Goal: Information Seeking & Learning: Find specific page/section

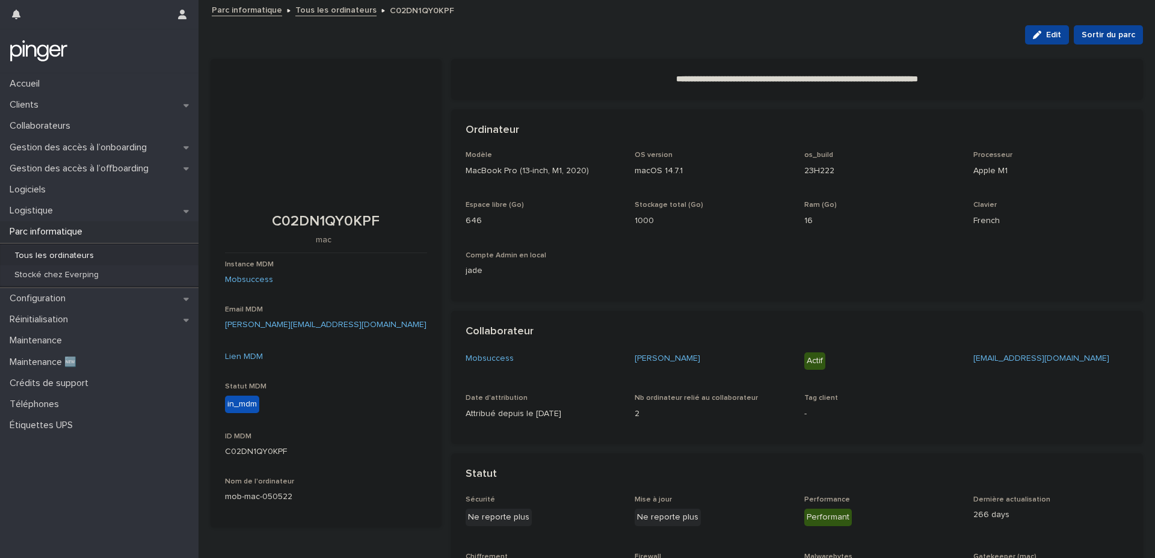
click at [314, 5] on link "Tous les ordinateurs" at bounding box center [335, 9] width 81 height 14
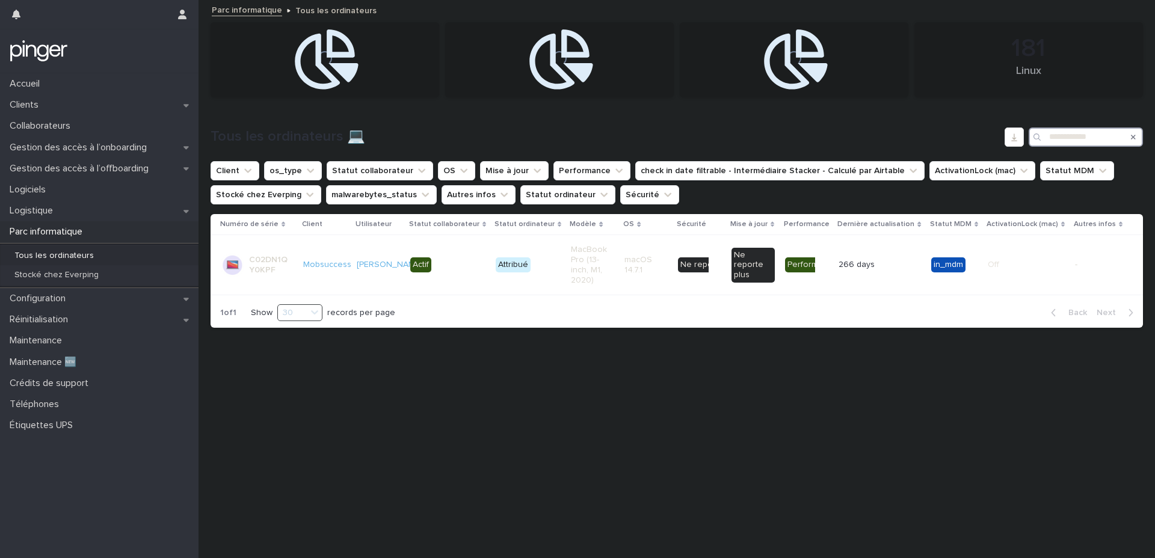
click at [1086, 135] on input "**********" at bounding box center [1085, 136] width 114 height 19
paste input "Search"
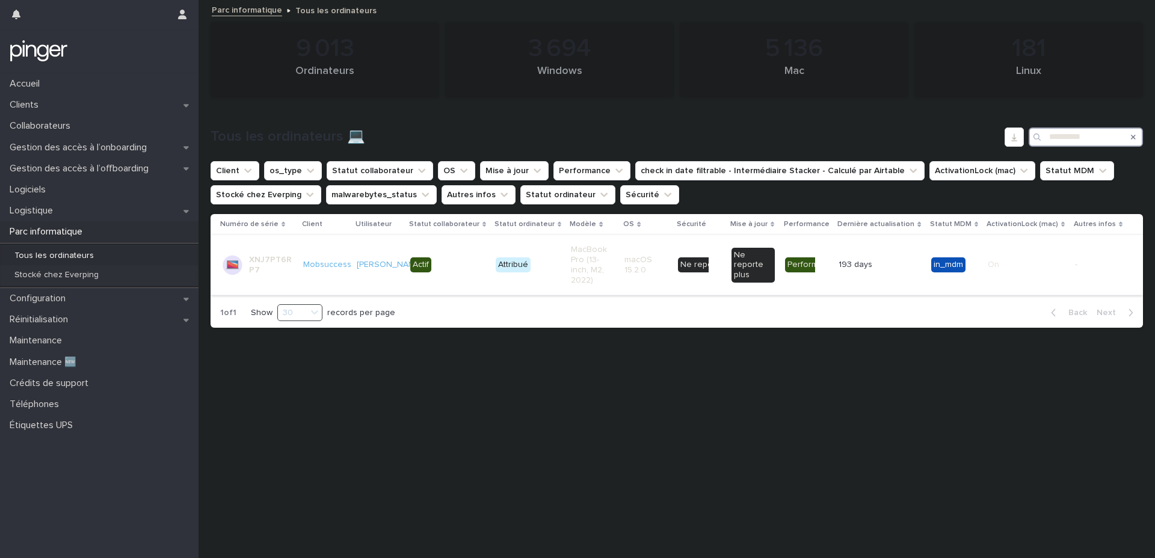
type input "**********"
click at [621, 274] on td "macOS 15.2.0" at bounding box center [646, 265] width 54 height 60
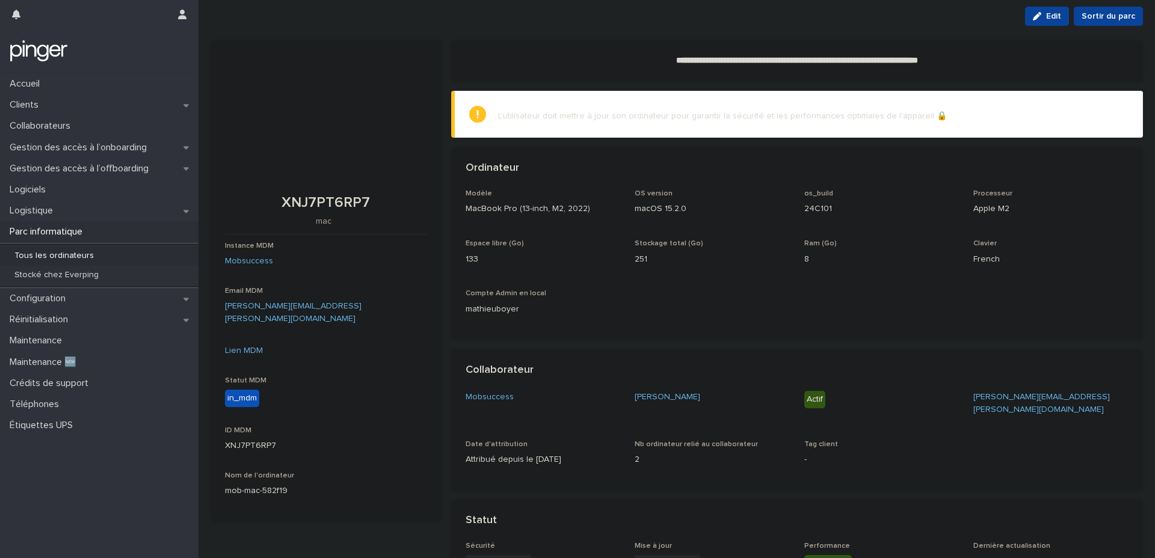
scroll to position [22, 0]
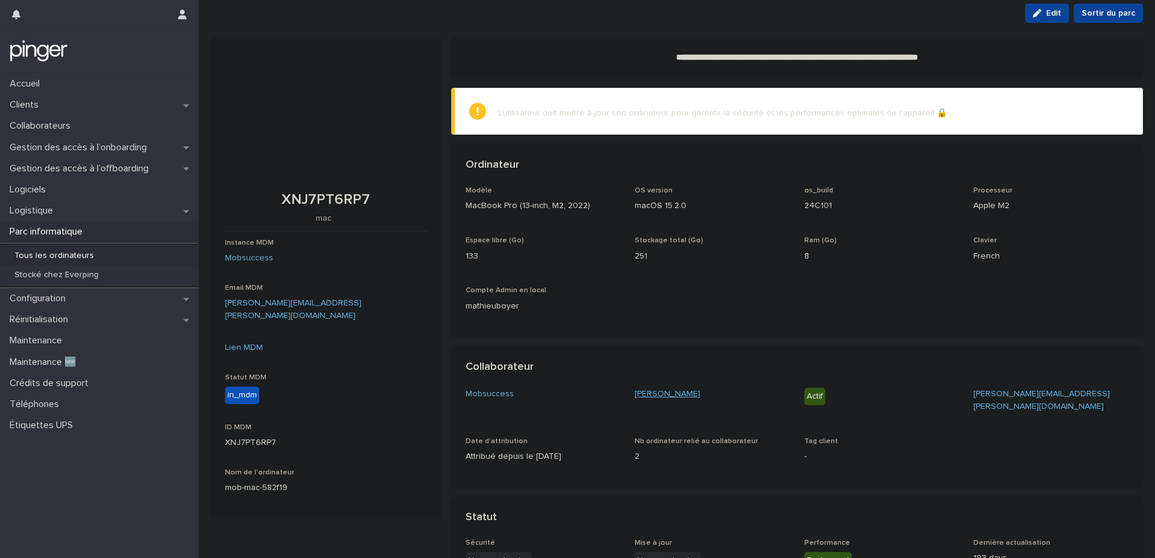
click at [683, 394] on link "[PERSON_NAME]" at bounding box center [667, 394] width 66 height 13
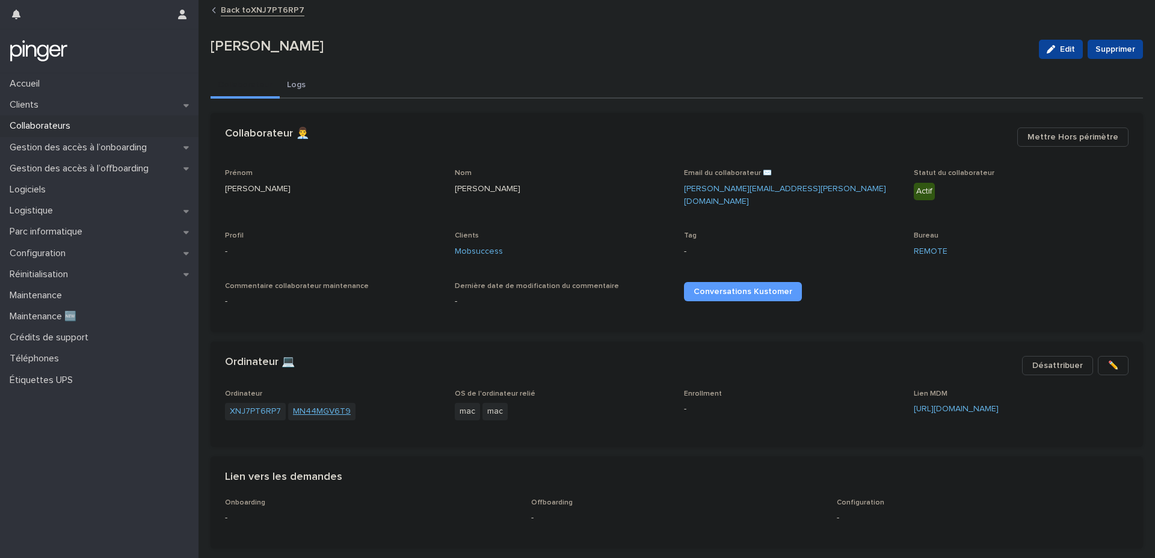
click at [335, 405] on link "MN44MGV6T9" at bounding box center [322, 411] width 58 height 13
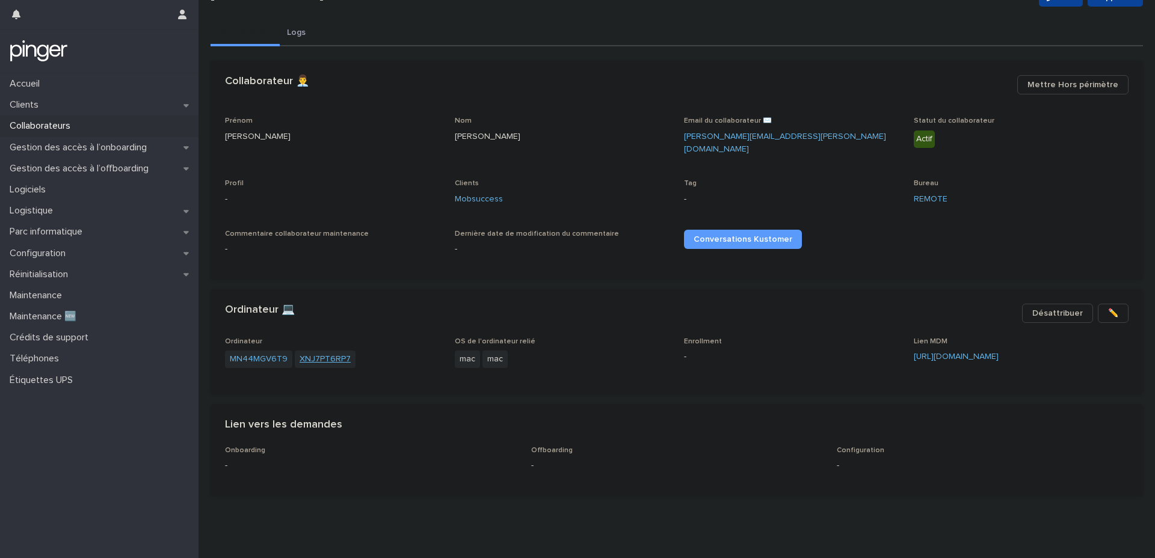
click at [318, 353] on link "XNJ7PT6RP7" at bounding box center [324, 359] width 51 height 13
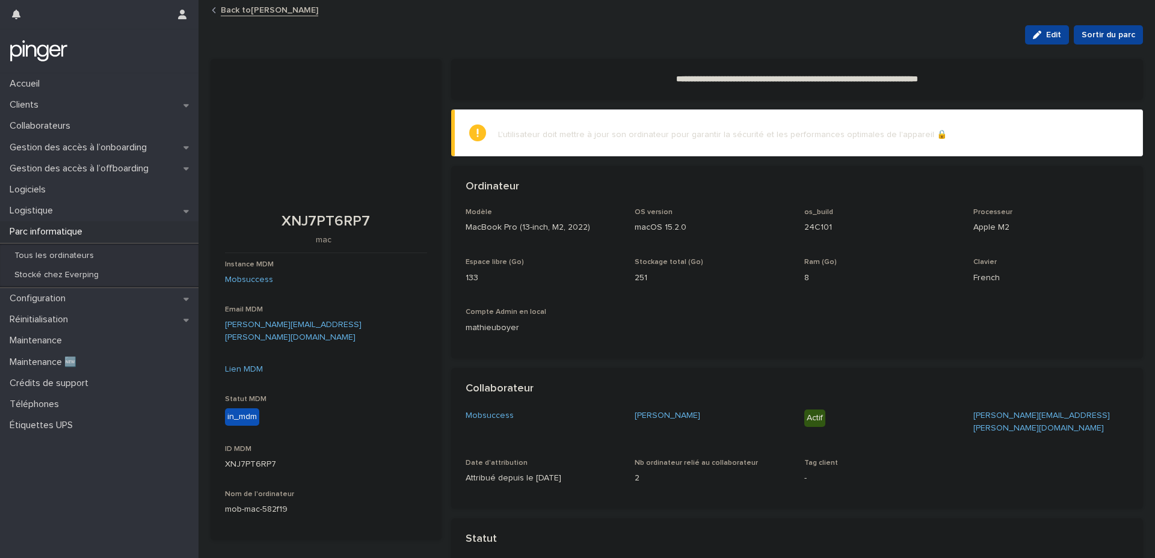
click at [289, 15] on link "Back to [PERSON_NAME]" at bounding box center [269, 9] width 97 height 14
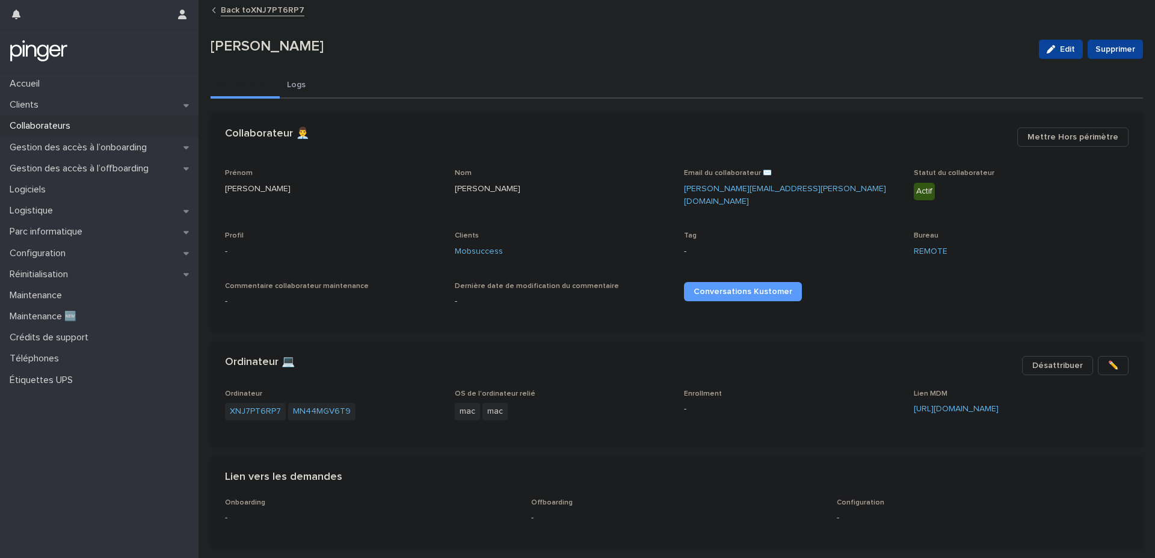
click at [277, 13] on link "Back to XNJ7PT6RP7" at bounding box center [263, 9] width 84 height 14
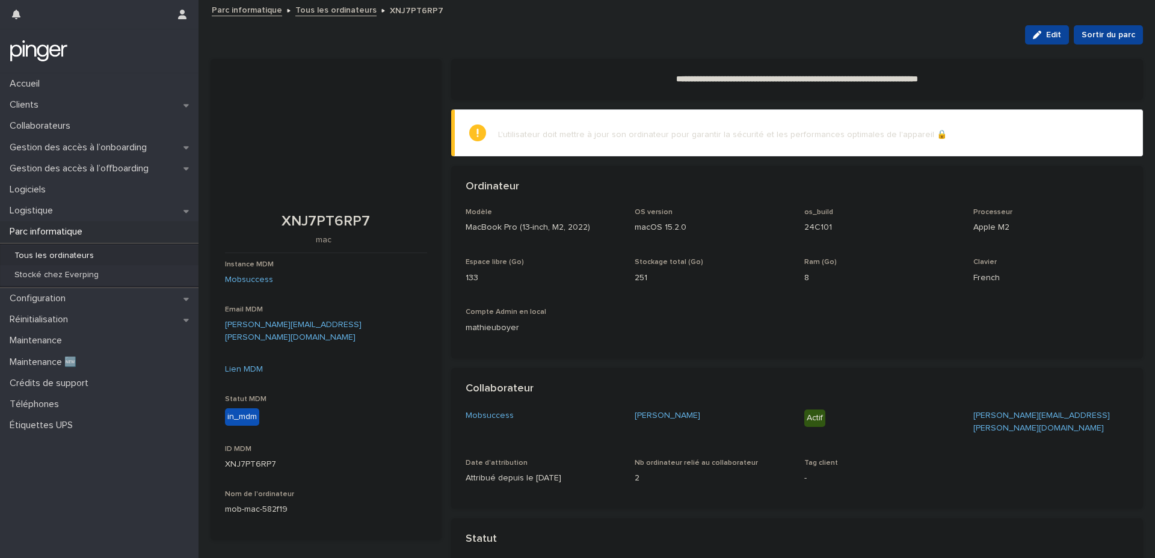
click at [329, 11] on link "Tous les ordinateurs" at bounding box center [335, 9] width 81 height 14
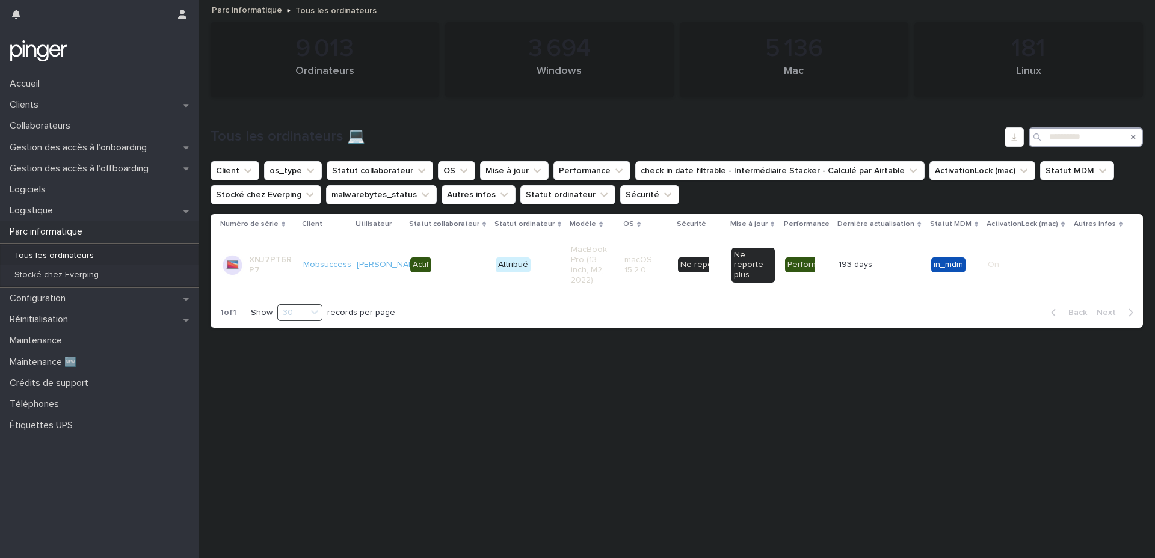
click at [1082, 140] on input "**********" at bounding box center [1085, 136] width 114 height 19
paste input "**"
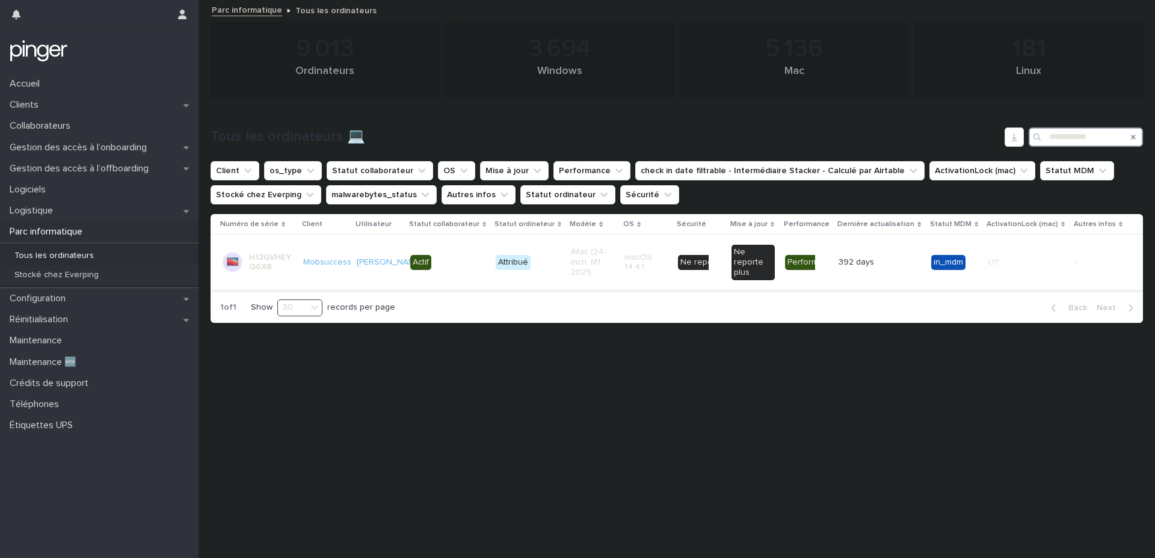
type input "**********"
click at [550, 277] on td "Attribué" at bounding box center [528, 262] width 75 height 55
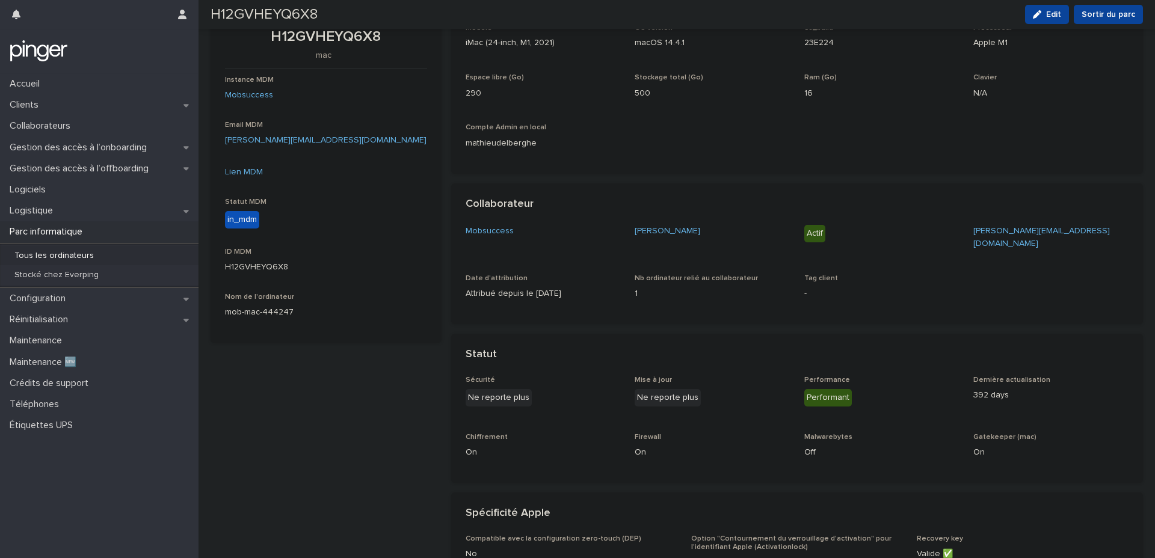
scroll to position [188, 0]
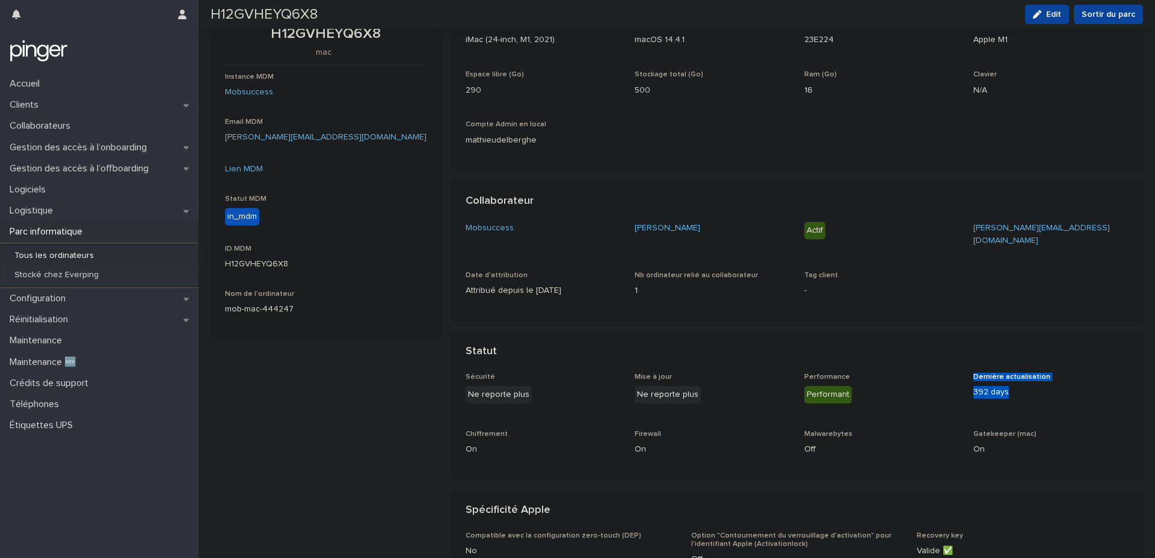
drag, startPoint x: 1018, startPoint y: 387, endPoint x: 963, endPoint y: 390, distance: 54.8
click at [963, 390] on div "Sécurité Ne reporte plus Mise à jour Ne reporte plus Performance Performant Der…" at bounding box center [796, 419] width 663 height 93
click at [952, 402] on div "Performance Performant" at bounding box center [881, 394] width 155 height 43
drag, startPoint x: 1078, startPoint y: 400, endPoint x: 992, endPoint y: 398, distance: 86.0
click at [992, 398] on div "Dernière actualisation 392 days" at bounding box center [1050, 390] width 155 height 35
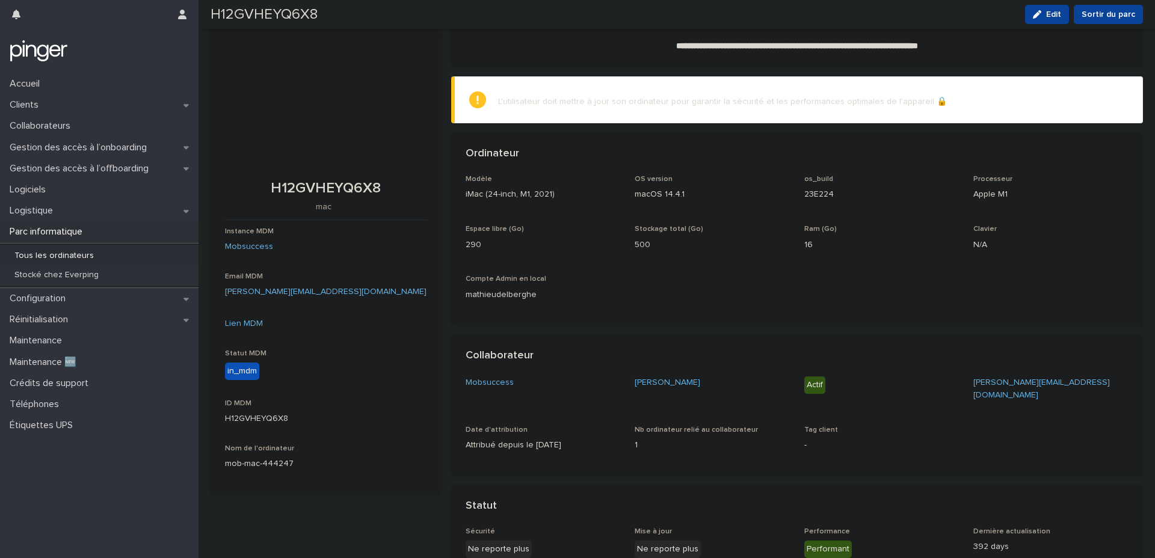
scroll to position [0, 0]
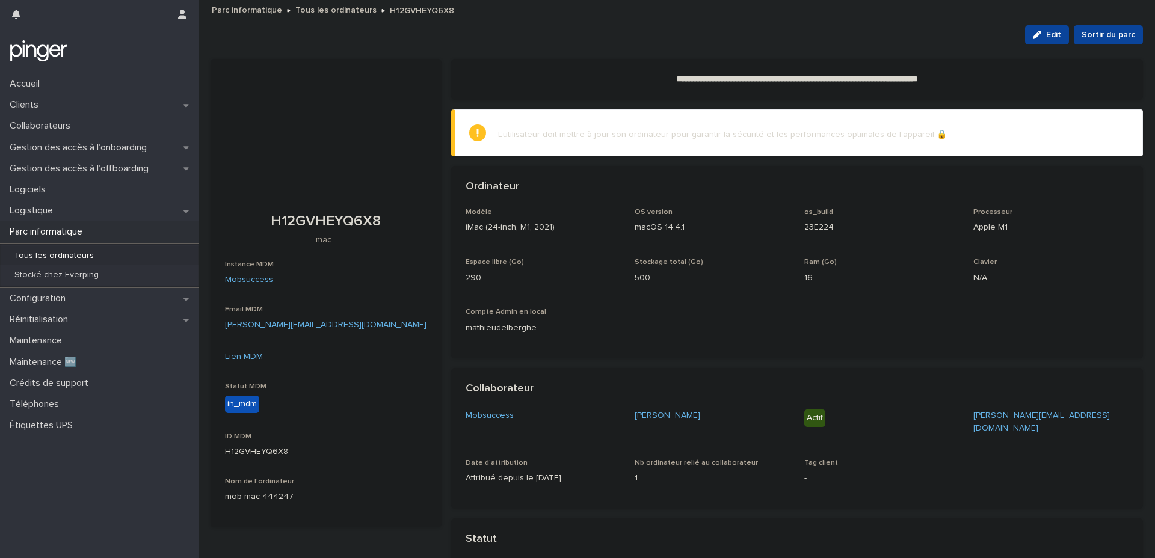
click at [336, 6] on link "Tous les ordinateurs" at bounding box center [335, 9] width 81 height 14
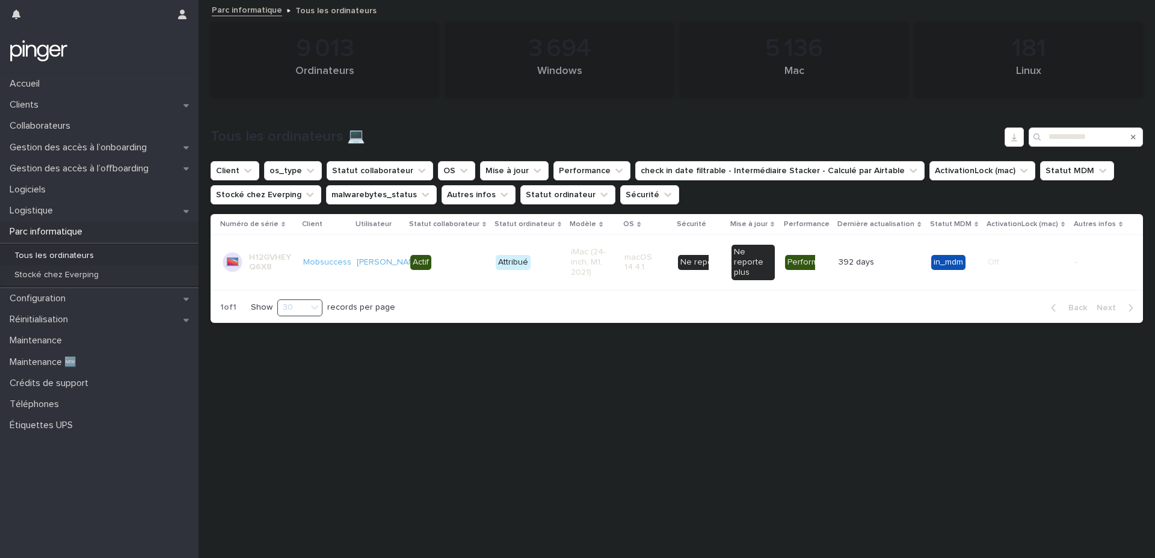
click at [907, 220] on p "Dernière actualisation" at bounding box center [875, 224] width 77 height 13
click at [1134, 135] on icon "Search" at bounding box center [1133, 137] width 5 height 5
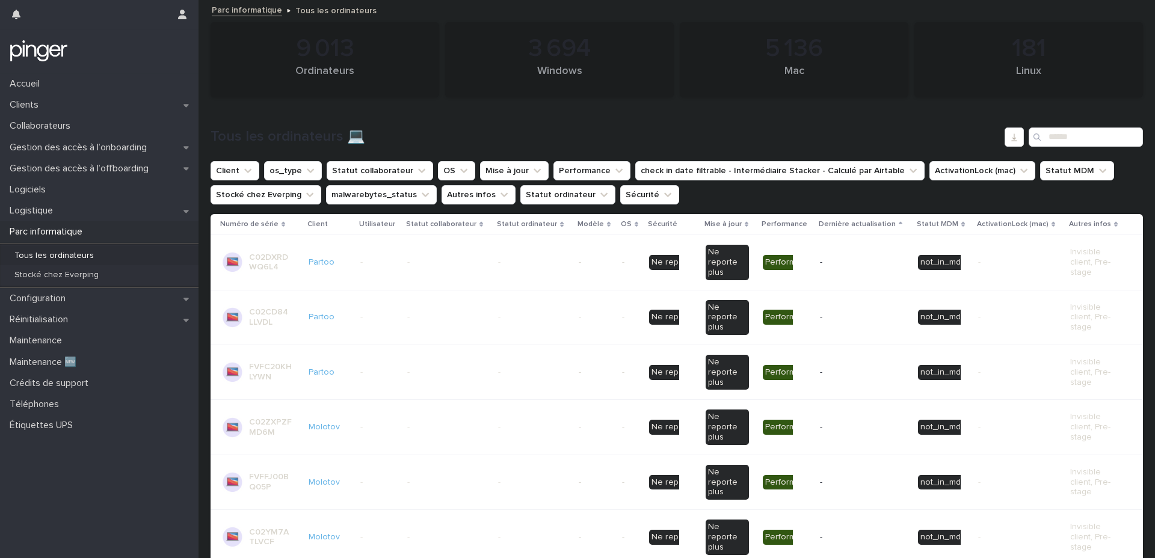
click at [889, 225] on p "Dernière actualisation" at bounding box center [856, 224] width 77 height 13
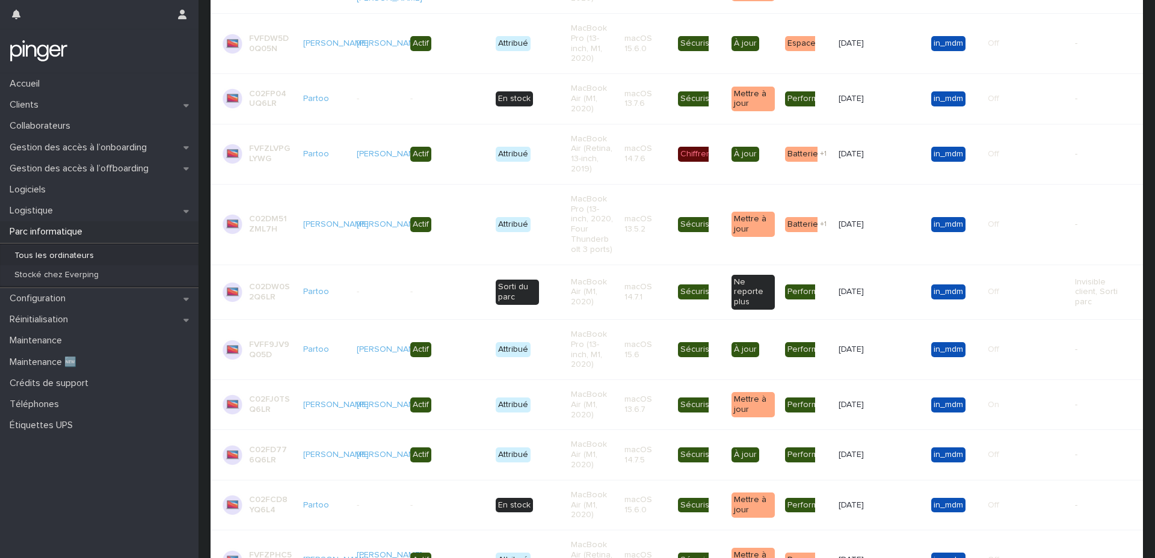
scroll to position [1460, 0]
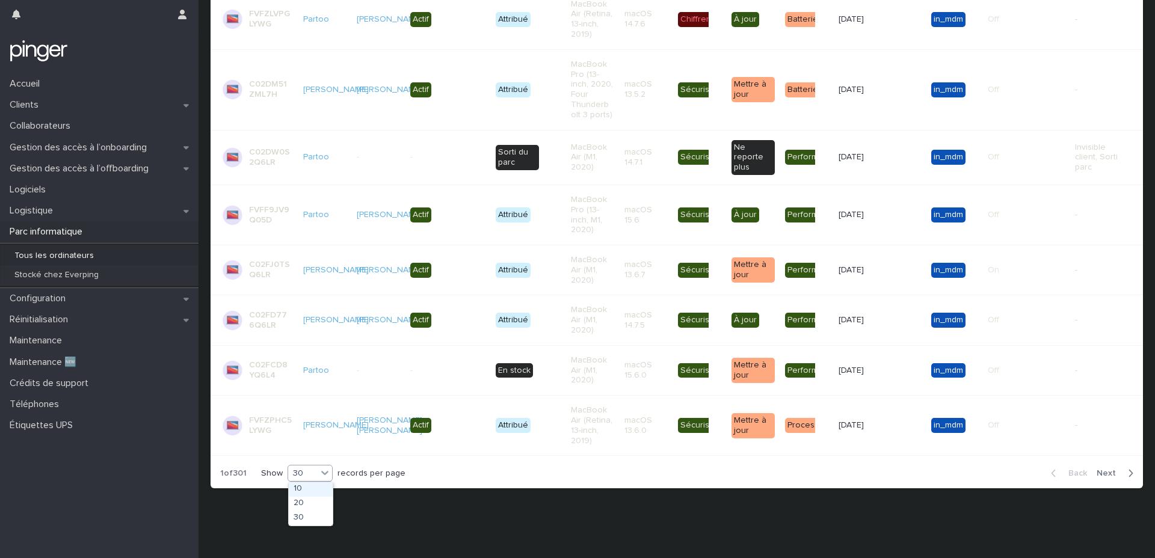
click at [307, 479] on div "30" at bounding box center [302, 473] width 29 height 13
click at [1123, 469] on div "button" at bounding box center [1128, 473] width 10 height 11
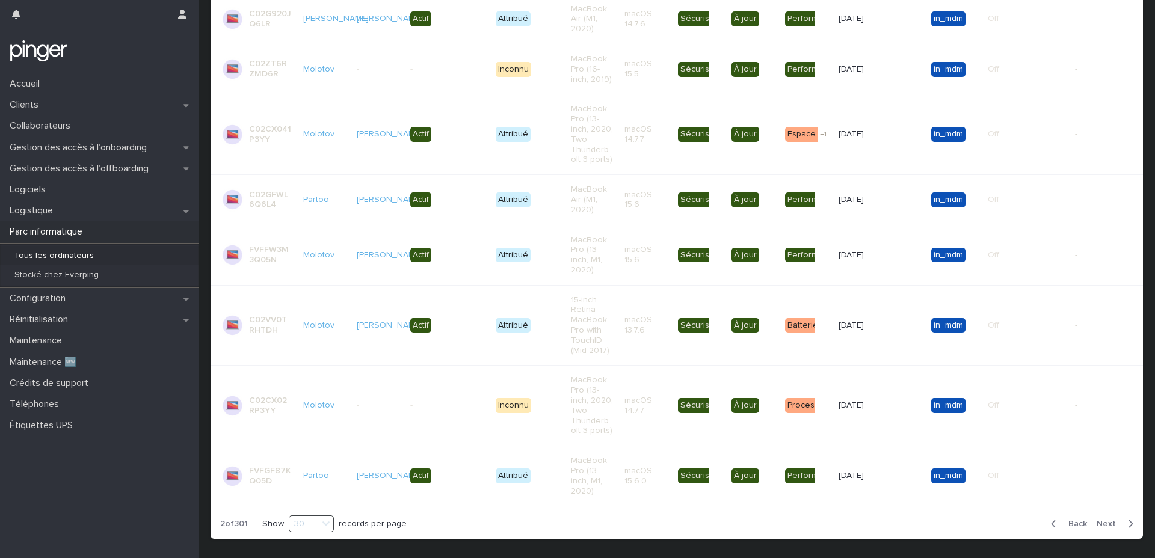
click at [1122, 522] on span "Next" at bounding box center [1109, 524] width 26 height 8
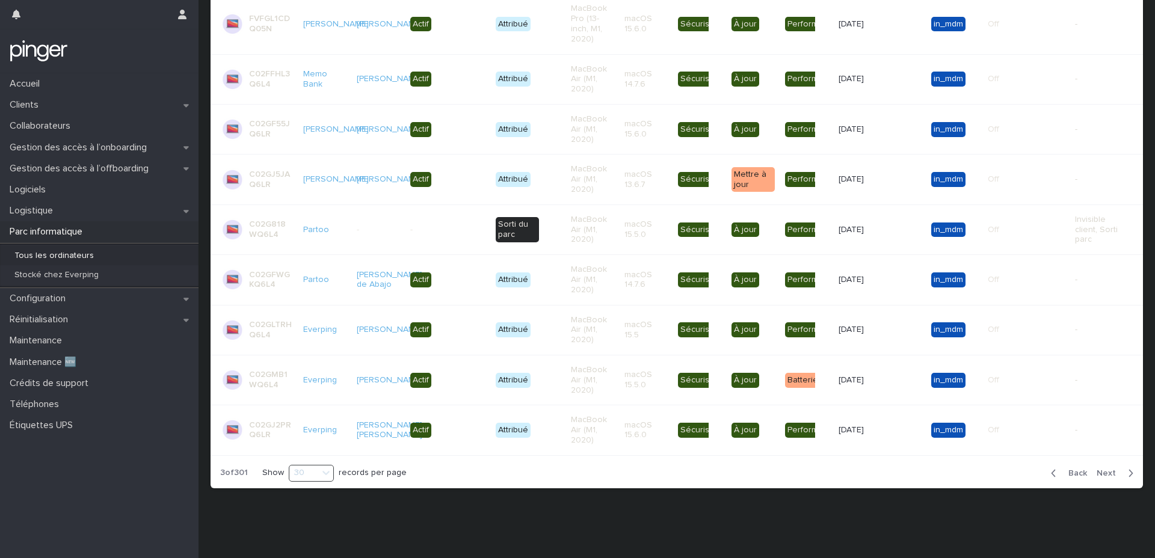
scroll to position [1349, 0]
click at [1123, 474] on div "button" at bounding box center [1128, 473] width 10 height 11
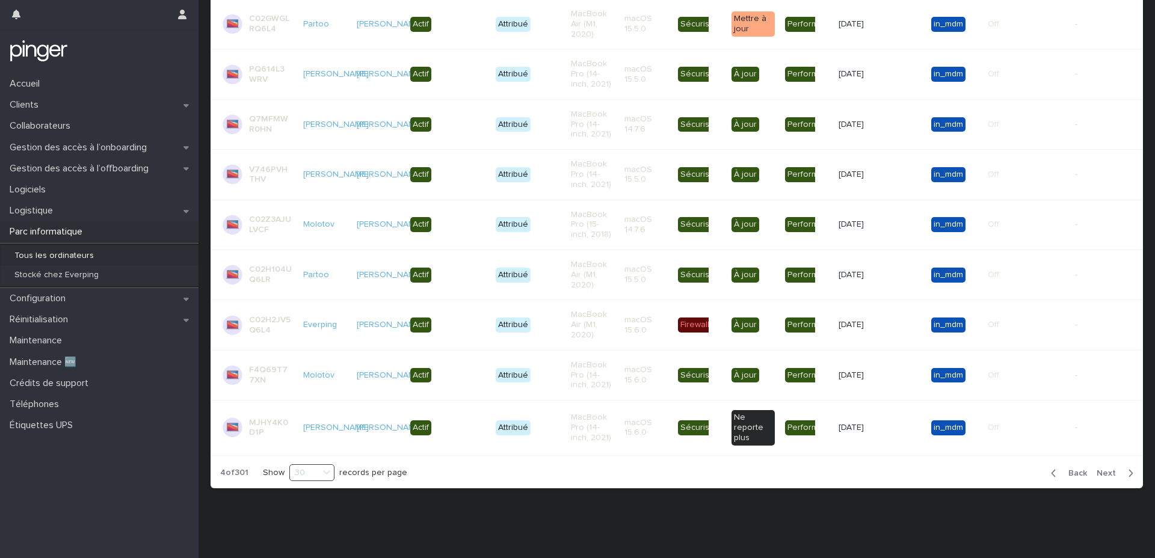
scroll to position [1324, 0]
click at [1119, 474] on span "Next" at bounding box center [1109, 473] width 26 height 8
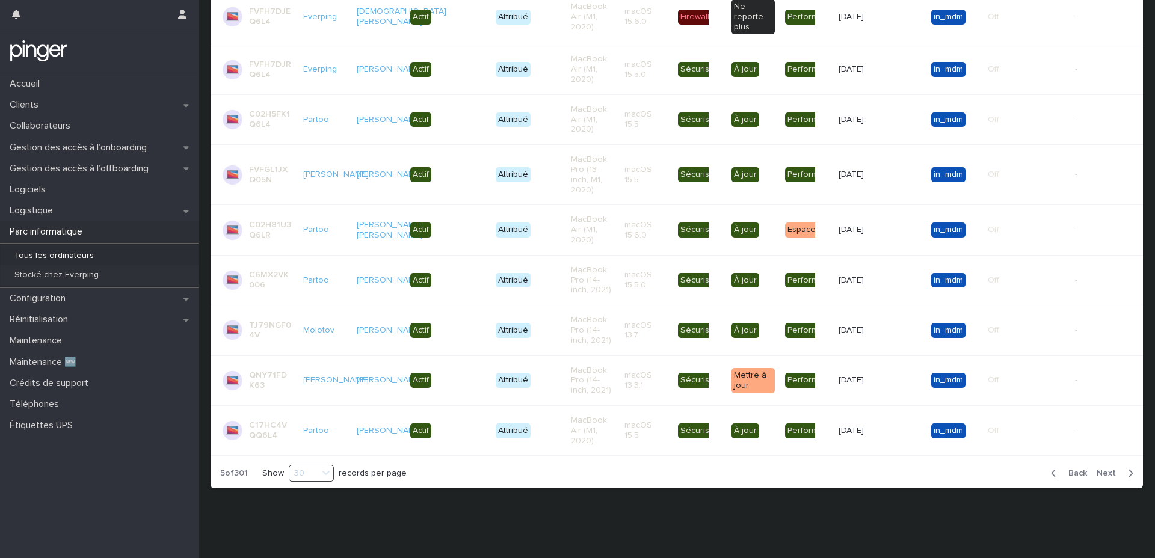
scroll to position [1319, 0]
click at [1119, 474] on span "Next" at bounding box center [1109, 473] width 26 height 8
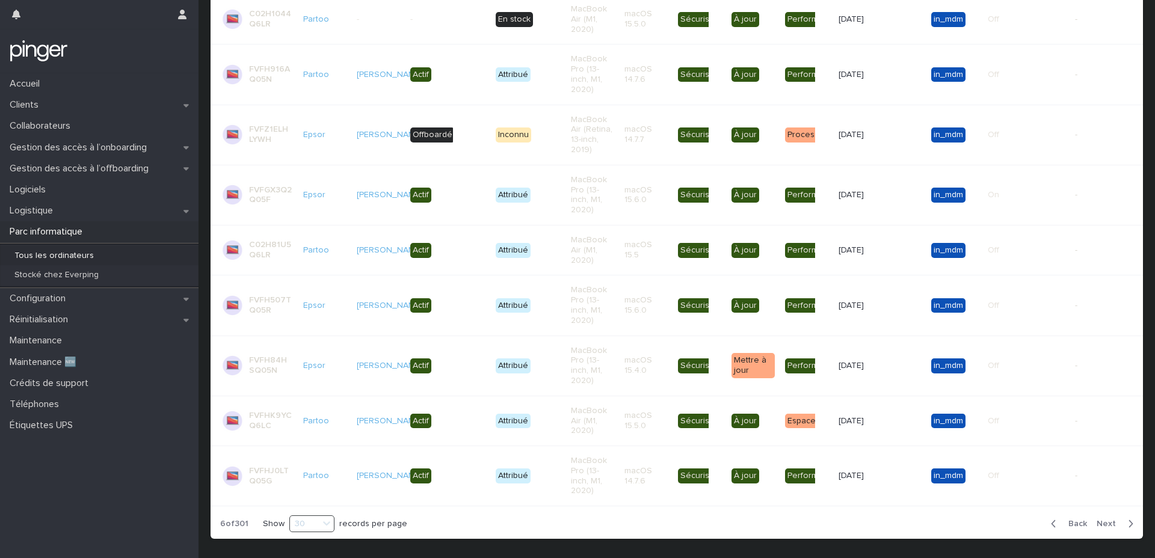
click at [1119, 474] on div "-" at bounding box center [1099, 476] width 49 height 20
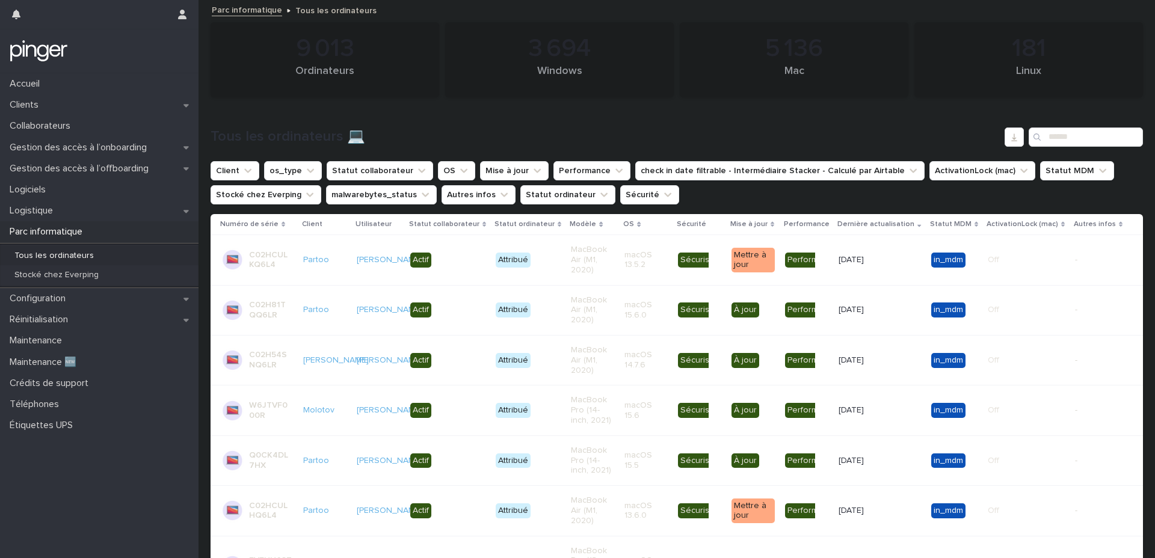
scroll to position [1369, 0]
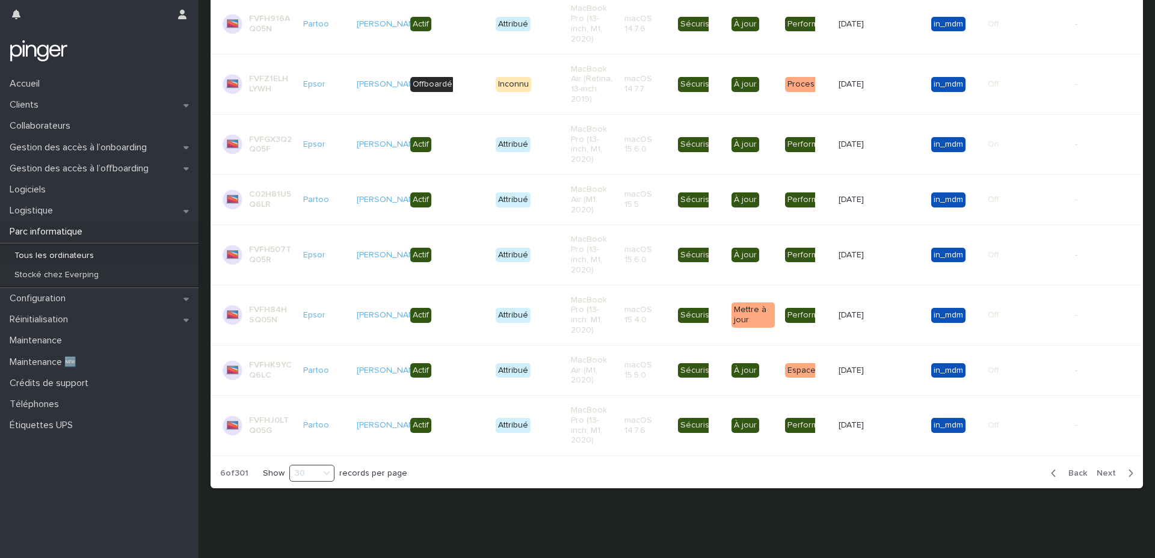
click at [1126, 475] on div "button" at bounding box center [1128, 473] width 10 height 11
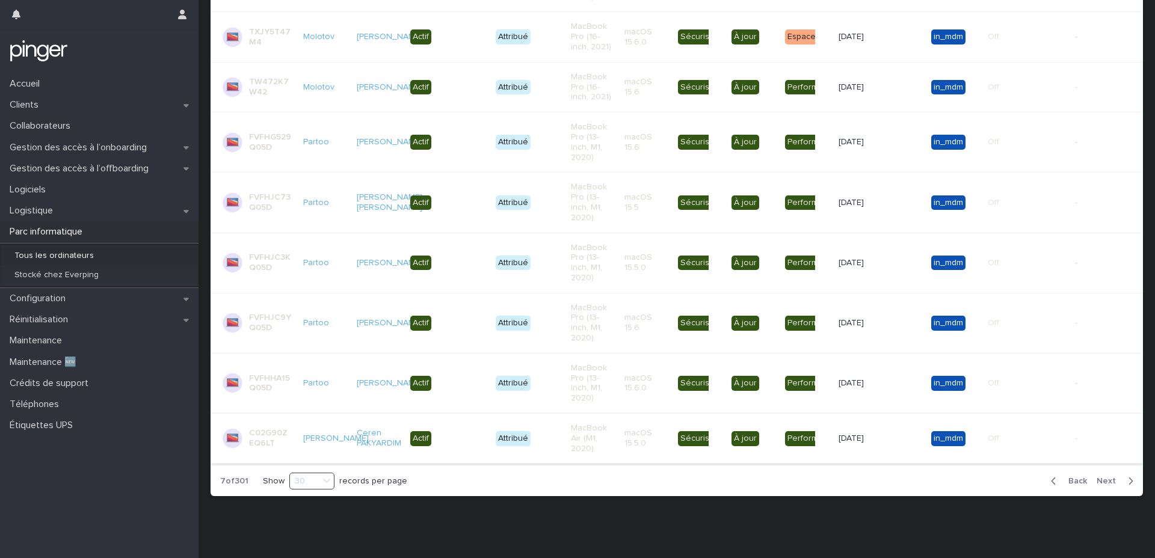
scroll to position [1455, 0]
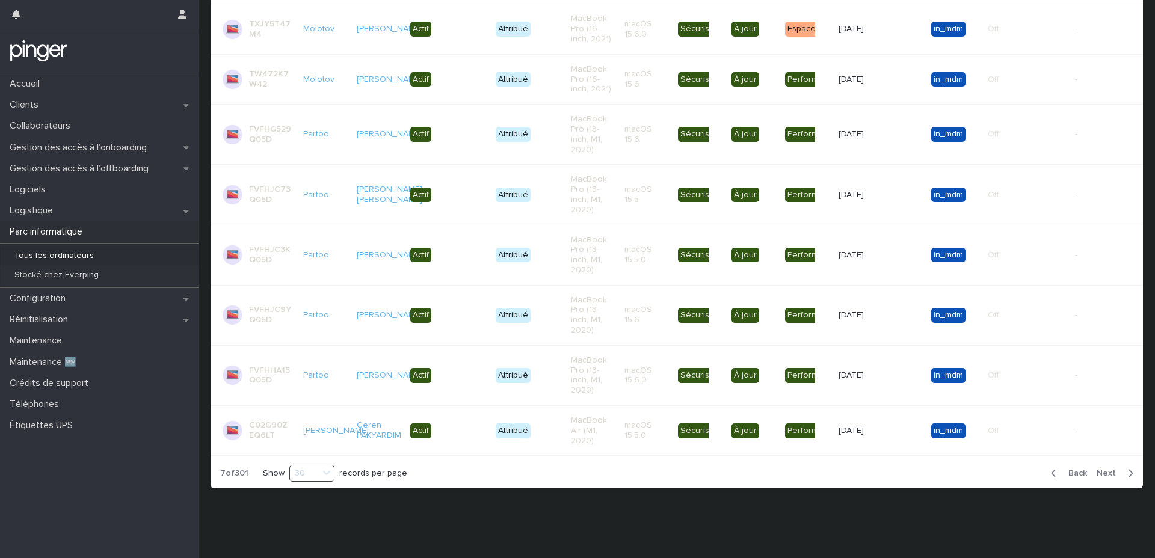
click at [1108, 467] on div "Back Next" at bounding box center [1092, 473] width 102 height 30
click at [1108, 478] on button "Next" at bounding box center [1116, 473] width 51 height 11
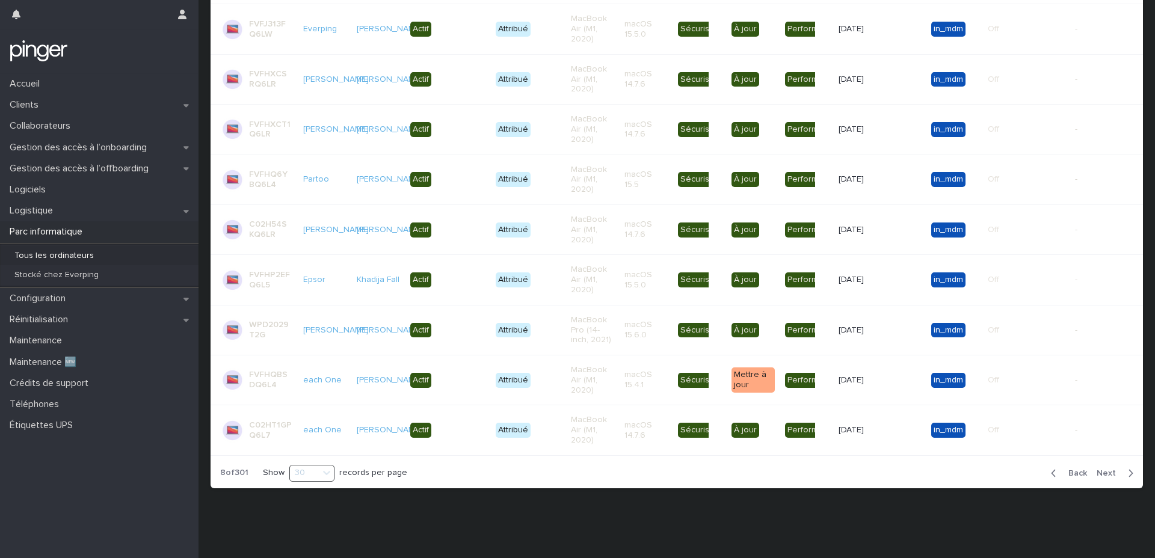
scroll to position [1390, 0]
click at [1108, 478] on button "Next" at bounding box center [1116, 473] width 51 height 11
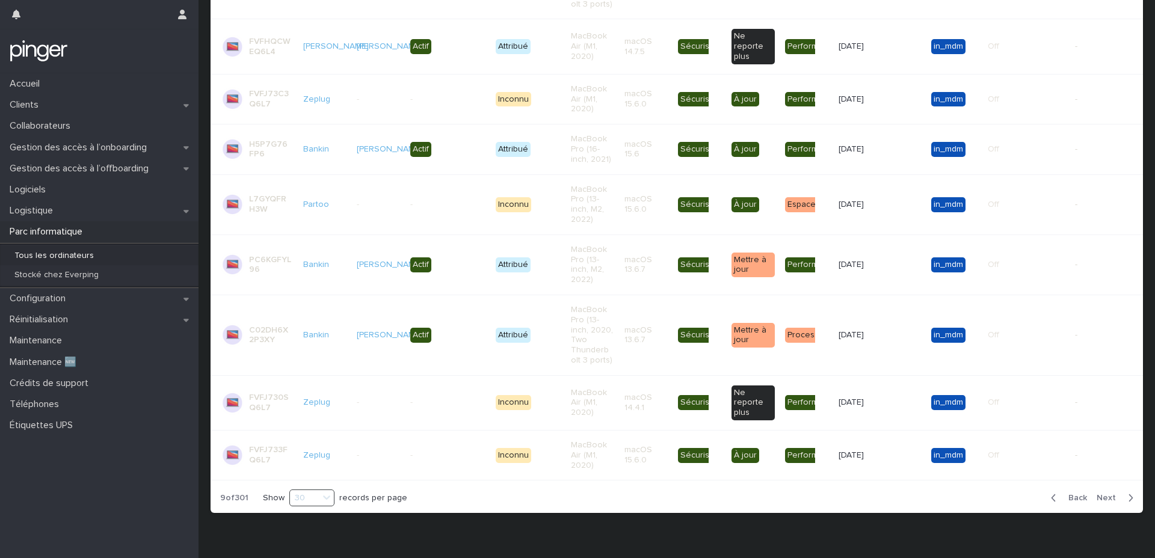
click at [1107, 496] on span "Next" at bounding box center [1109, 498] width 26 height 8
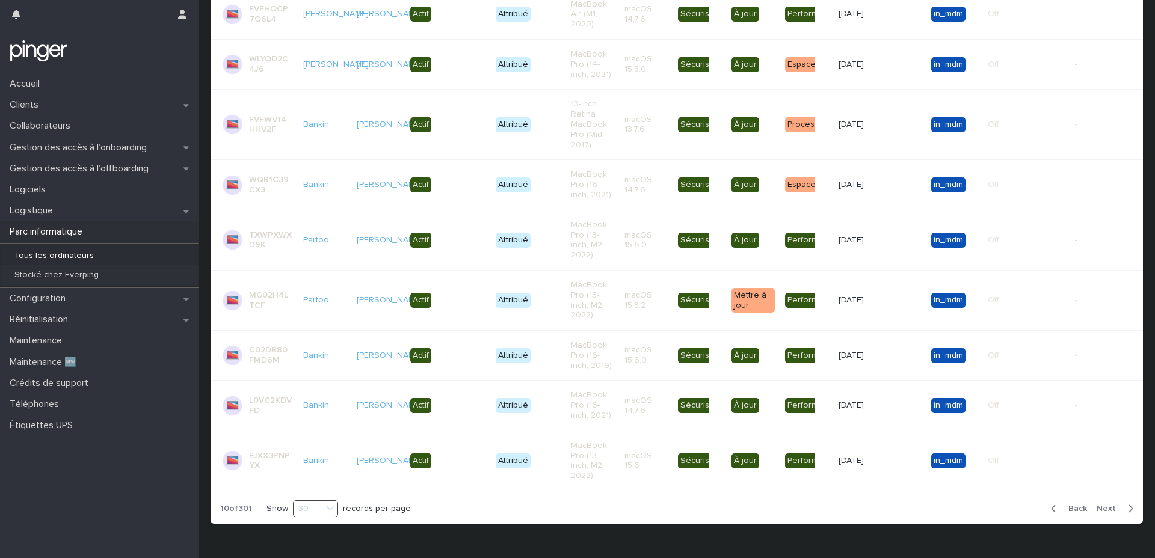
click at [1107, 511] on span "Next" at bounding box center [1109, 509] width 26 height 8
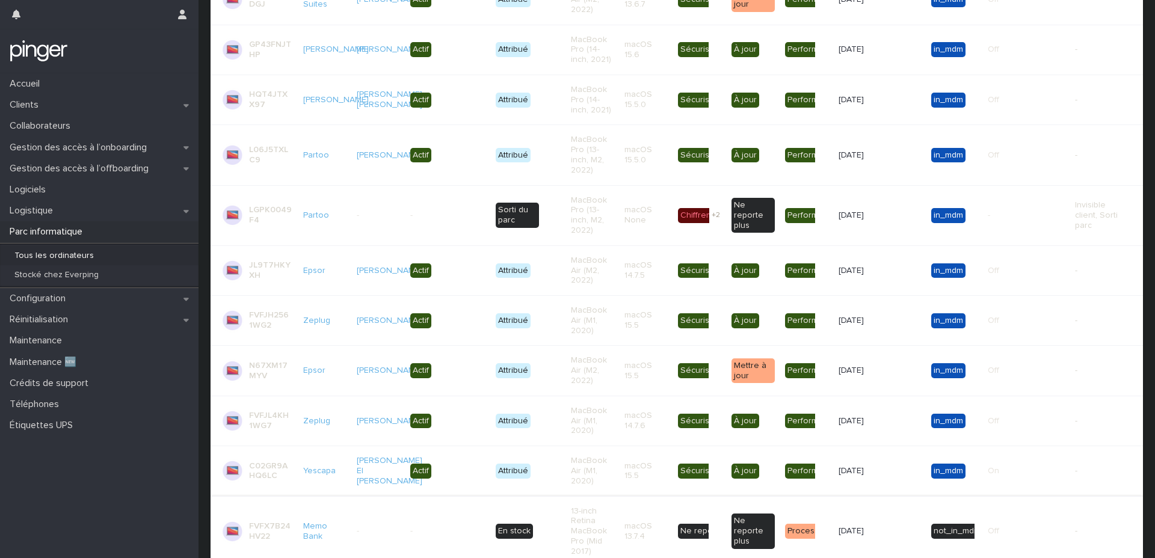
scroll to position [1501, 0]
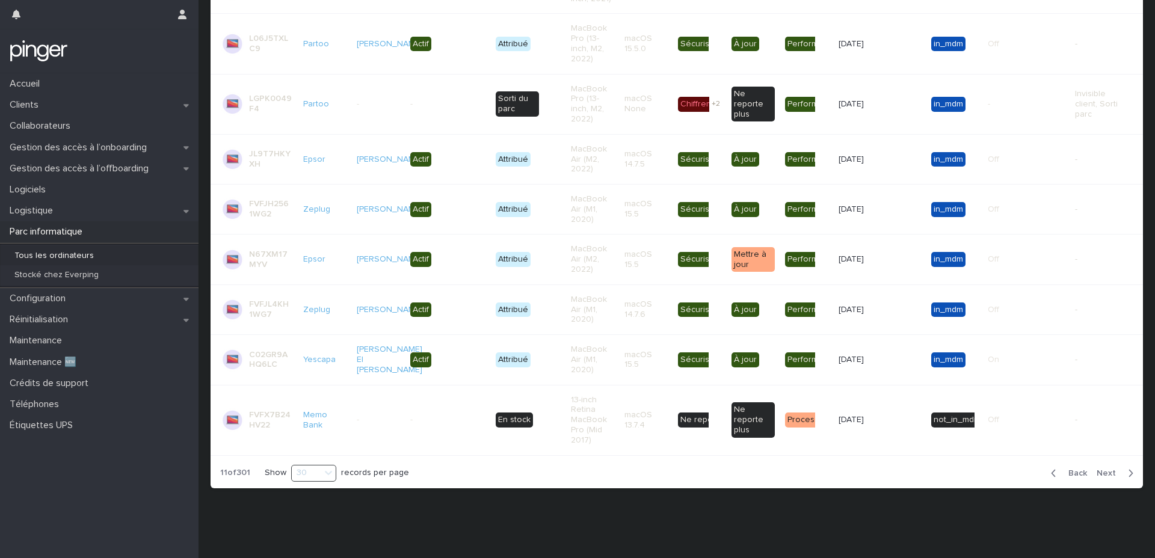
click at [1108, 471] on span "Next" at bounding box center [1109, 473] width 26 height 8
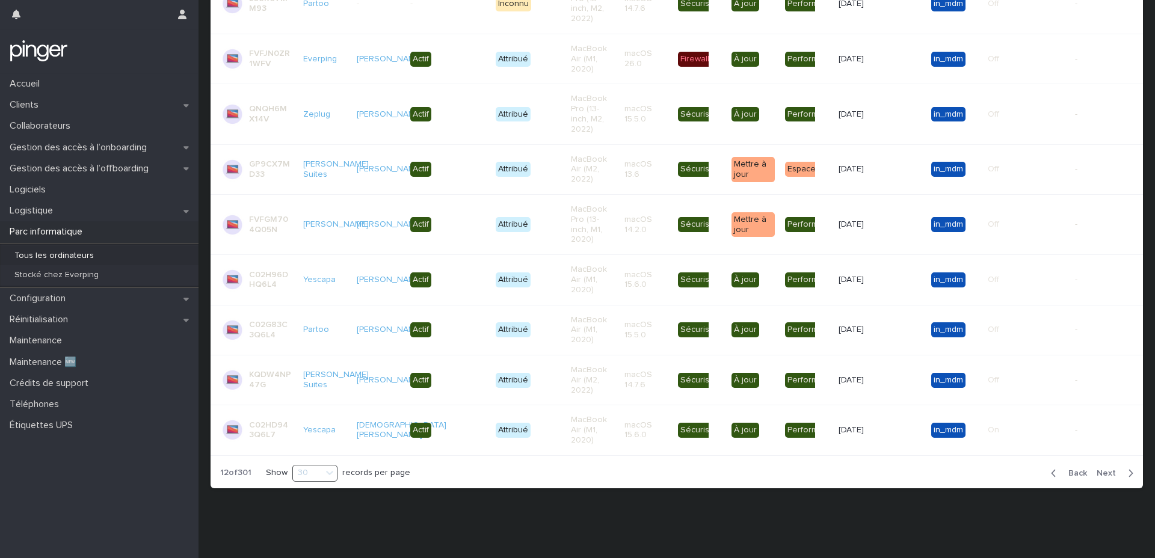
scroll to position [1345, 0]
click at [1108, 473] on span "Next" at bounding box center [1109, 473] width 26 height 8
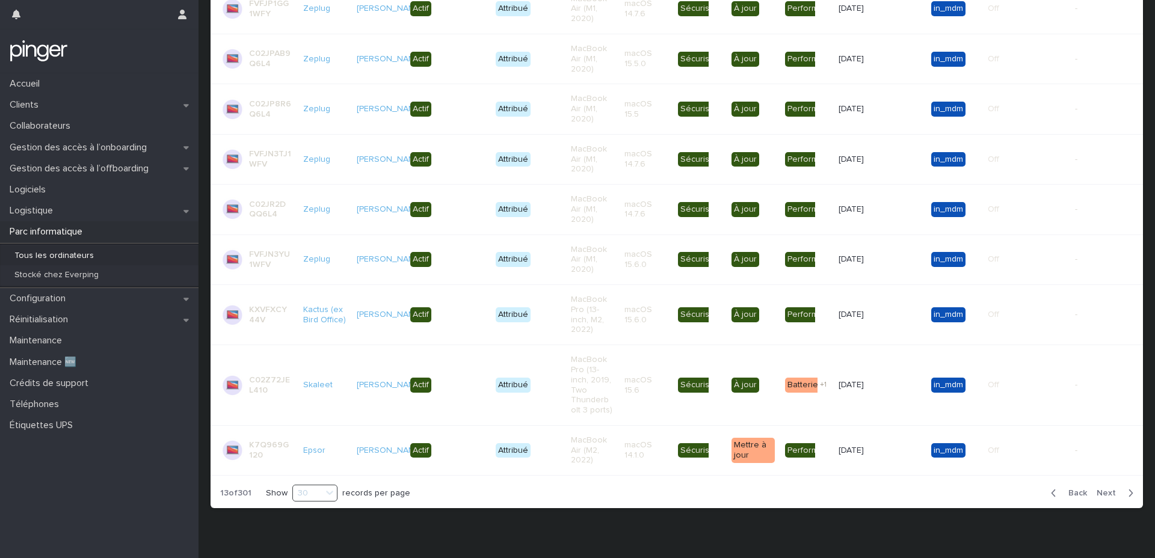
click at [1110, 493] on span "Next" at bounding box center [1109, 493] width 26 height 8
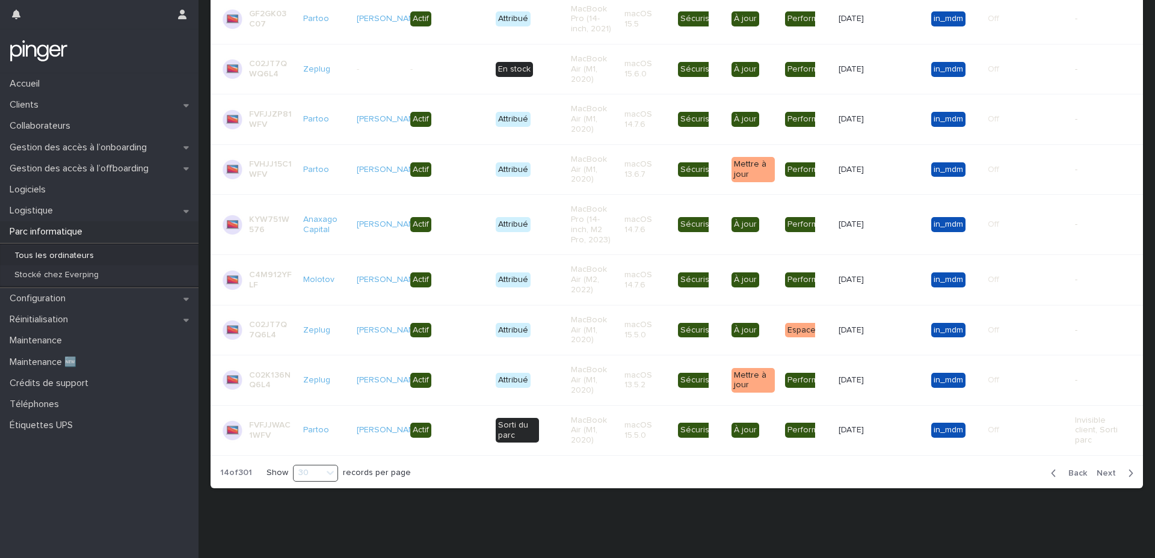
scroll to position [1334, 0]
click at [1106, 476] on span "Next" at bounding box center [1109, 473] width 26 height 8
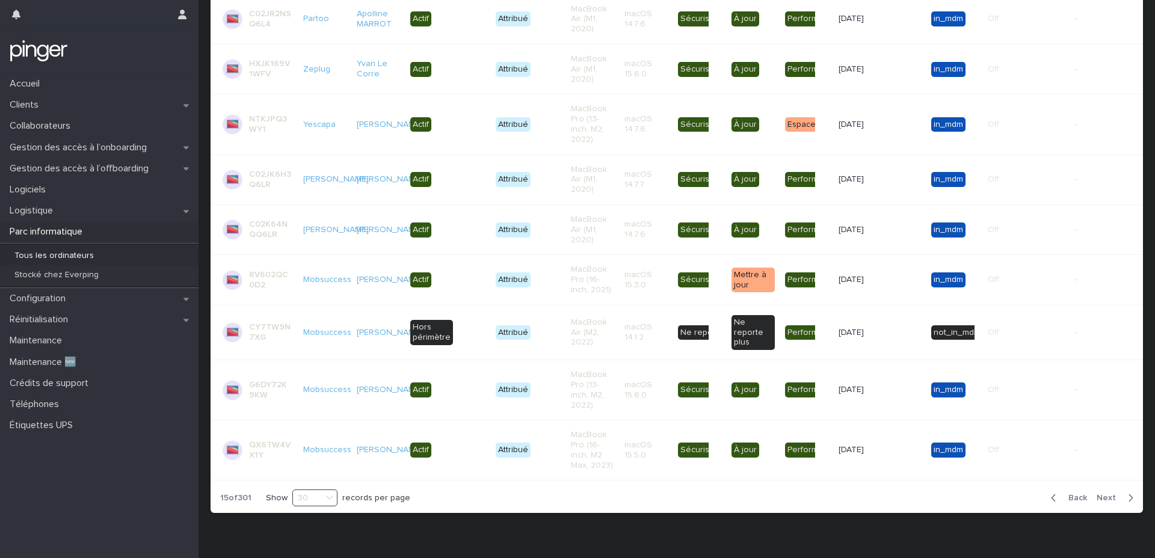
click at [1108, 494] on span "Next" at bounding box center [1109, 498] width 26 height 8
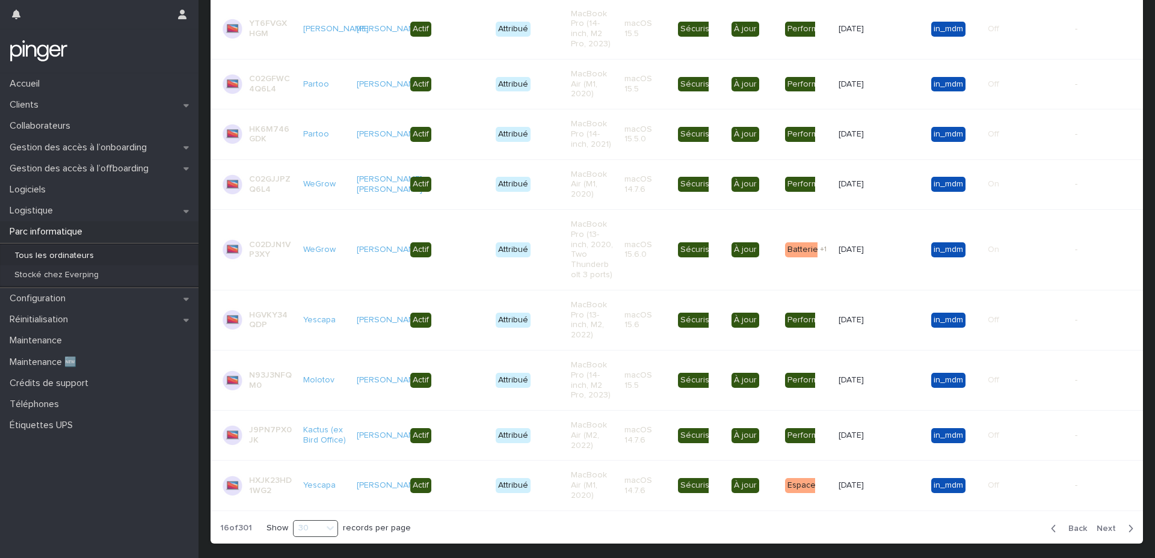
click at [1108, 526] on span "Next" at bounding box center [1109, 528] width 26 height 8
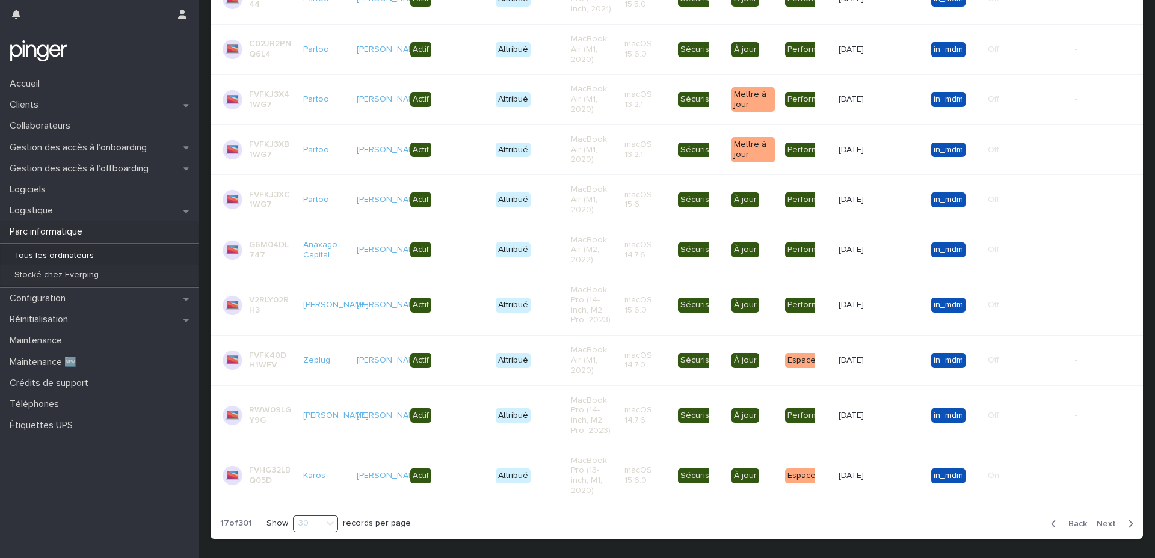
click at [1108, 526] on span "Next" at bounding box center [1109, 524] width 26 height 8
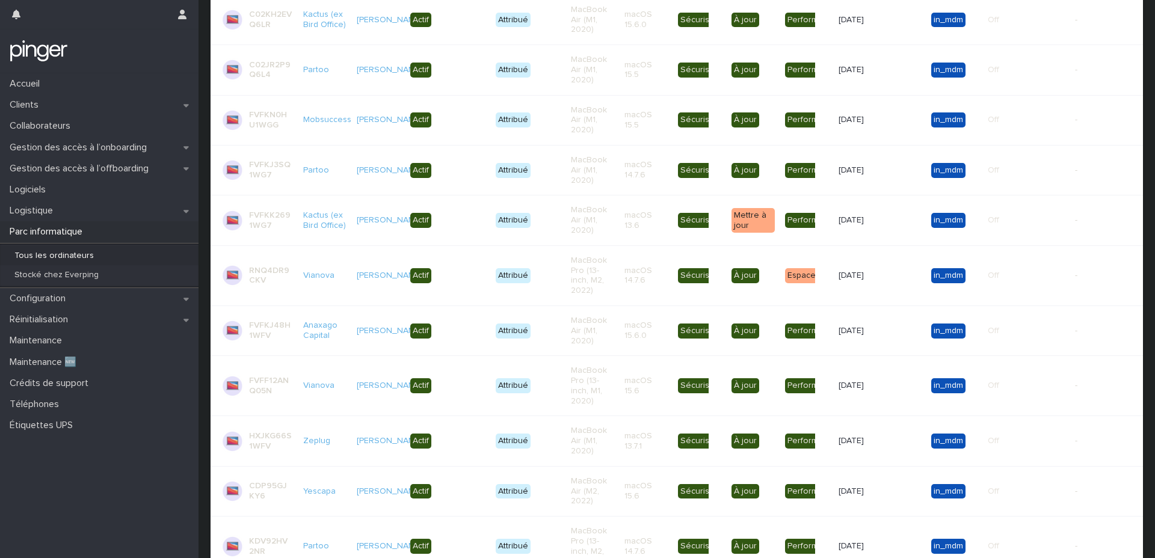
scroll to position [1455, 0]
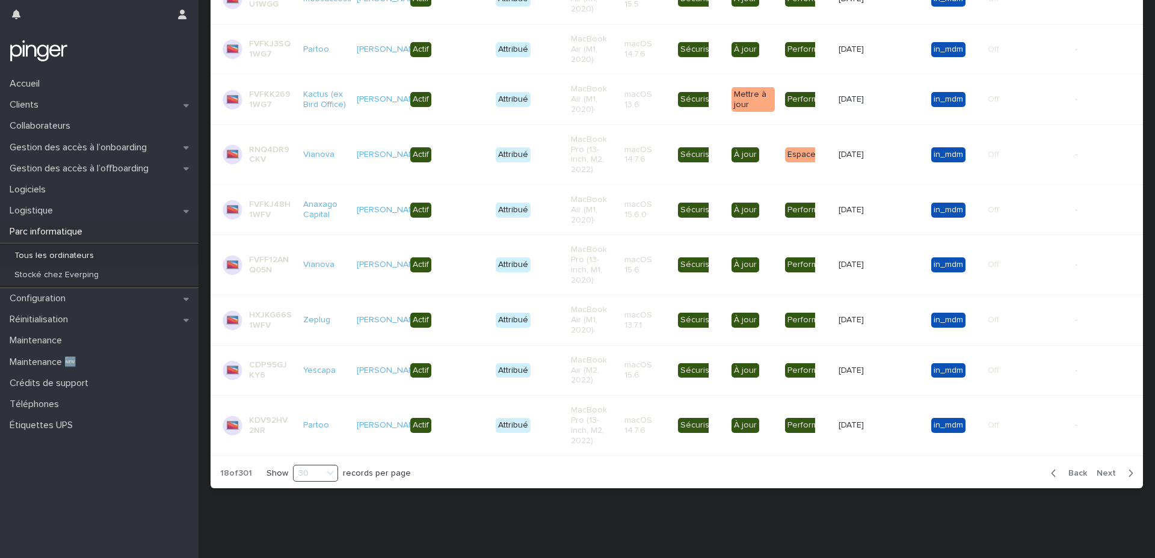
click at [1102, 469] on span "Next" at bounding box center [1109, 473] width 26 height 8
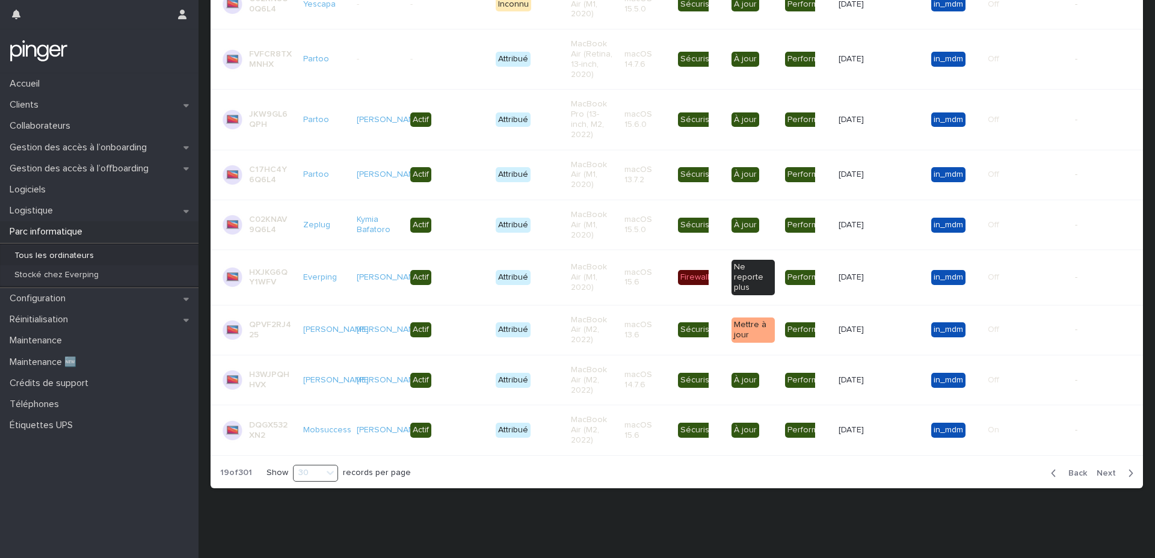
scroll to position [1440, 0]
click at [1105, 475] on span "Next" at bounding box center [1109, 473] width 26 height 8
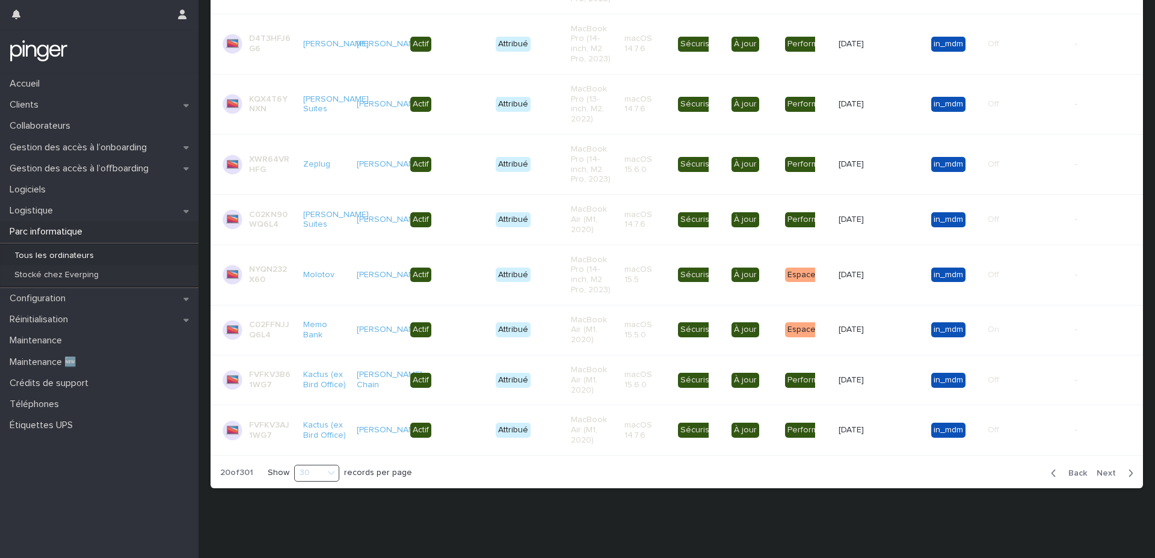
scroll to position [1435, 0]
click at [1104, 474] on span "Next" at bounding box center [1109, 473] width 26 height 8
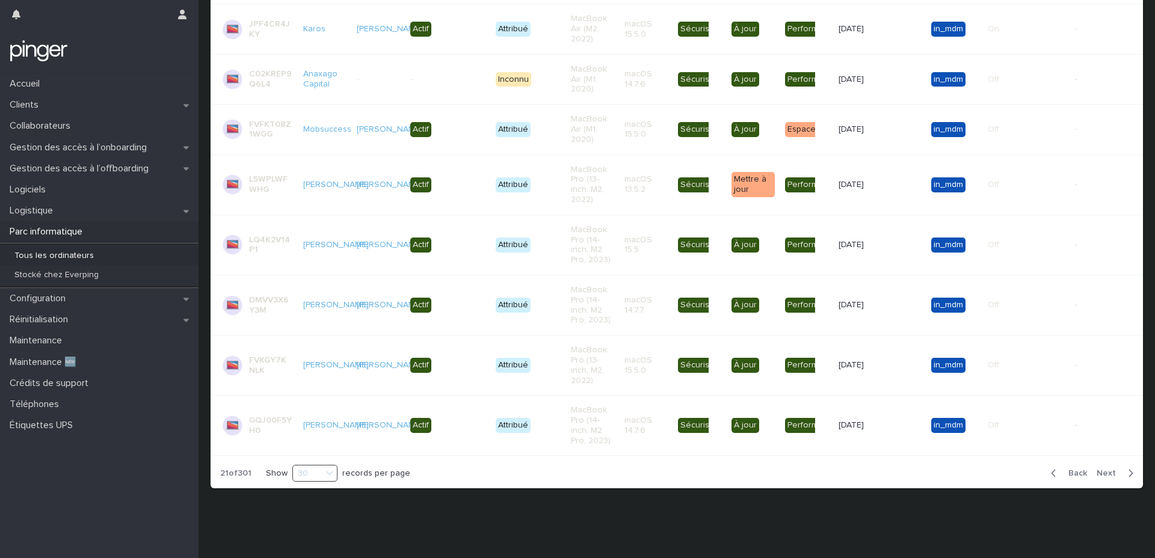
scroll to position [1354, 0]
click at [1104, 479] on div "Back Next" at bounding box center [1092, 473] width 102 height 30
click at [1104, 473] on span "Next" at bounding box center [1109, 473] width 26 height 8
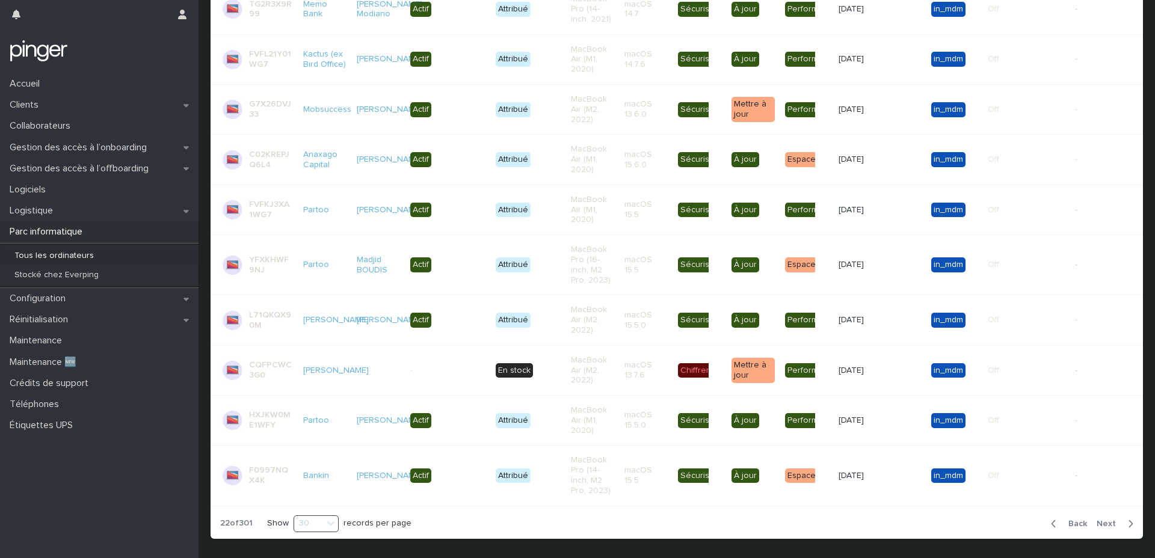
click at [1110, 524] on span "Next" at bounding box center [1109, 524] width 26 height 8
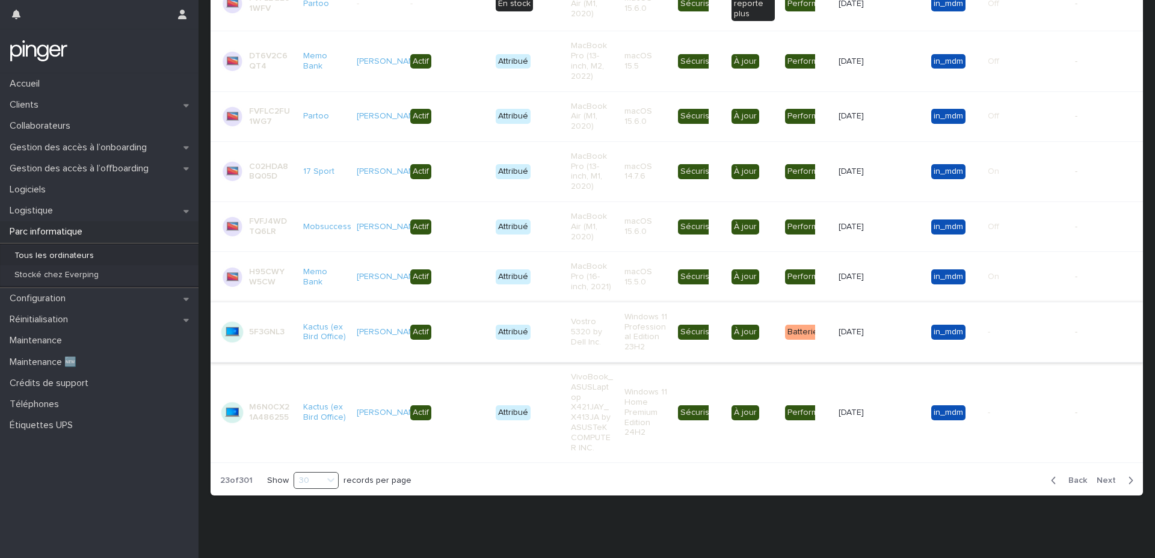
scroll to position [1566, 0]
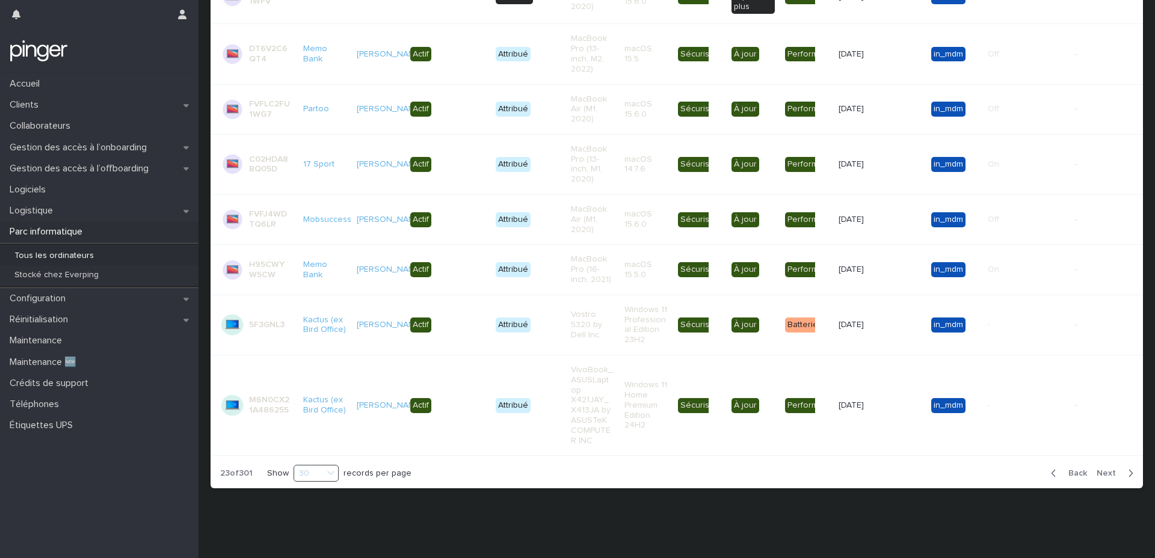
click at [1109, 473] on span "Next" at bounding box center [1109, 473] width 26 height 8
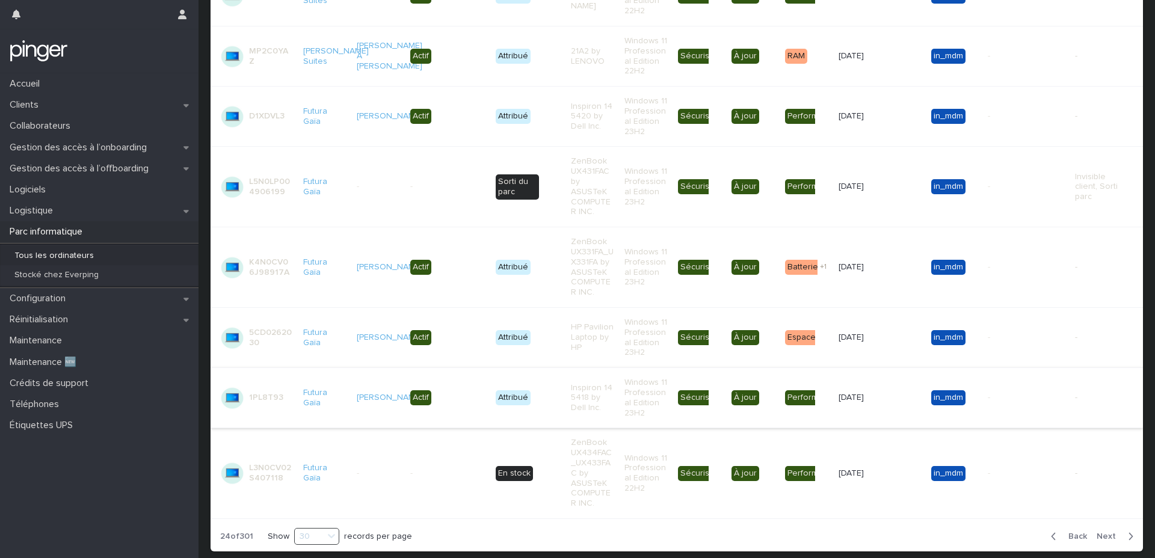
scroll to position [1739, 0]
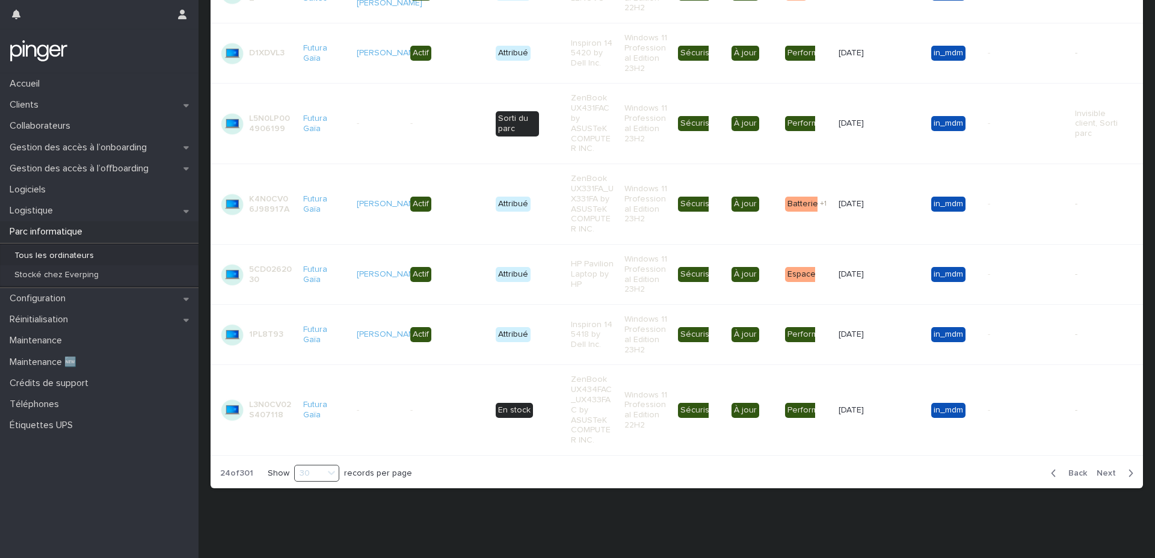
click at [1104, 476] on span "Next" at bounding box center [1109, 473] width 26 height 8
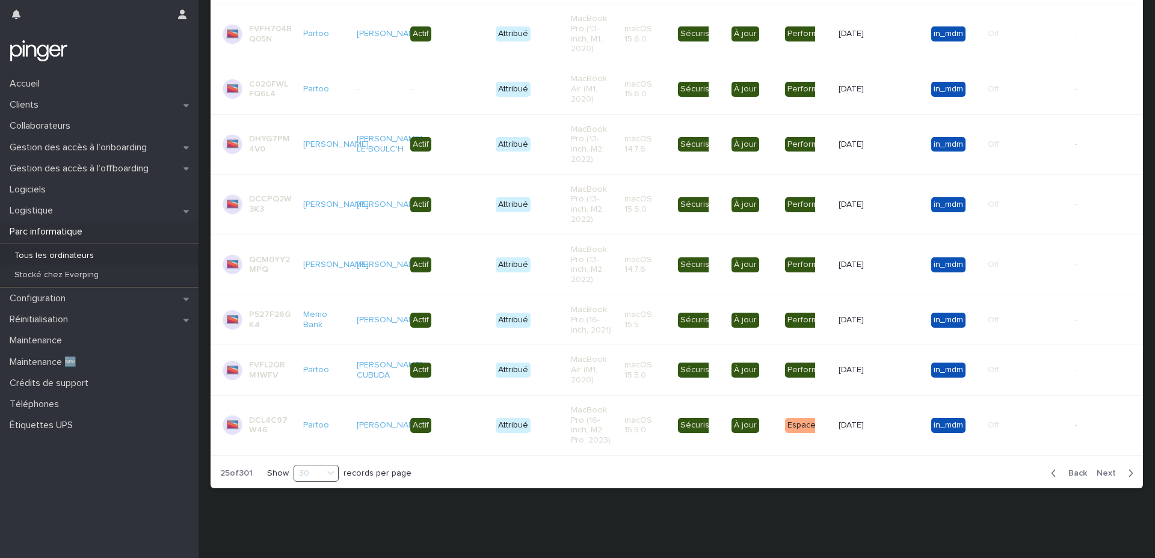
scroll to position [1531, 0]
click at [1101, 474] on span "Next" at bounding box center [1109, 473] width 26 height 8
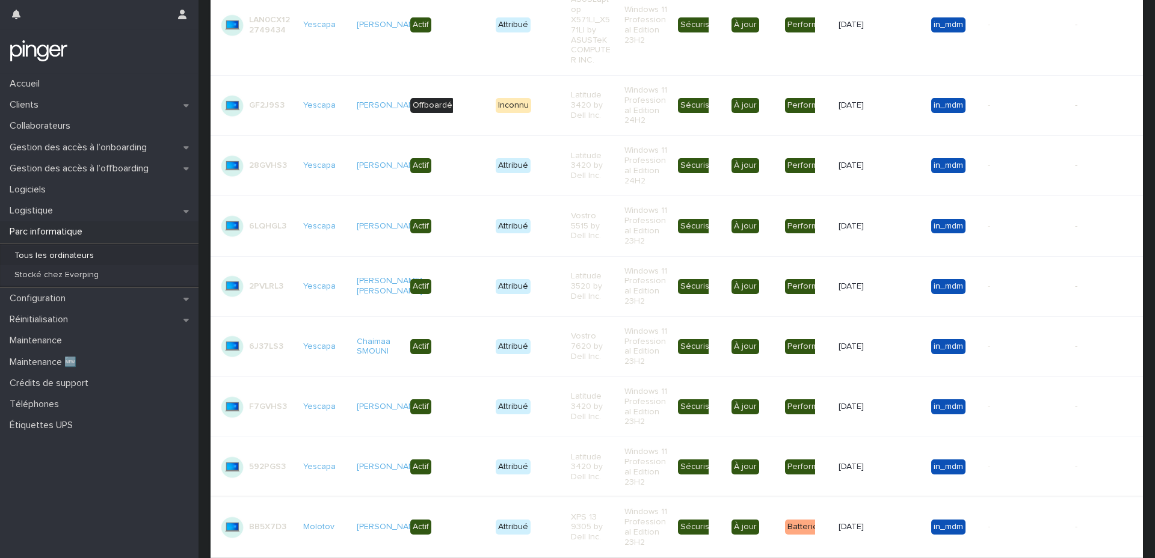
scroll to position [2001, 0]
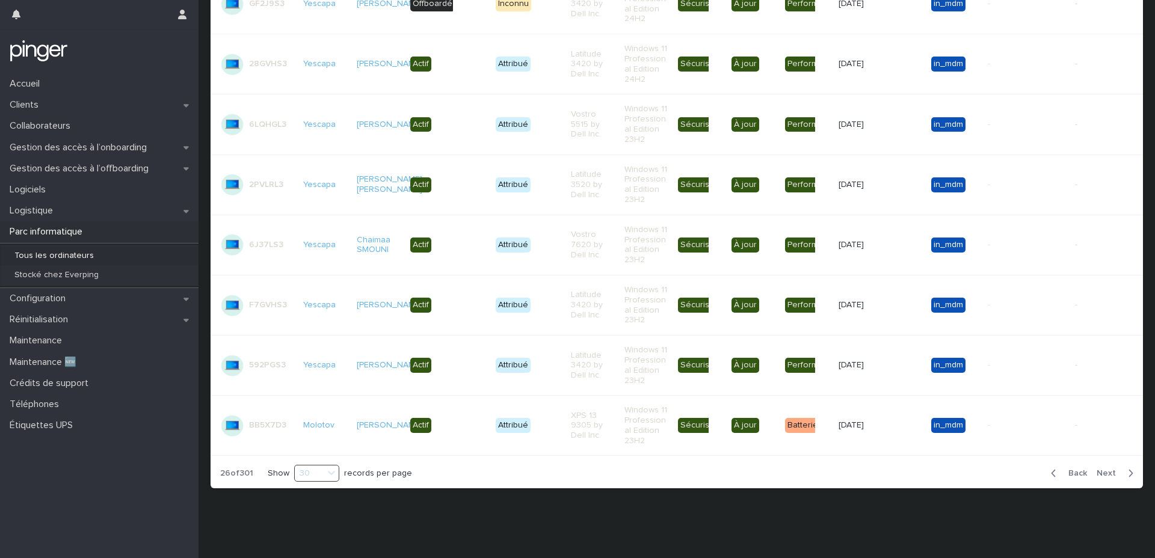
click at [1105, 467] on div "Back Next" at bounding box center [1092, 473] width 102 height 30
click at [1105, 470] on span "Next" at bounding box center [1109, 473] width 26 height 8
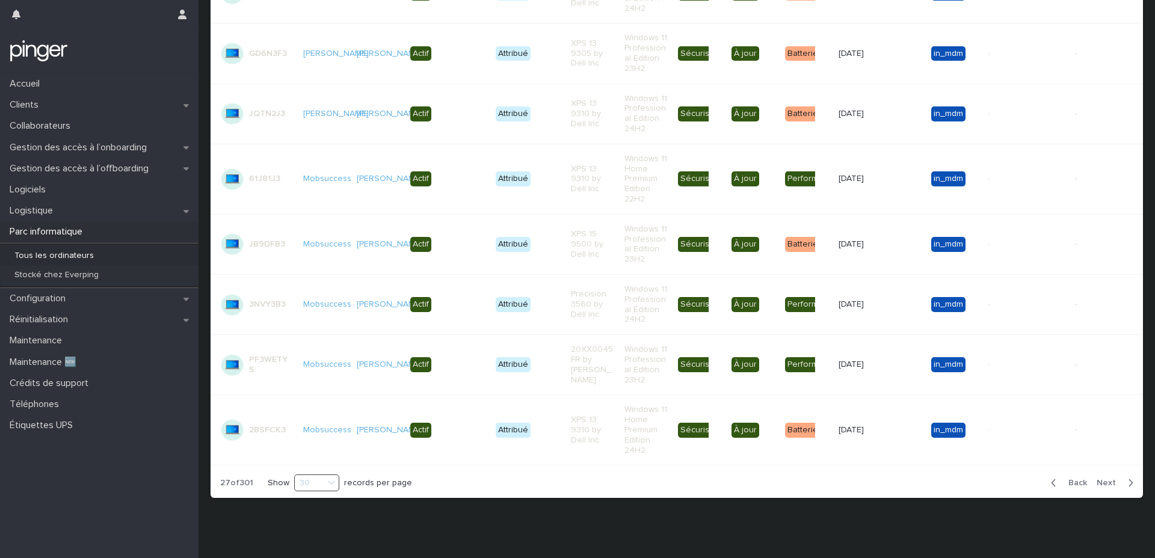
click at [1105, 479] on span "Next" at bounding box center [1109, 483] width 26 height 8
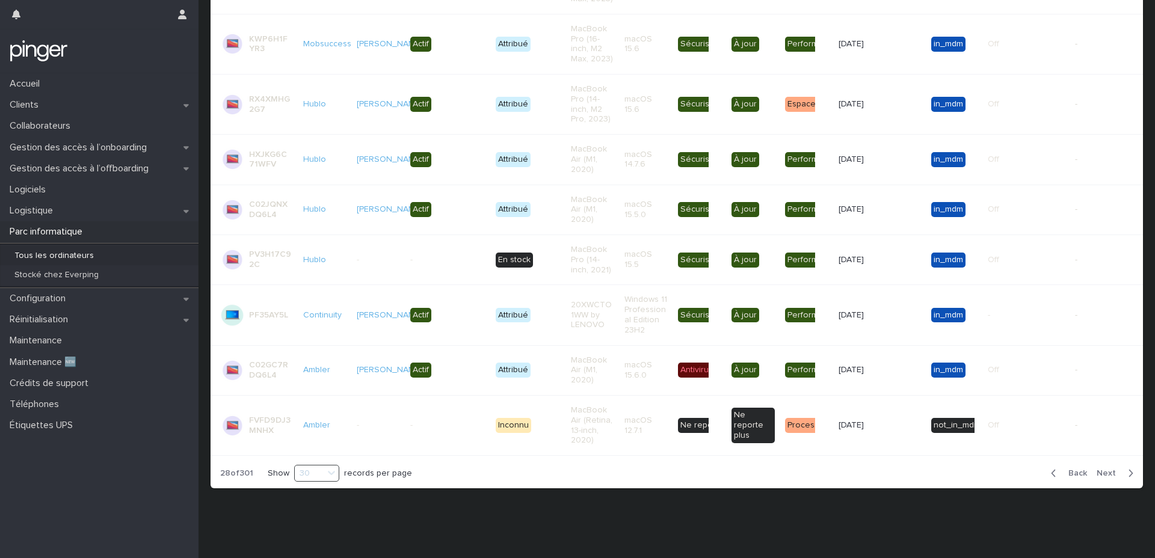
scroll to position [1870, 0]
click at [1105, 470] on span "Next" at bounding box center [1109, 473] width 26 height 8
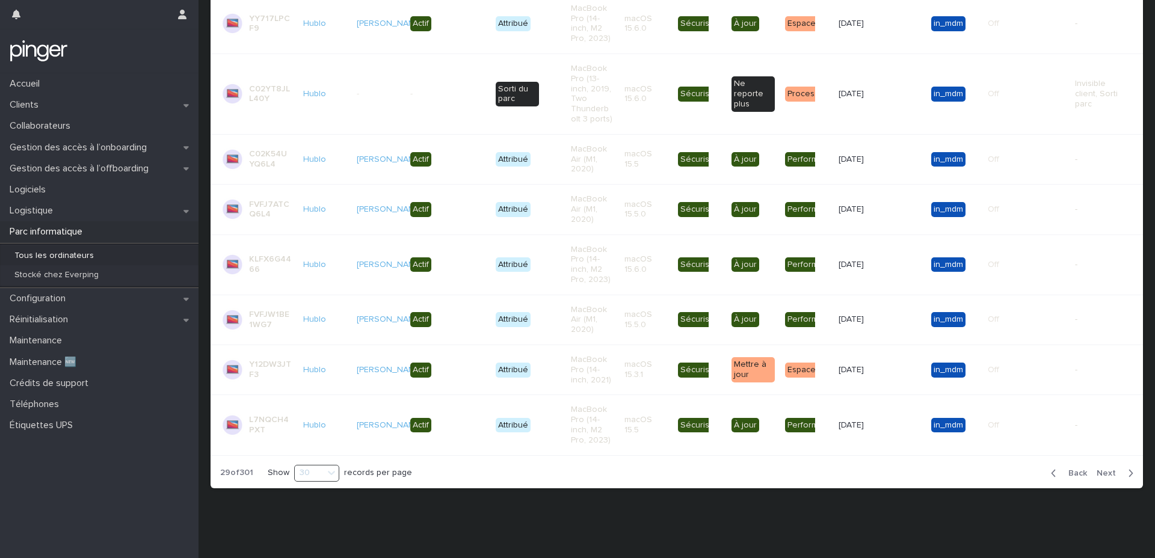
click at [1105, 470] on span "Next" at bounding box center [1109, 473] width 26 height 8
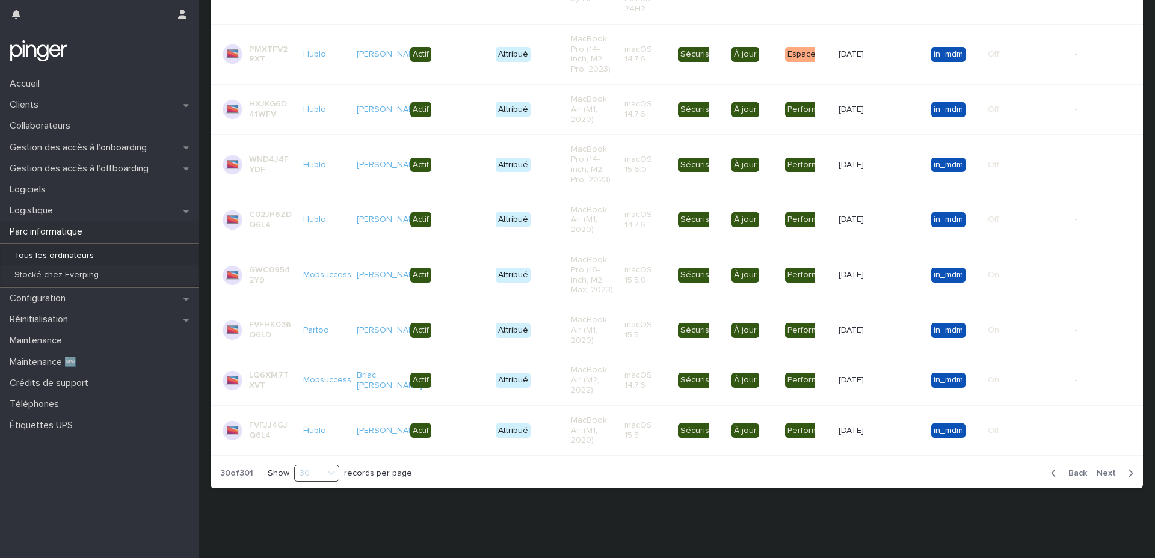
scroll to position [1420, 0]
click at [1105, 470] on span "Next" at bounding box center [1109, 473] width 26 height 8
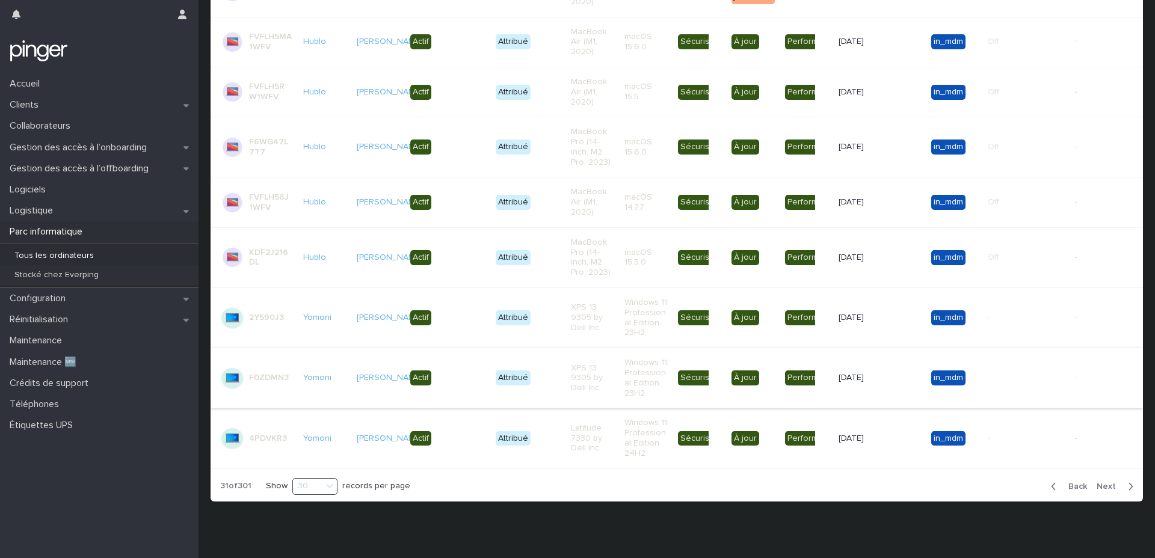
scroll to position [1547, 0]
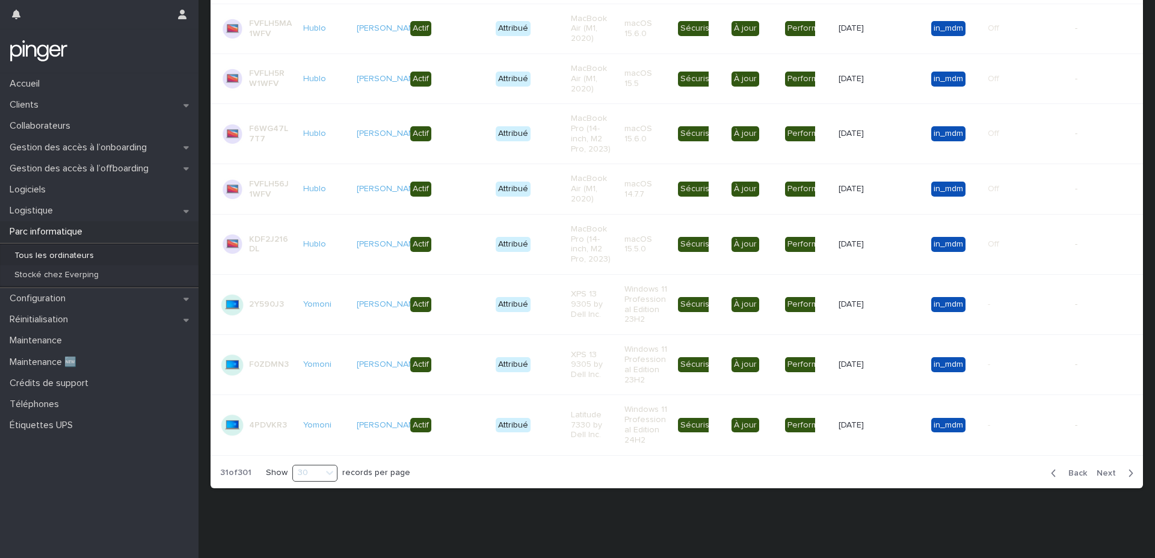
click at [1104, 473] on span "Next" at bounding box center [1109, 473] width 26 height 8
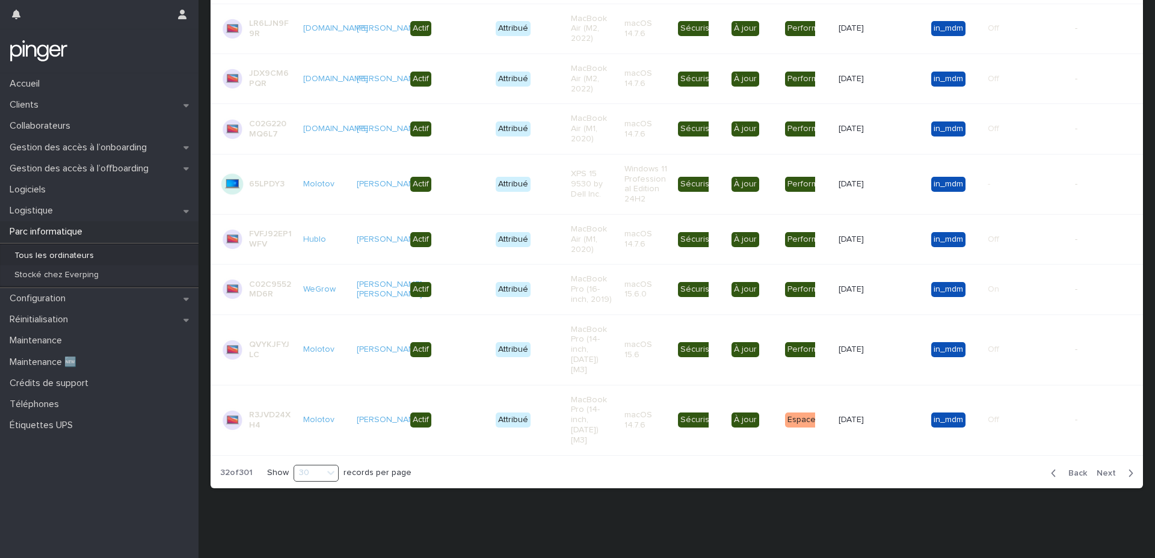
scroll to position [1430, 0]
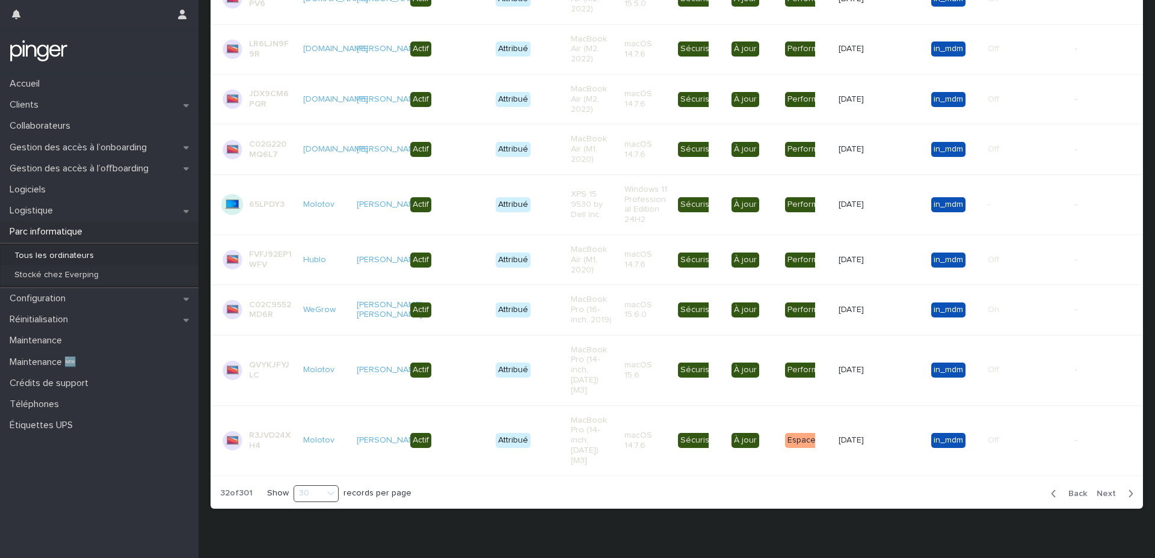
click at [1104, 490] on span "Next" at bounding box center [1109, 494] width 26 height 8
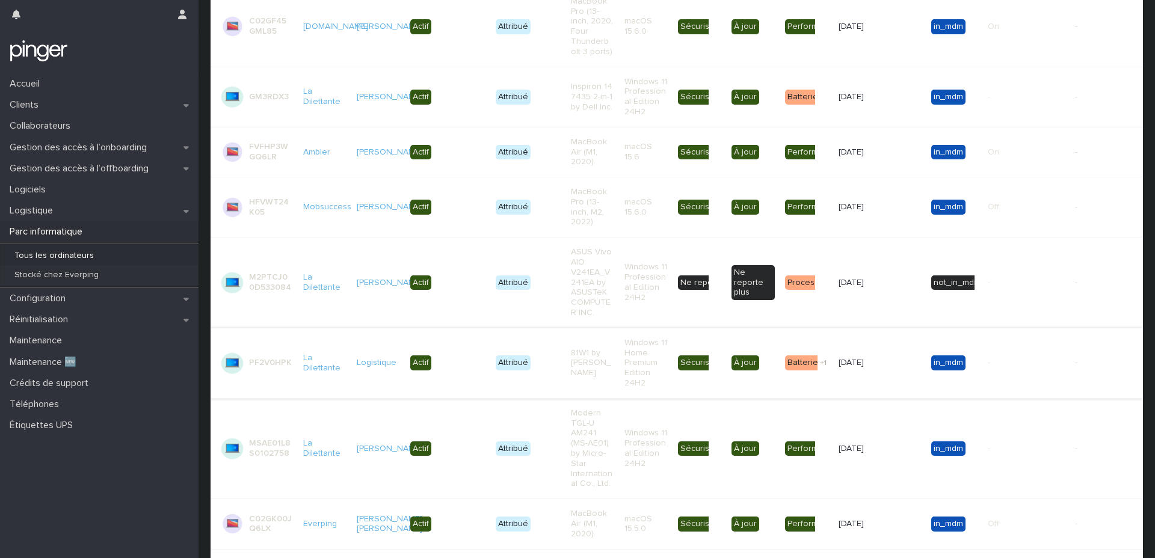
scroll to position [1602, 0]
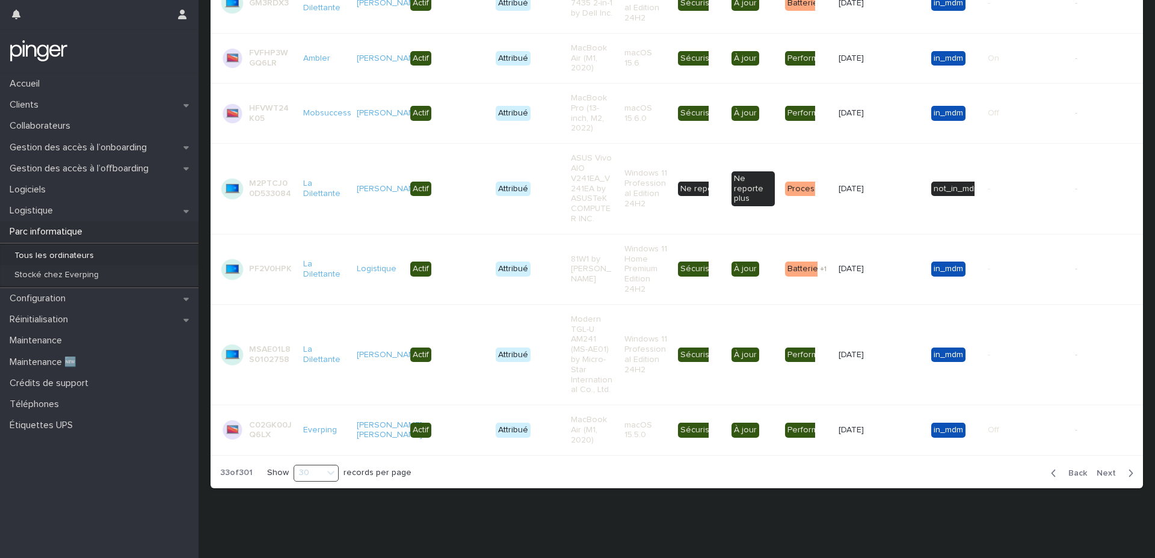
click at [1108, 476] on span "Next" at bounding box center [1109, 473] width 26 height 8
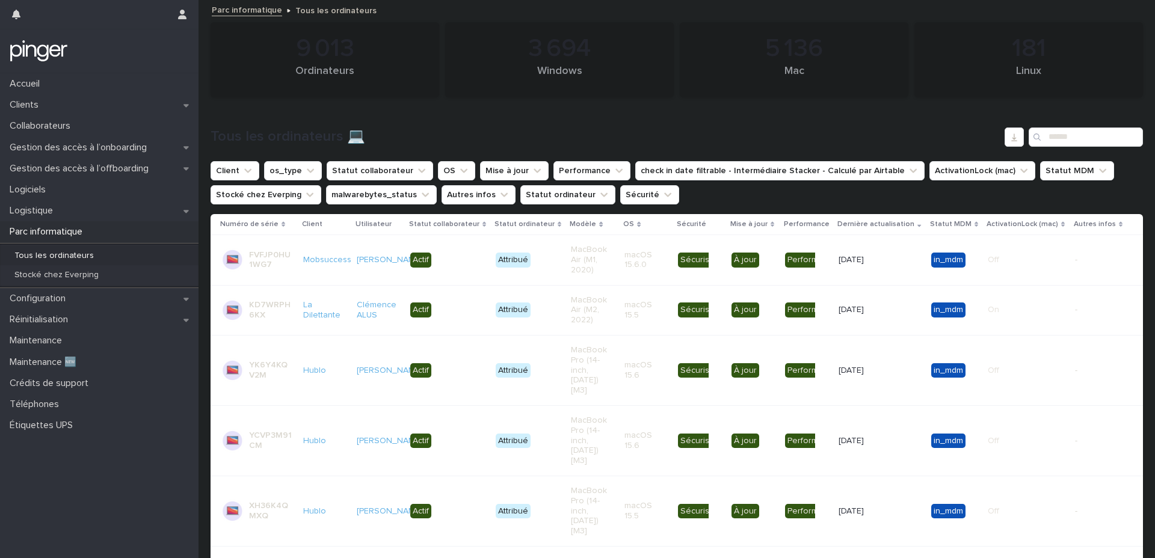
click at [919, 225] on icon at bounding box center [919, 226] width 4 height 2
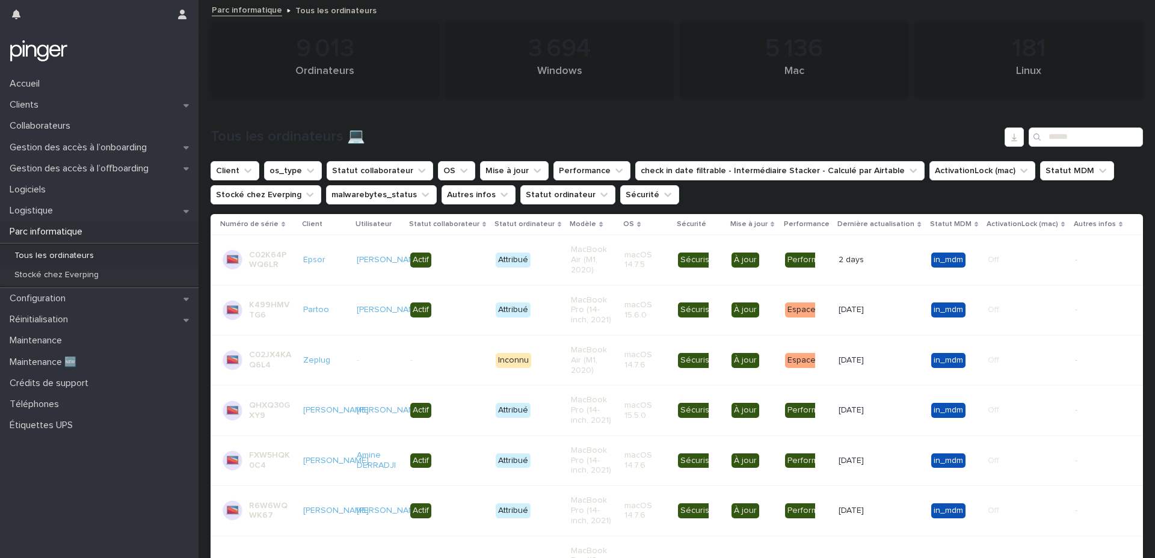
click at [904, 223] on p "Dernière actualisation" at bounding box center [875, 224] width 77 height 13
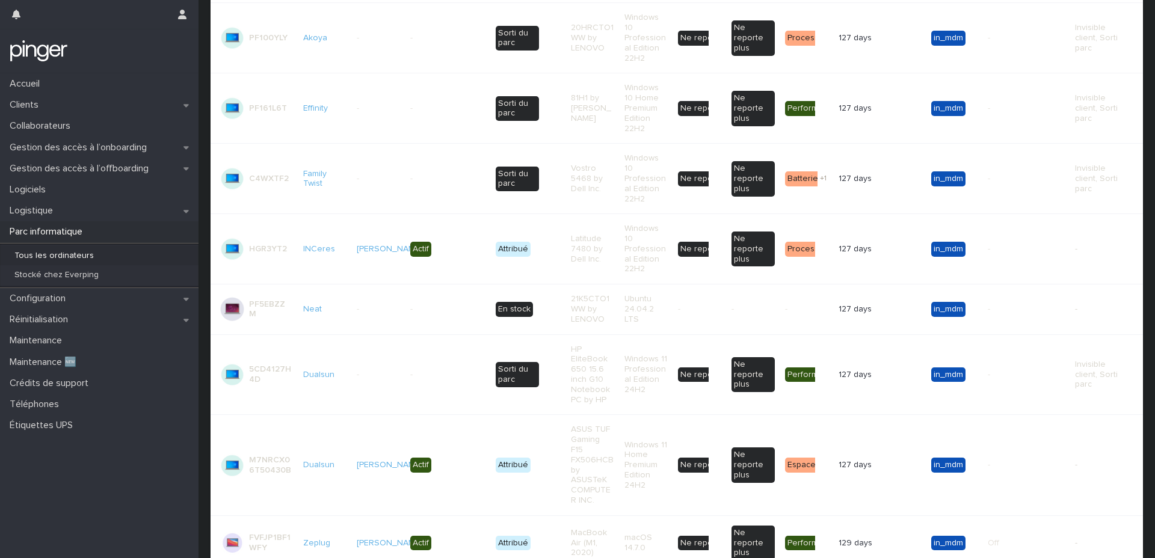
scroll to position [528, 0]
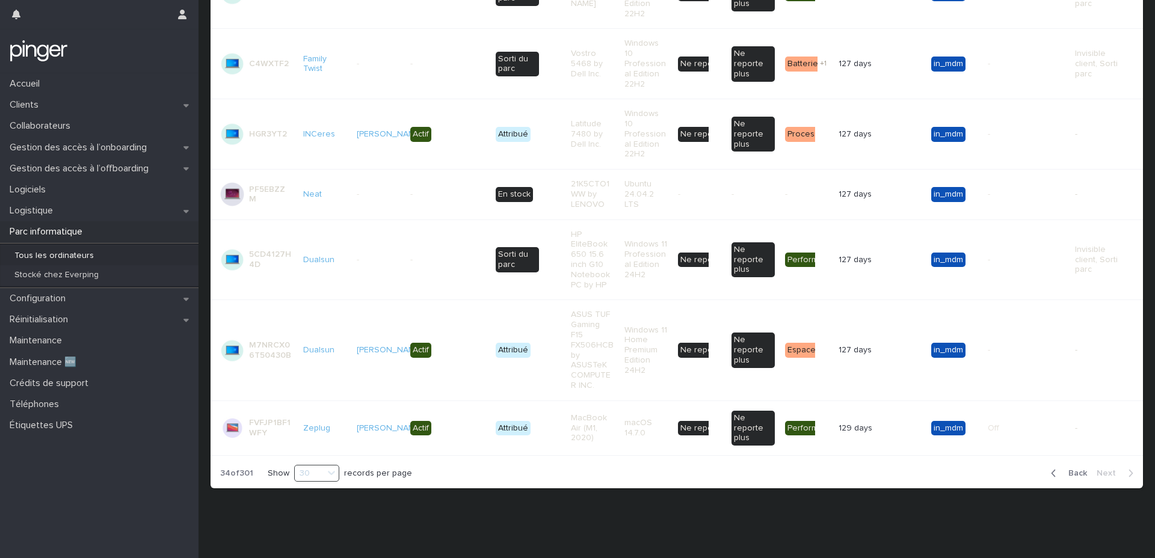
click at [1077, 474] on span "Back" at bounding box center [1074, 473] width 26 height 8
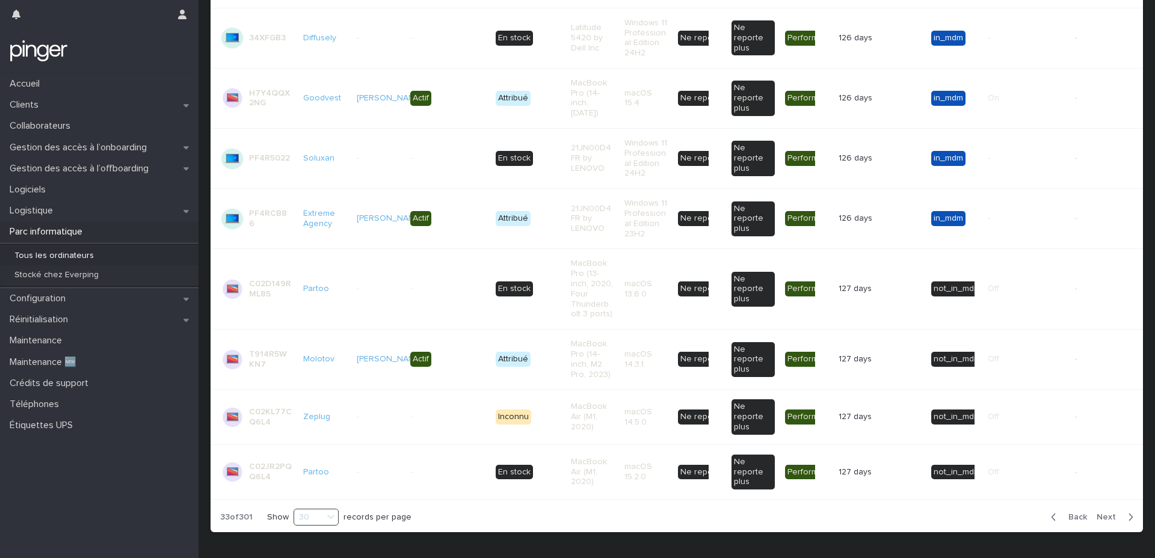
scroll to position [1641, 0]
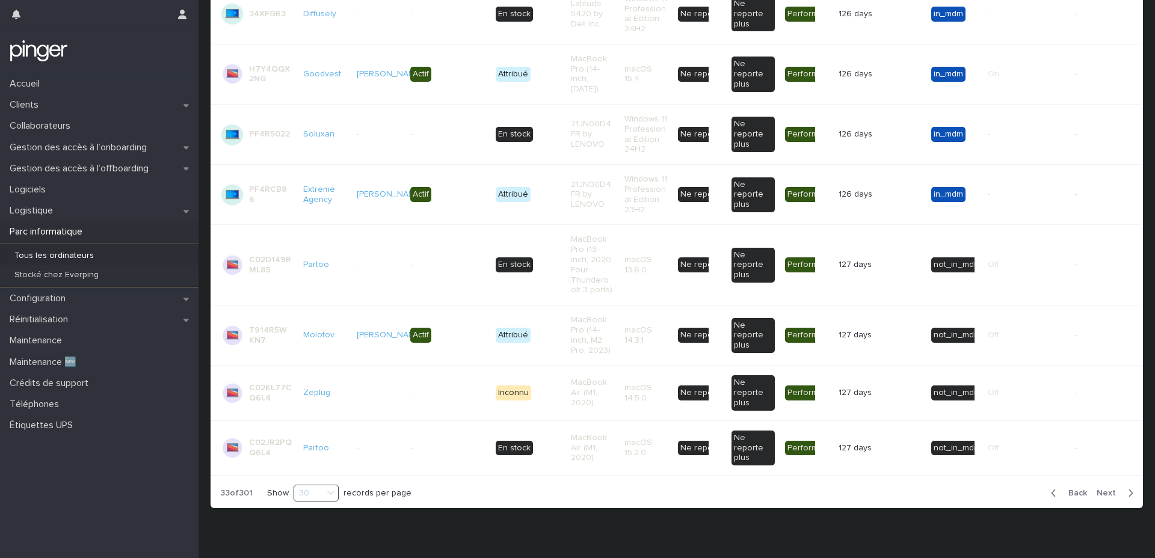
click at [1079, 489] on span "Back" at bounding box center [1074, 493] width 26 height 8
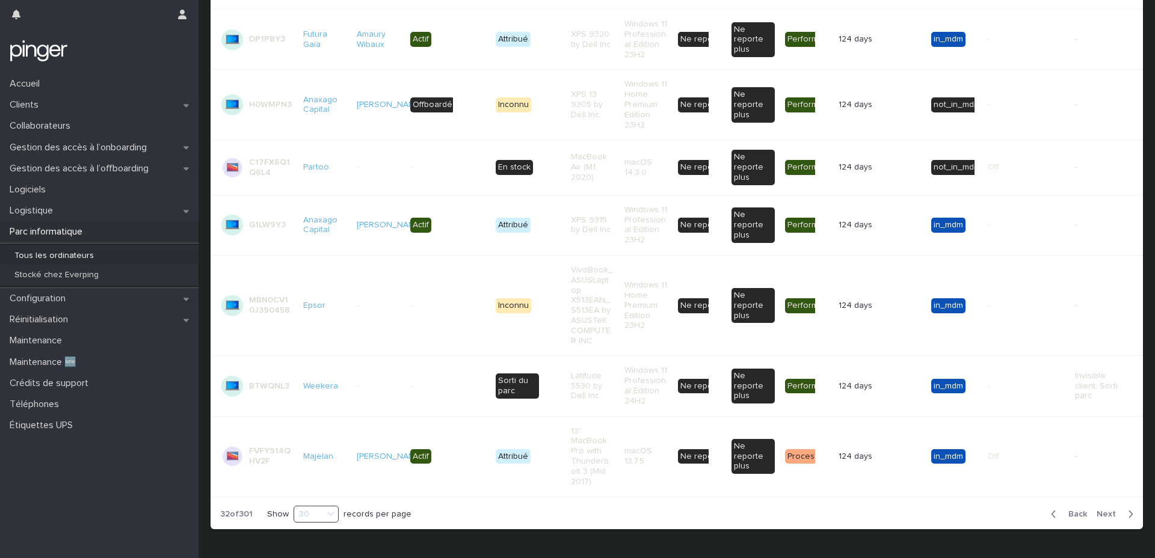
click at [1073, 513] on span "Back" at bounding box center [1074, 514] width 26 height 8
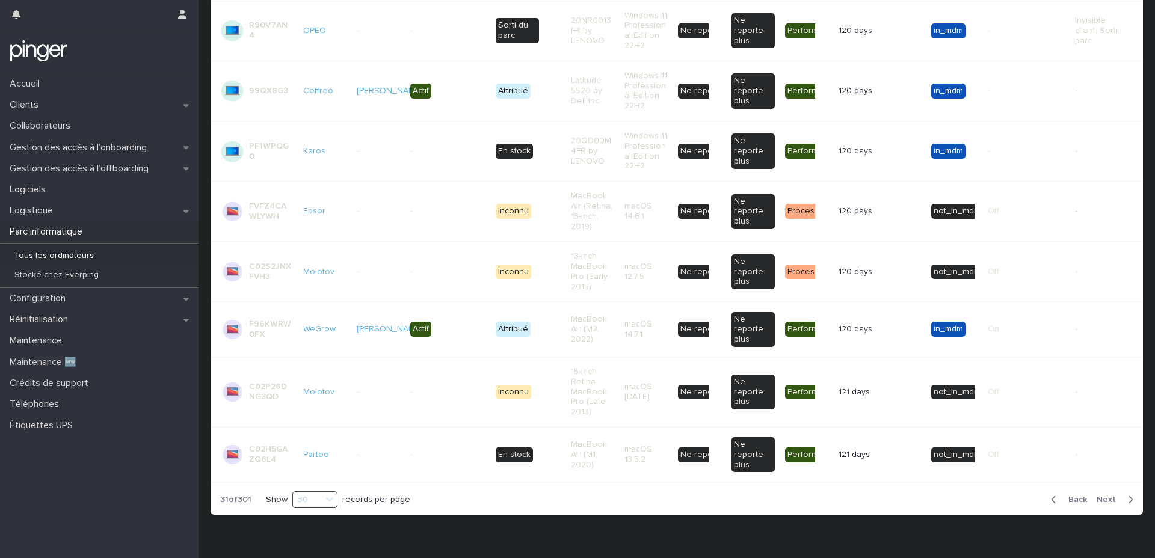
click at [1075, 496] on span "Back" at bounding box center [1074, 500] width 26 height 8
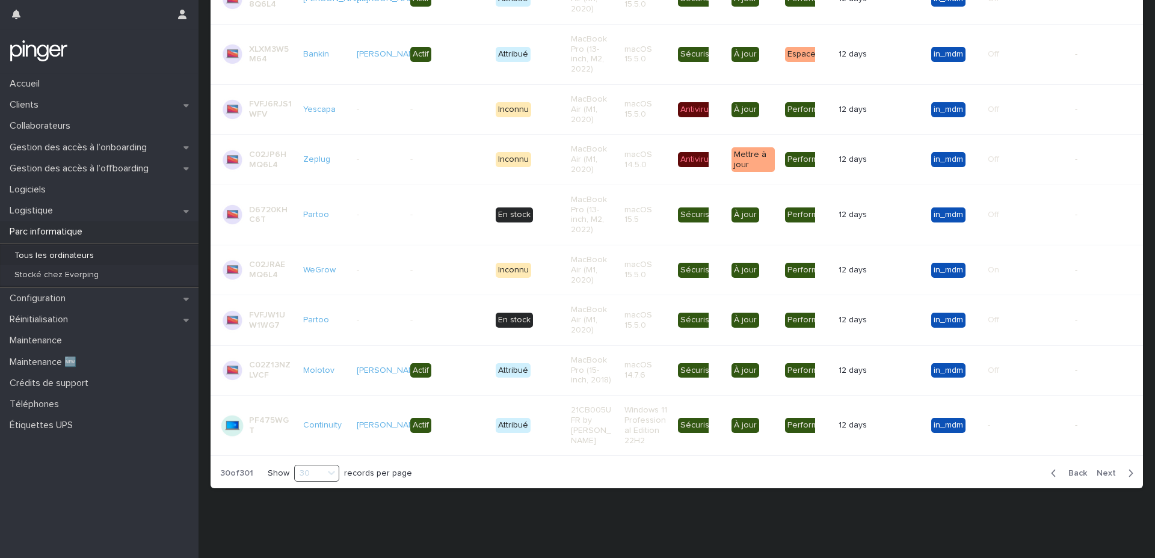
scroll to position [1616, 0]
click at [1071, 474] on span "Back" at bounding box center [1074, 473] width 26 height 8
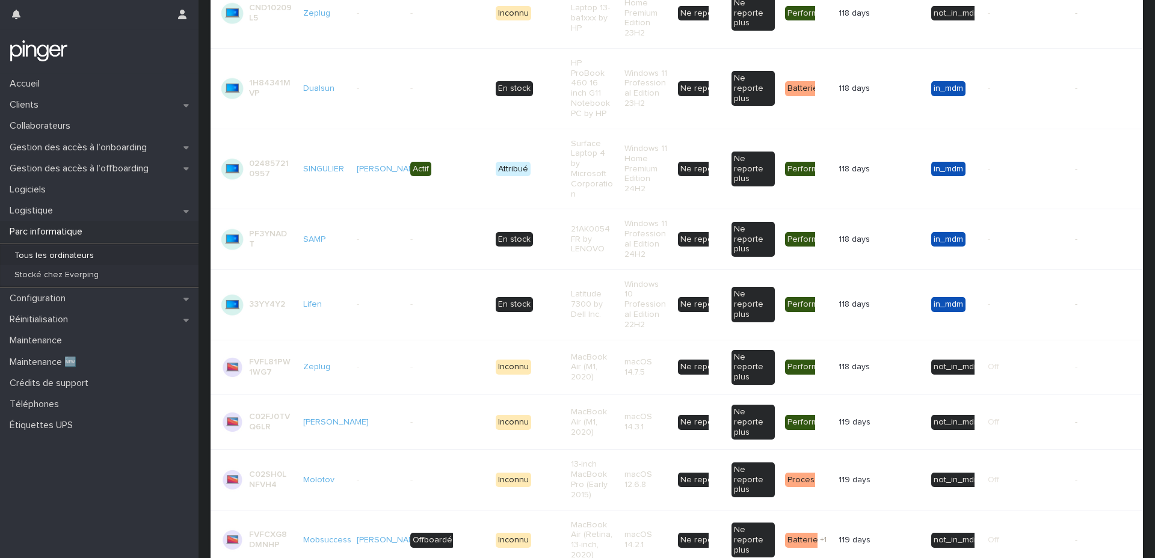
scroll to position [1731, 0]
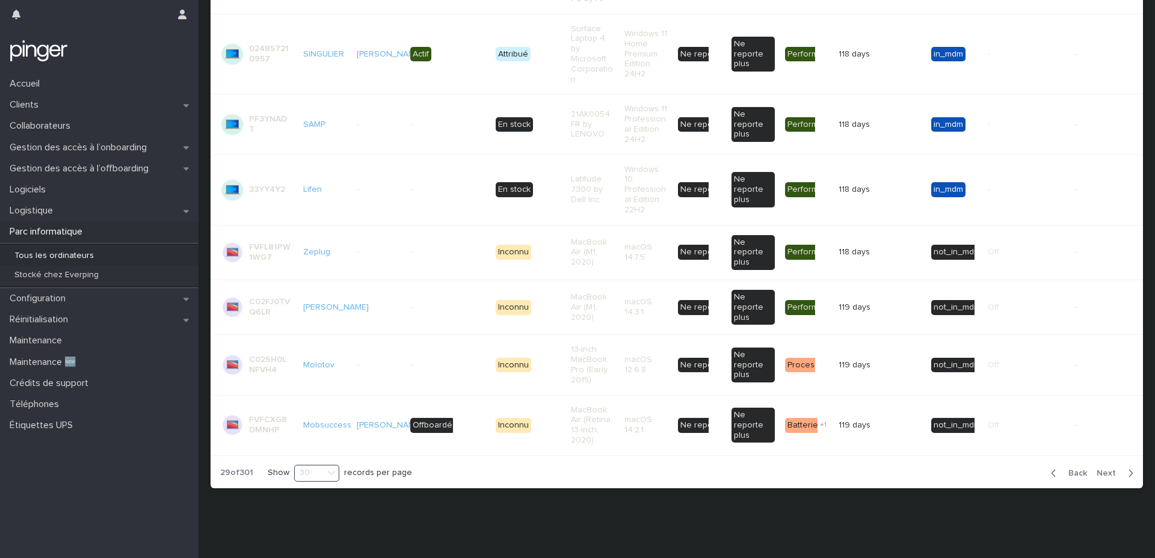
click at [1070, 469] on span "Back" at bounding box center [1074, 473] width 26 height 8
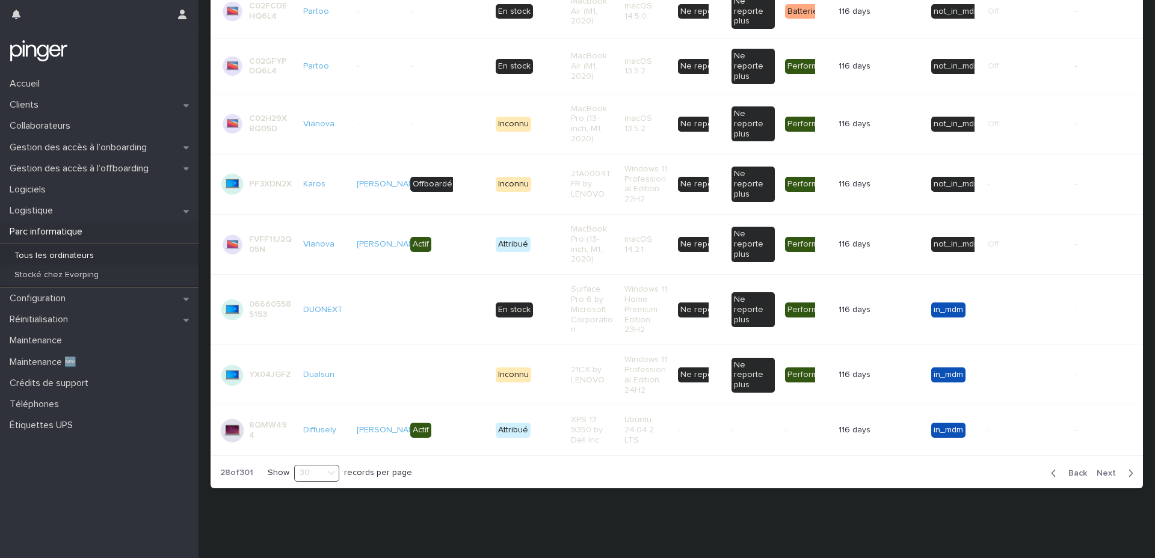
scroll to position [1711, 0]
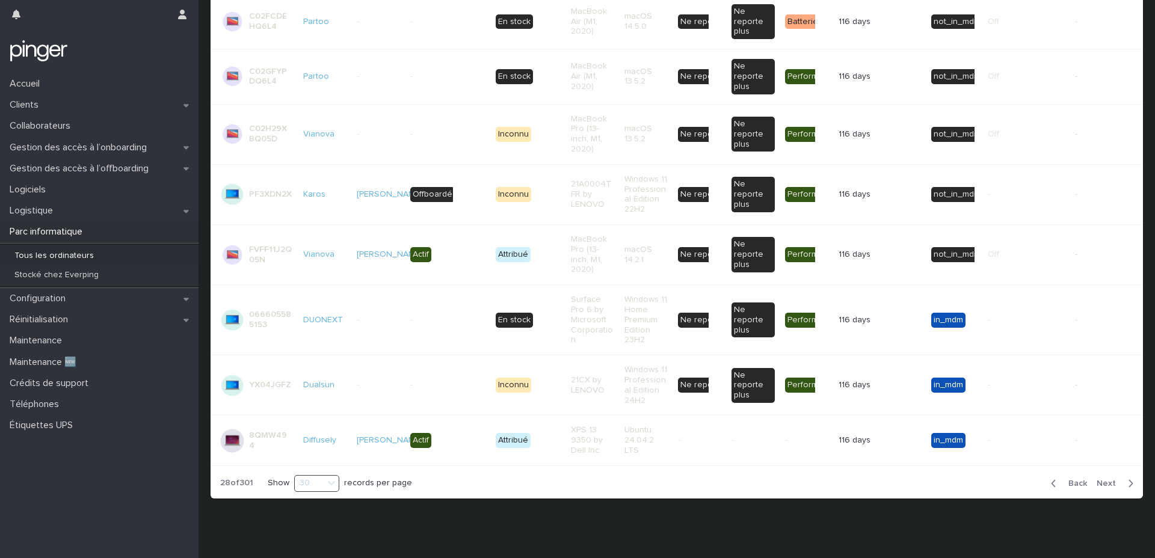
click at [1070, 478] on button "Back" at bounding box center [1066, 483] width 51 height 11
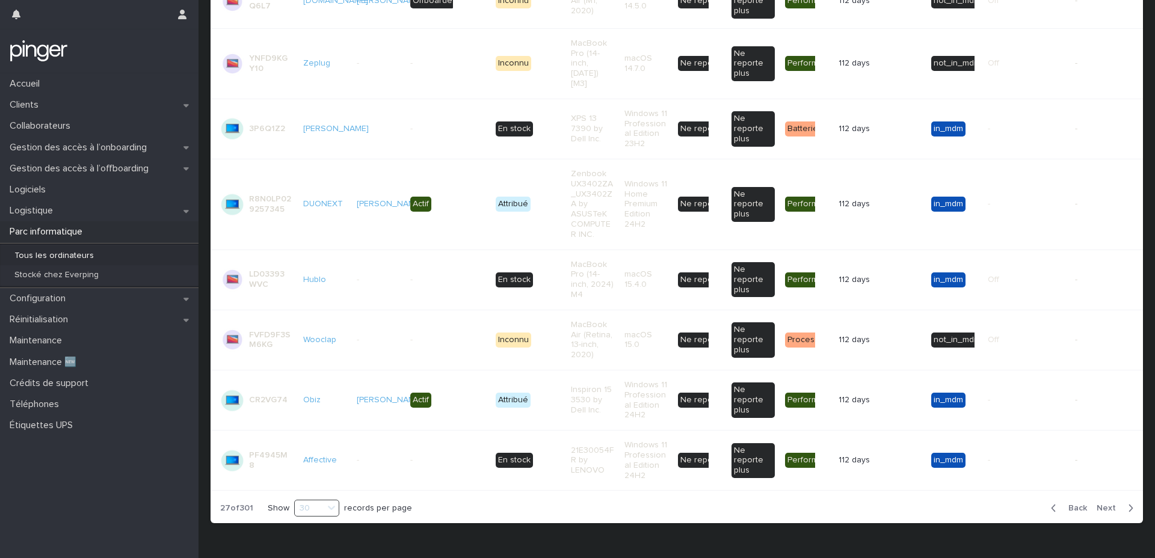
click at [1076, 503] on button "Back" at bounding box center [1066, 508] width 51 height 11
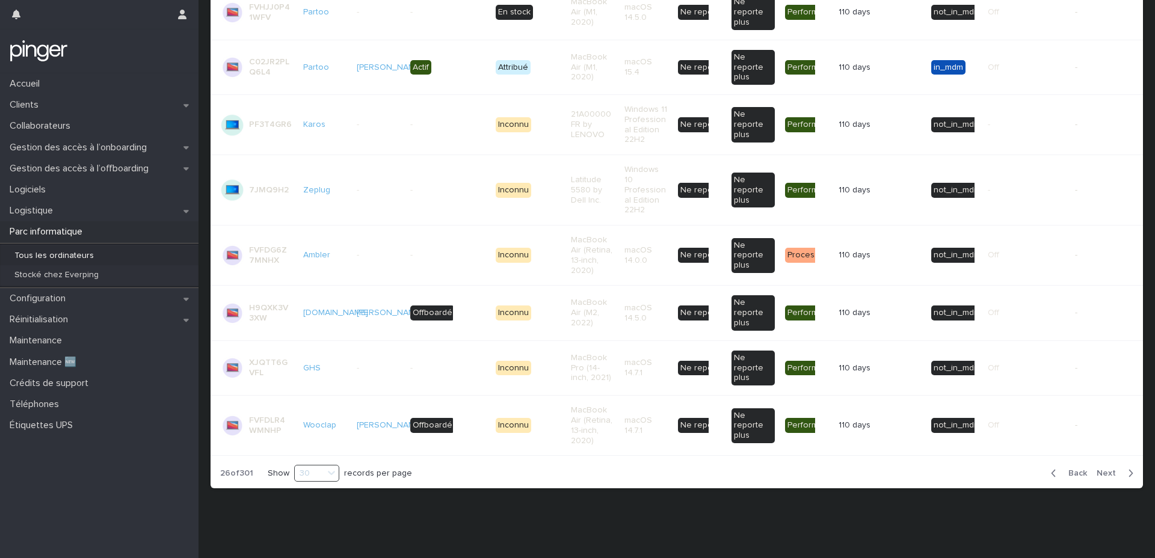
scroll to position [1590, 0]
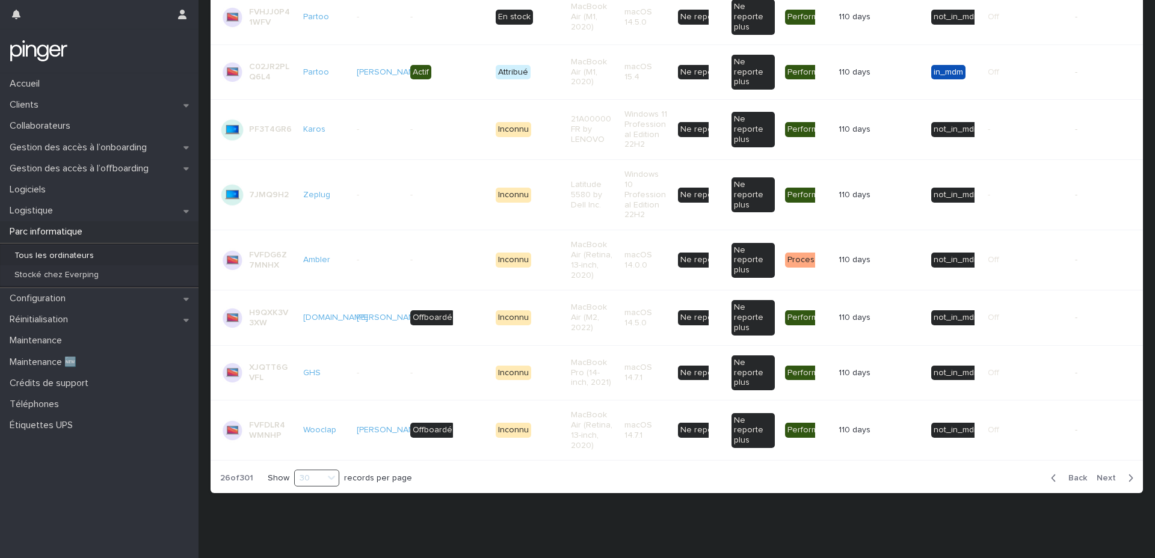
click at [1070, 477] on button "Back" at bounding box center [1066, 478] width 51 height 11
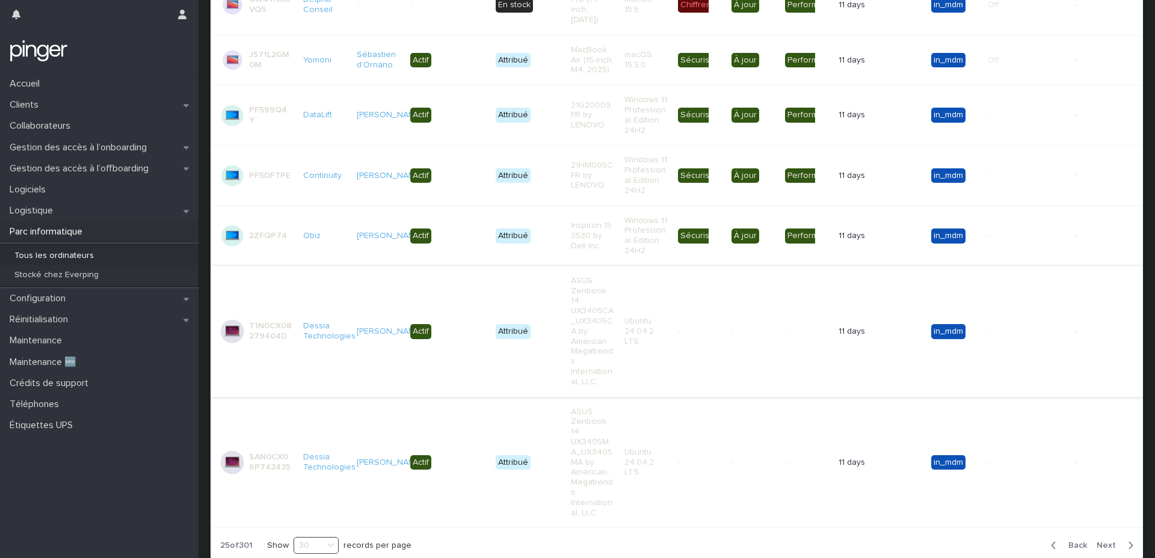
scroll to position [1789, 0]
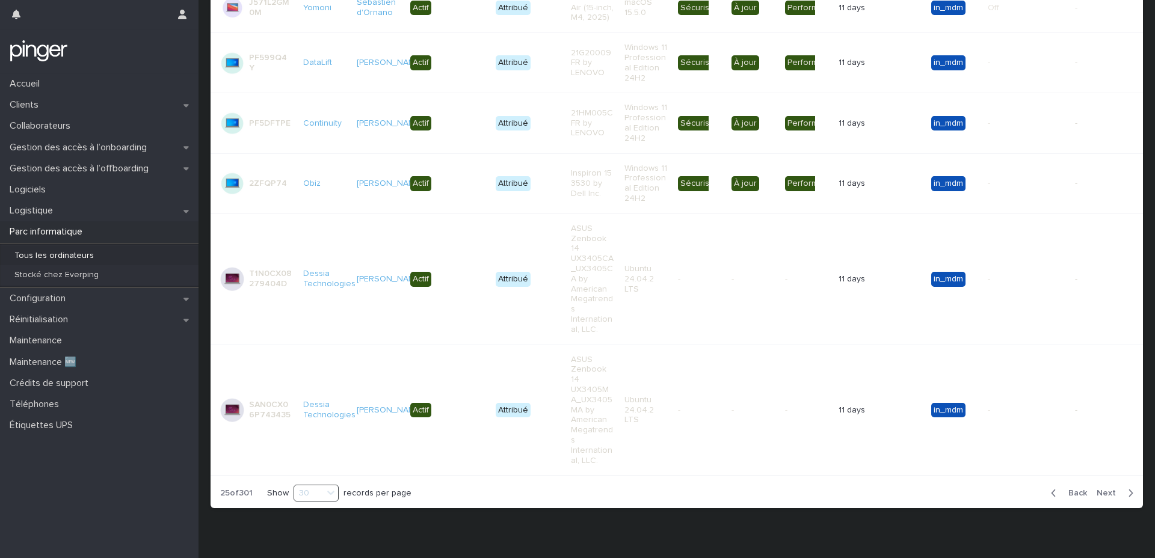
click at [1069, 478] on div "Back Next" at bounding box center [1092, 493] width 102 height 30
click at [1069, 489] on span "Back" at bounding box center [1074, 493] width 26 height 8
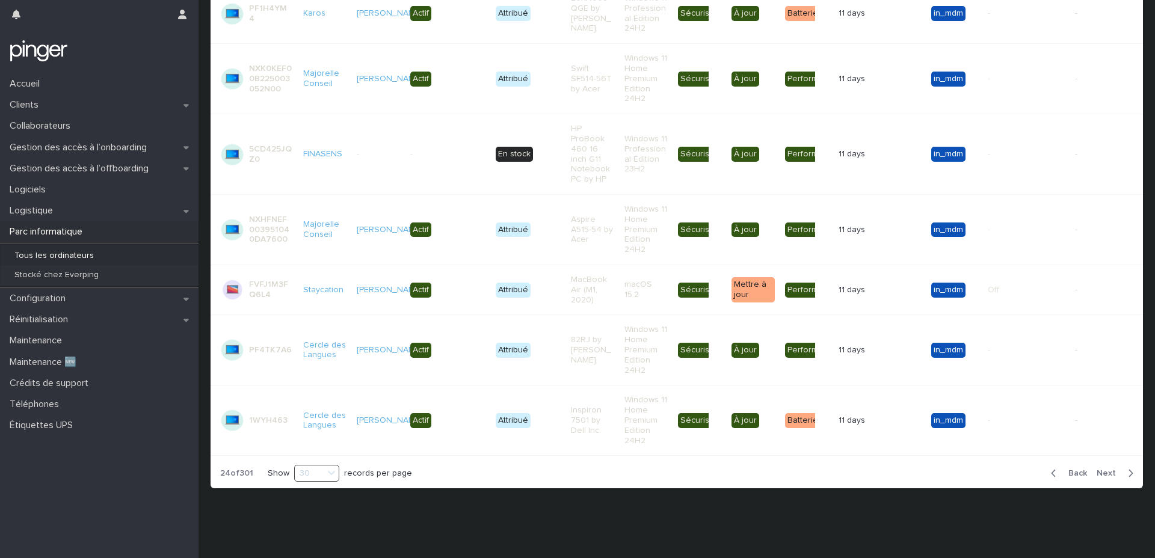
scroll to position [1657, 0]
click at [1069, 473] on span "Back" at bounding box center [1074, 473] width 26 height 8
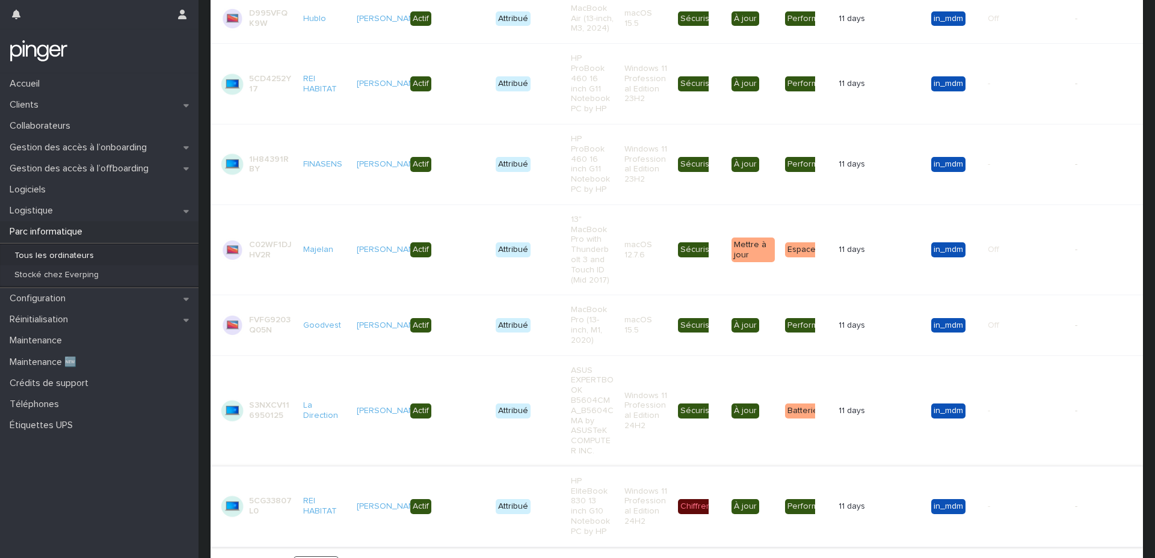
scroll to position [1749, 0]
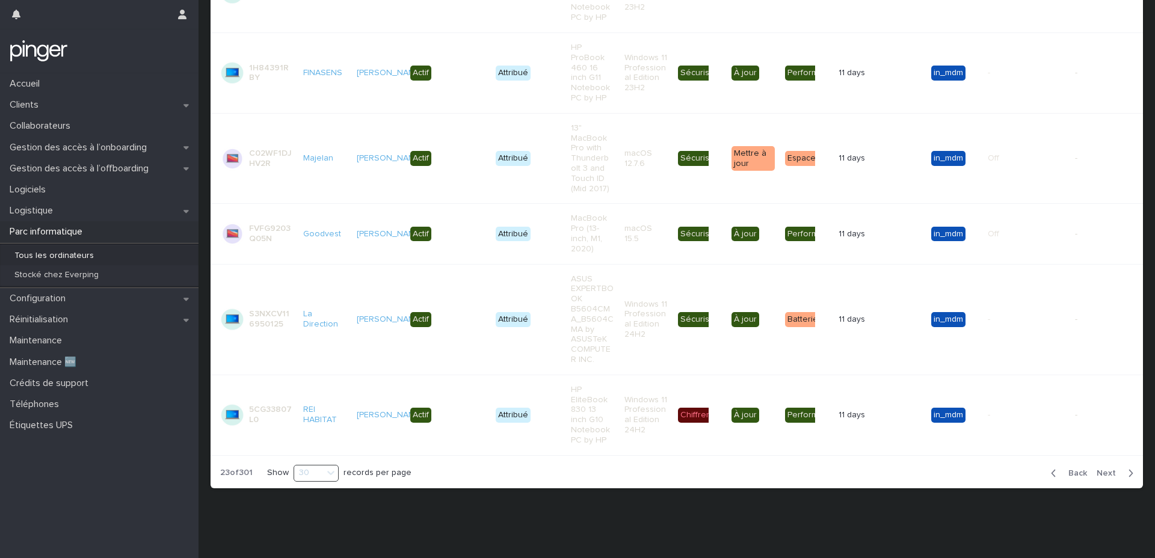
click at [1075, 474] on span "Back" at bounding box center [1074, 473] width 26 height 8
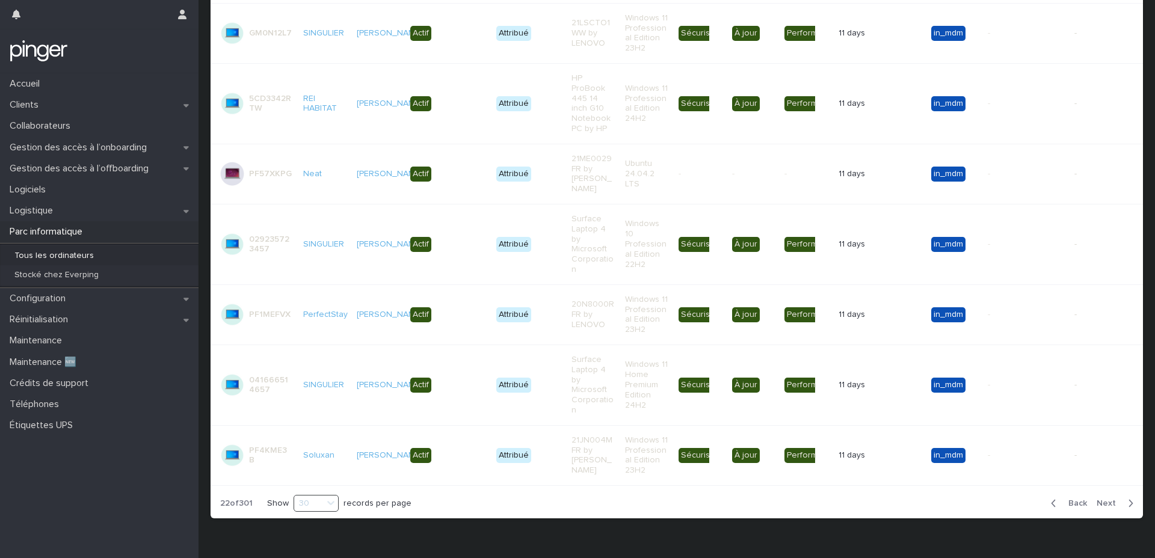
click at [1076, 499] on span "Back" at bounding box center [1074, 503] width 26 height 8
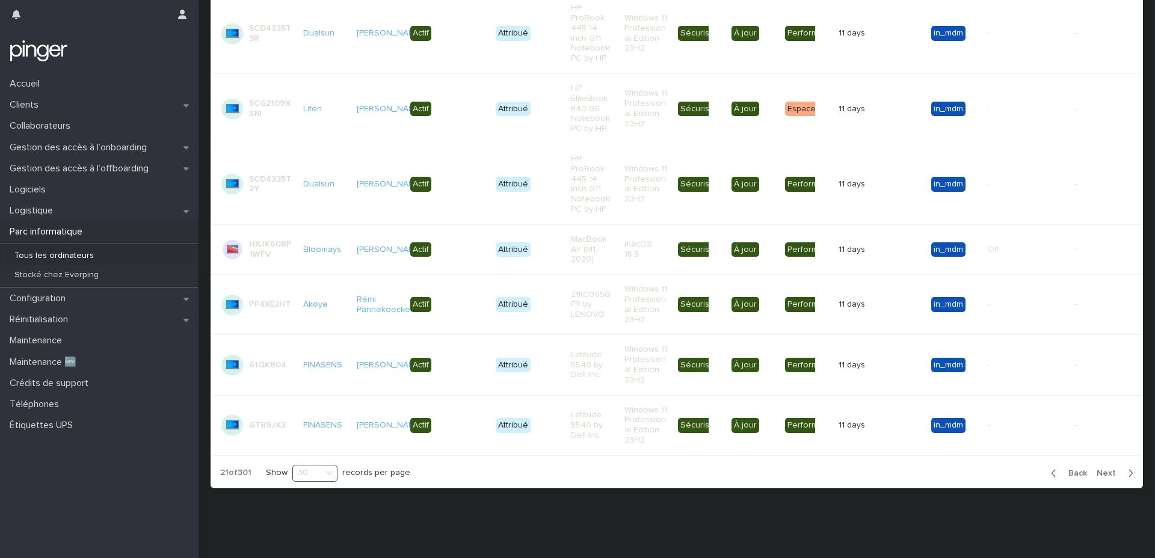
scroll to position [1708, 0]
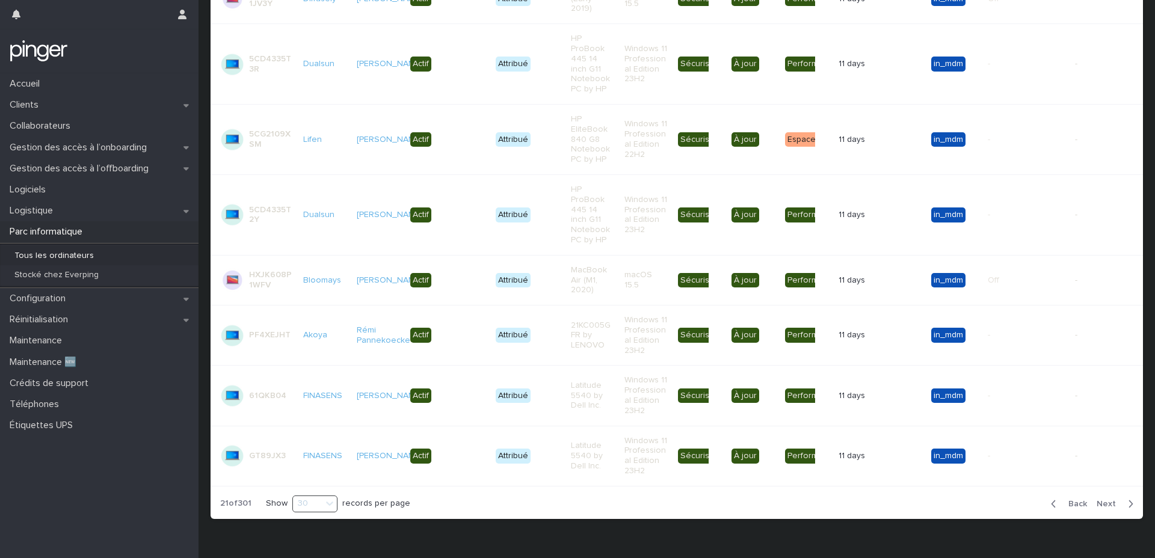
click at [1076, 500] on span "Back" at bounding box center [1074, 504] width 26 height 8
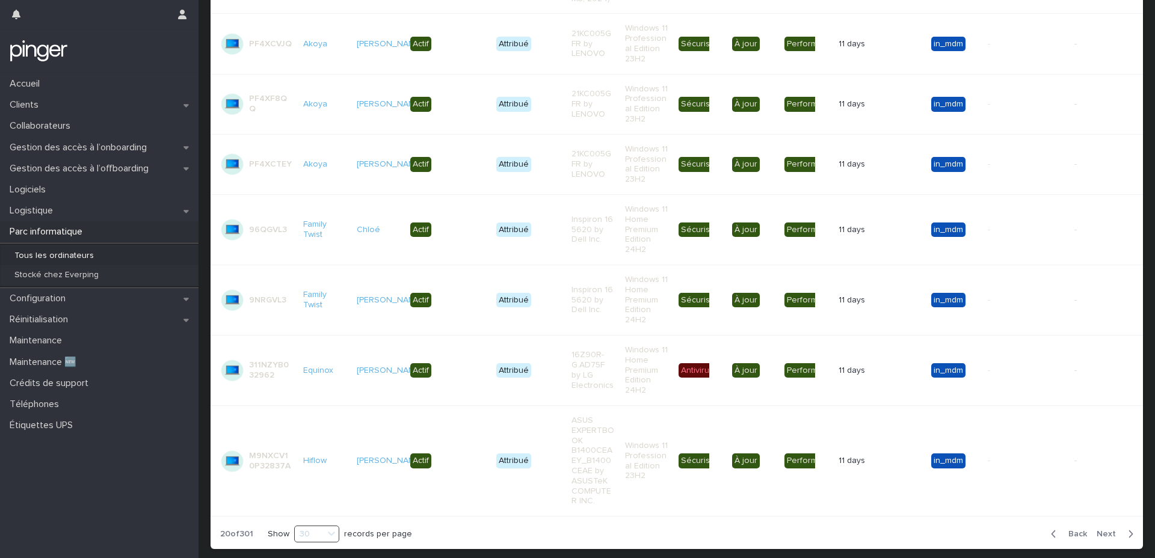
click at [1075, 530] on span "Back" at bounding box center [1074, 534] width 26 height 8
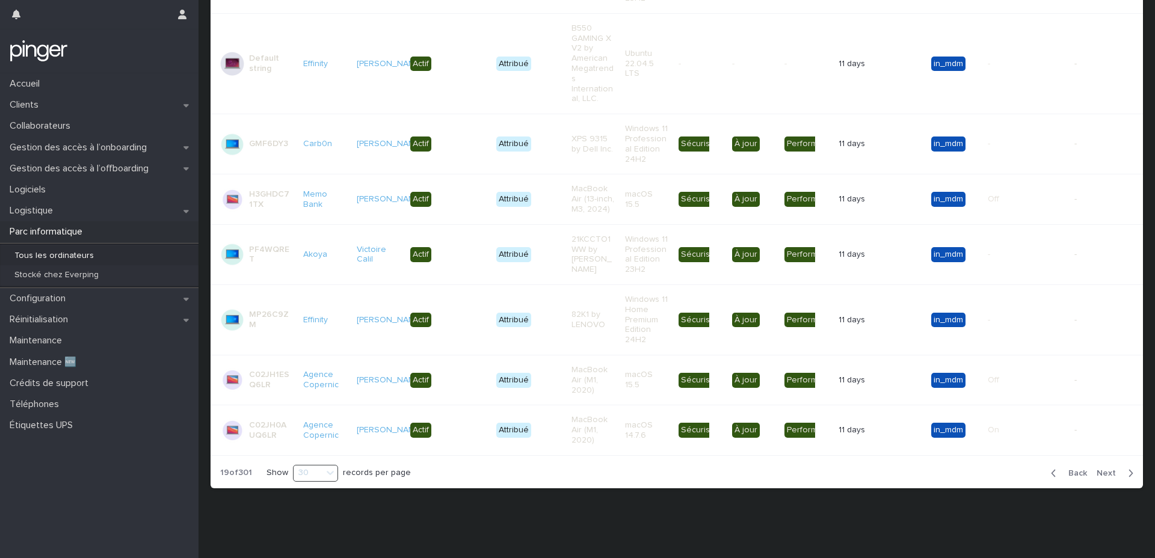
scroll to position [1688, 0]
click at [1069, 464] on div "Back Next" at bounding box center [1092, 473] width 102 height 30
click at [1069, 468] on button "Back" at bounding box center [1066, 473] width 51 height 11
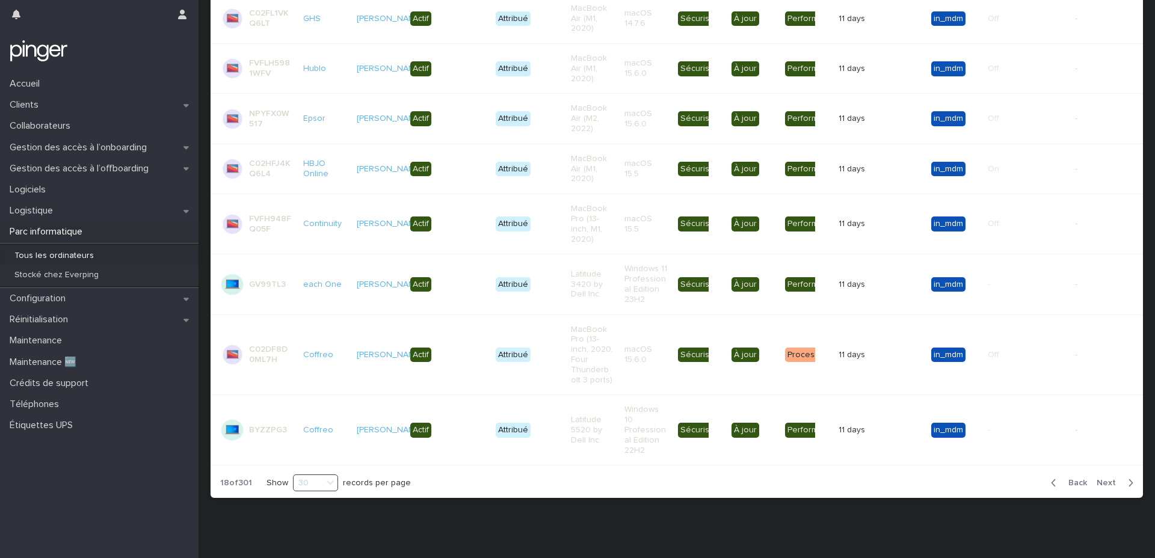
click at [1070, 479] on span "Back" at bounding box center [1074, 483] width 26 height 8
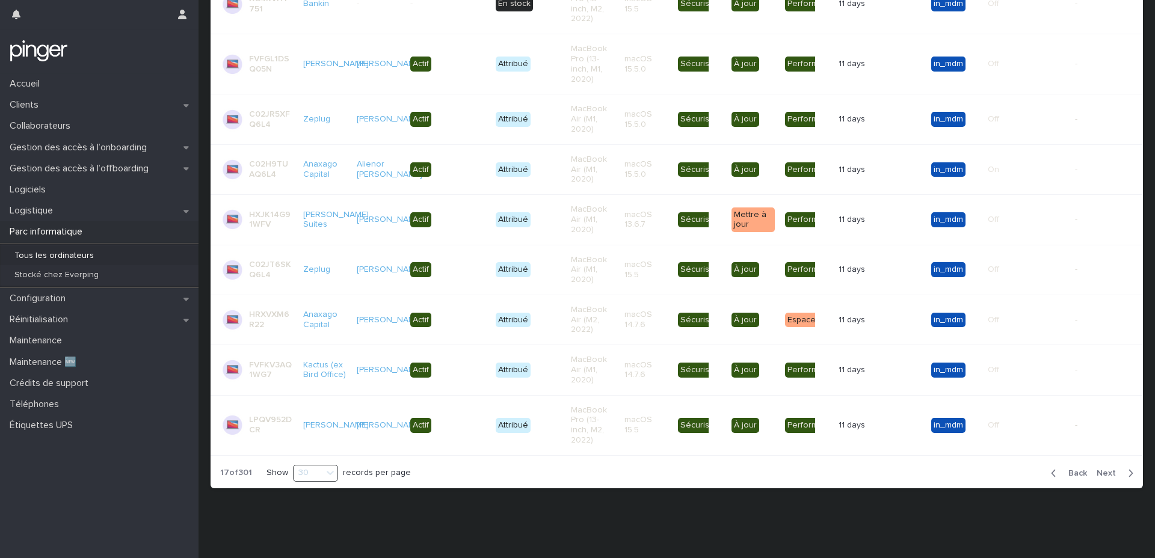
scroll to position [1450, 0]
click at [1070, 471] on span "Back" at bounding box center [1074, 473] width 26 height 8
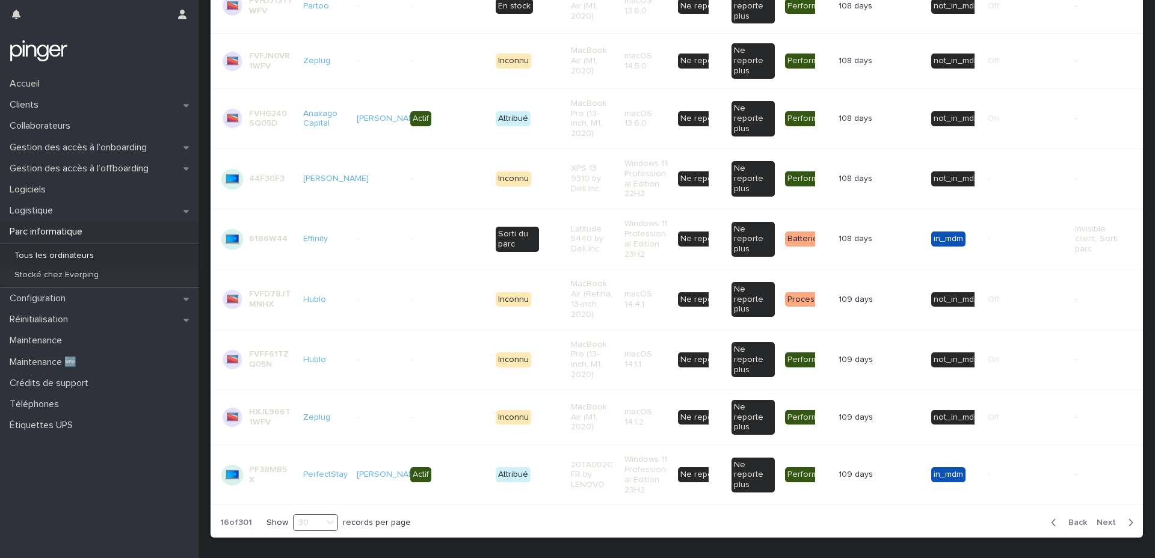
scroll to position [1763, 0]
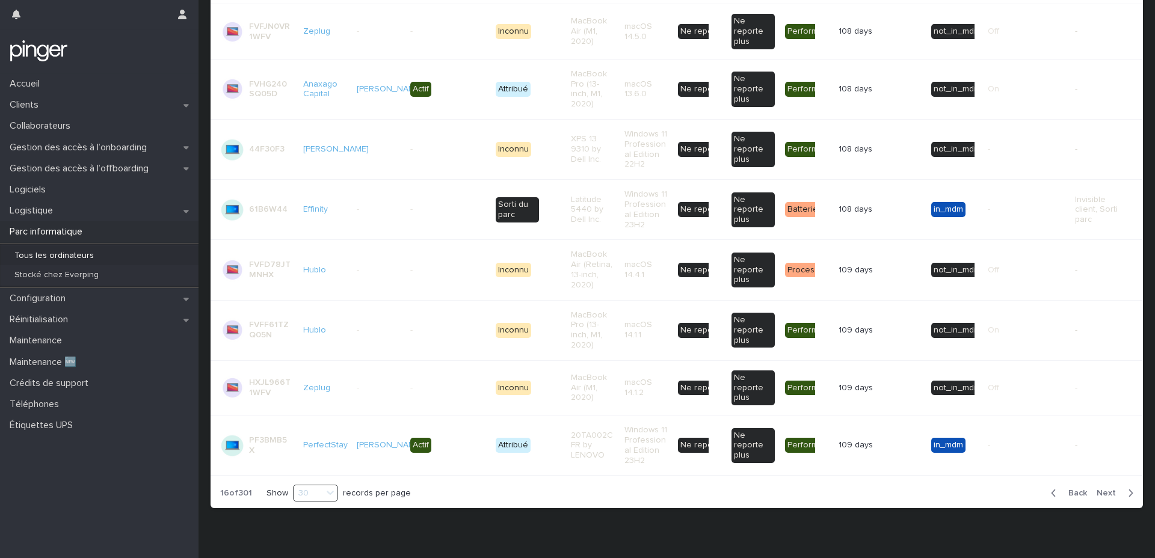
click at [1072, 489] on span "Back" at bounding box center [1074, 493] width 26 height 8
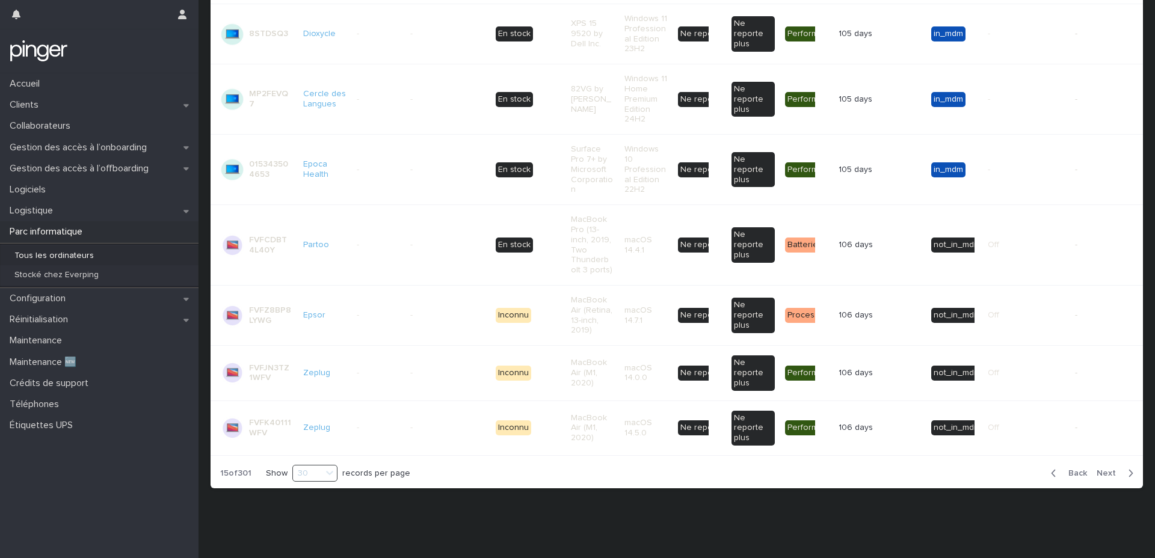
scroll to position [1726, 0]
click at [1072, 477] on button "Back" at bounding box center [1066, 473] width 51 height 11
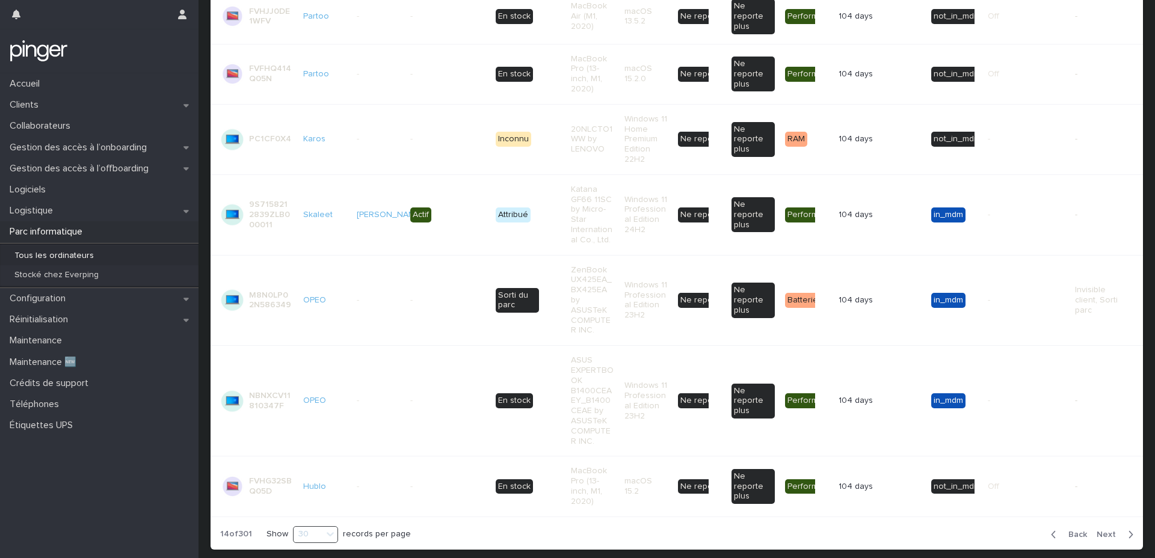
scroll to position [1787, 0]
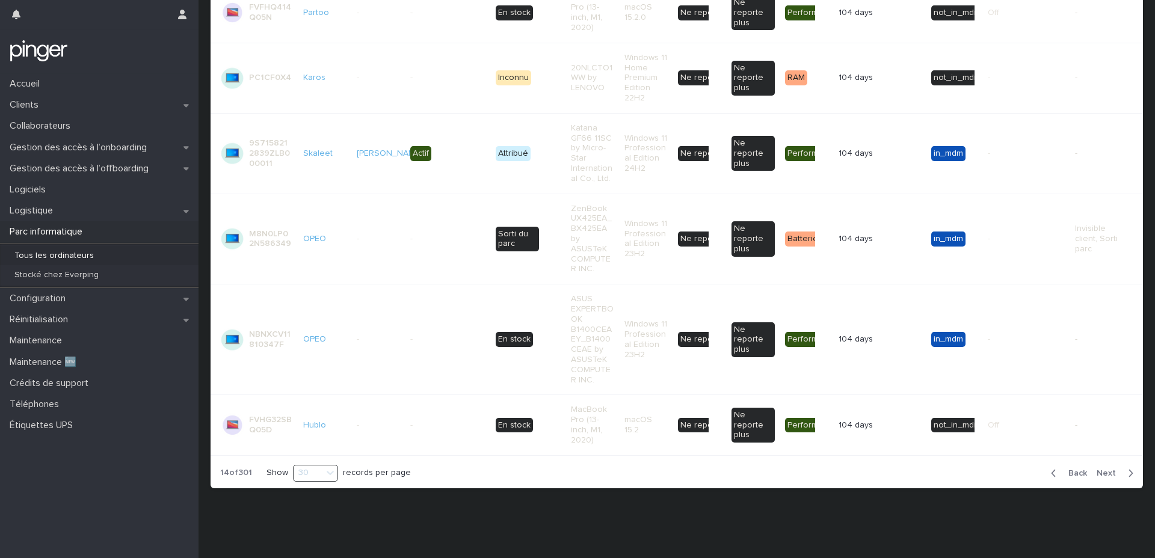
click at [1071, 470] on span "Back" at bounding box center [1074, 473] width 26 height 8
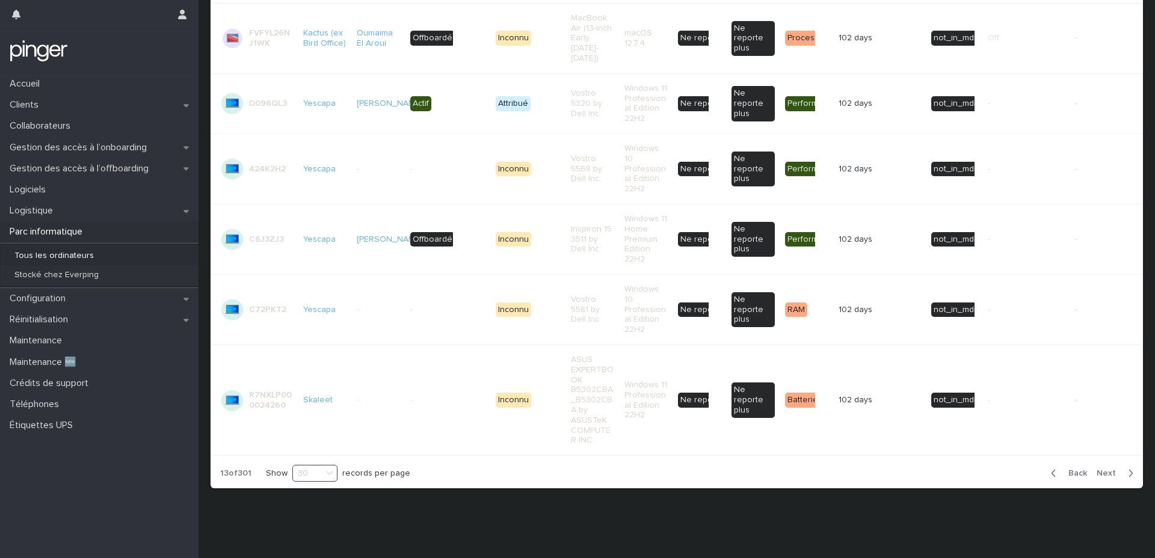
scroll to position [1672, 0]
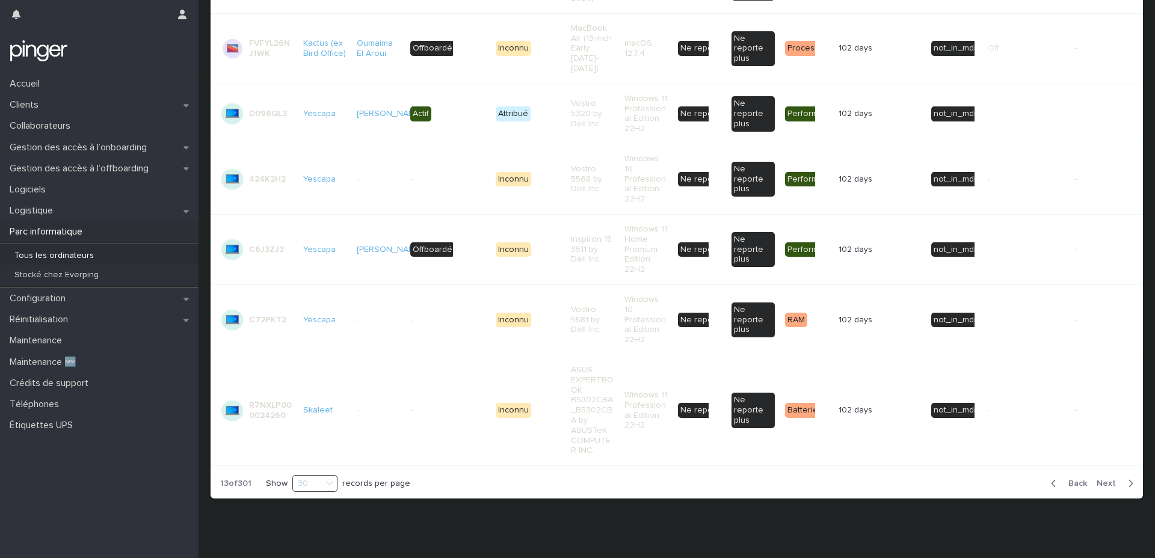
click at [1069, 479] on span "Back" at bounding box center [1074, 483] width 26 height 8
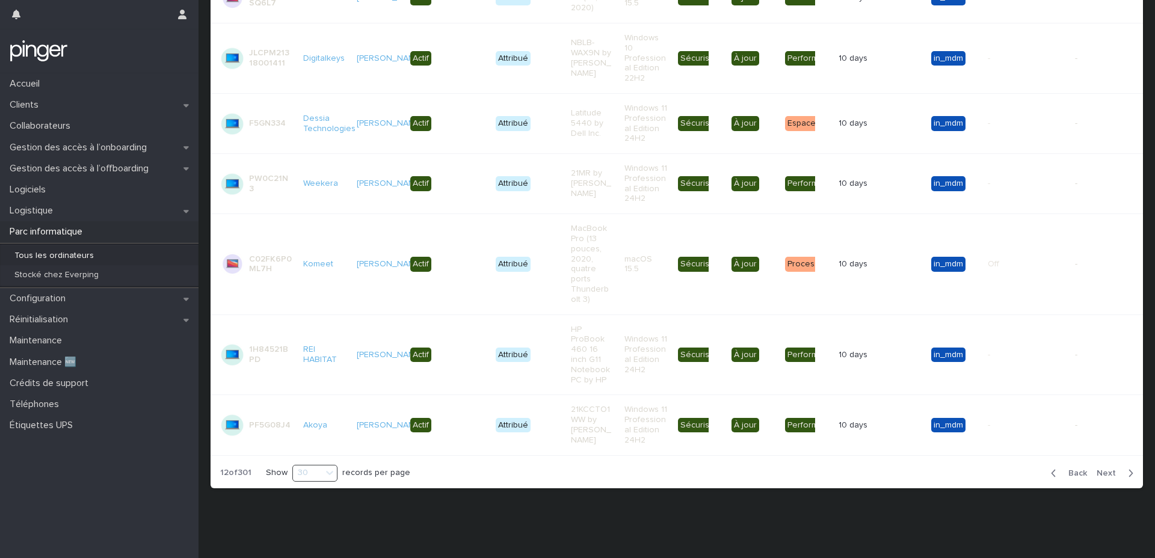
scroll to position [1547, 0]
click at [1069, 471] on span "Back" at bounding box center [1074, 473] width 26 height 8
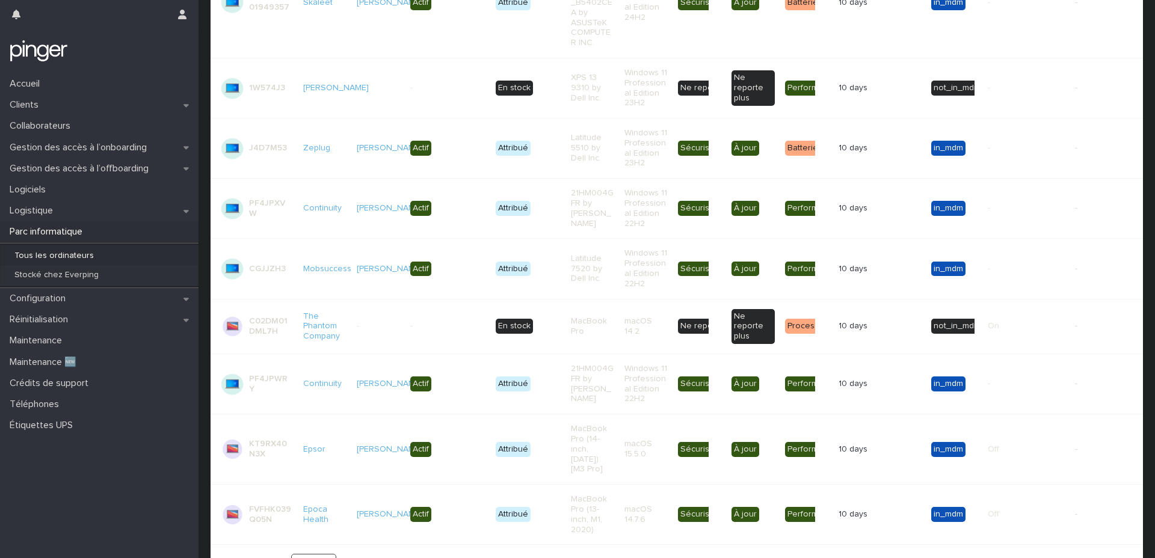
scroll to position [1636, 0]
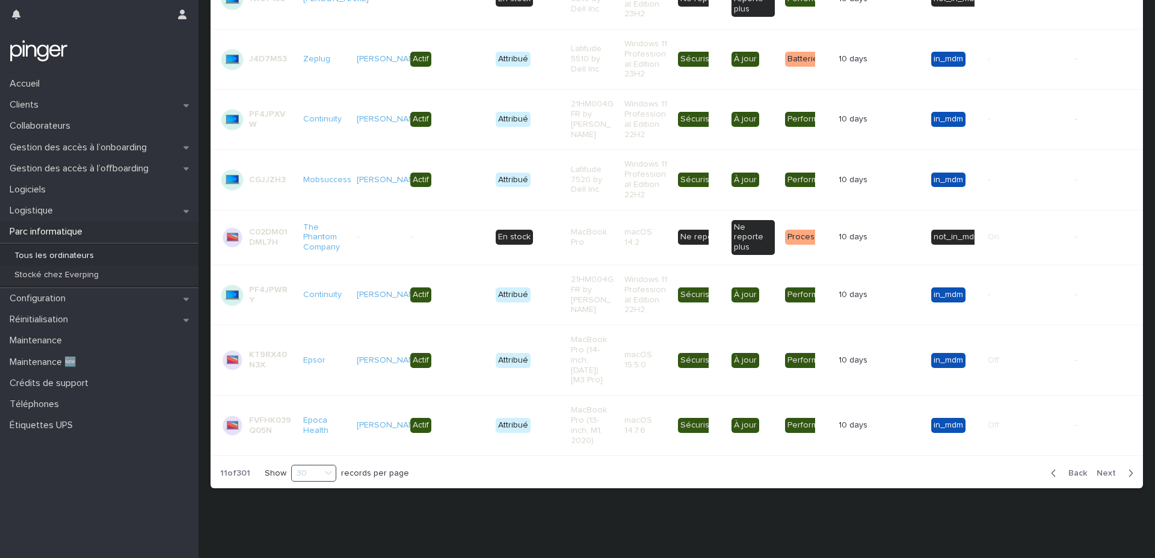
click at [1069, 471] on span "Back" at bounding box center [1074, 473] width 26 height 8
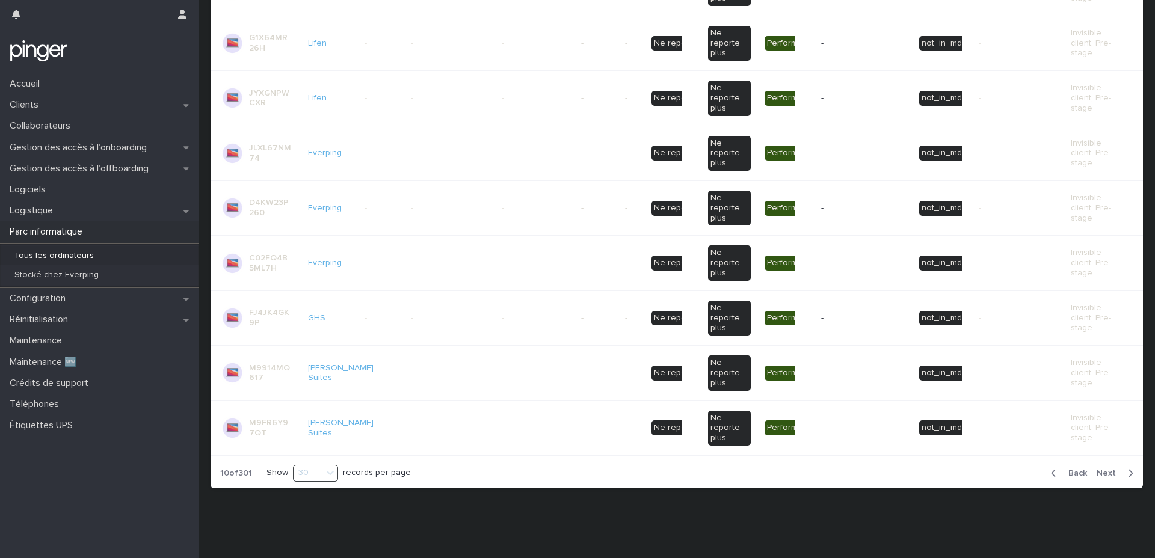
scroll to position [1428, 0]
click at [1123, 471] on div "button" at bounding box center [1128, 473] width 10 height 11
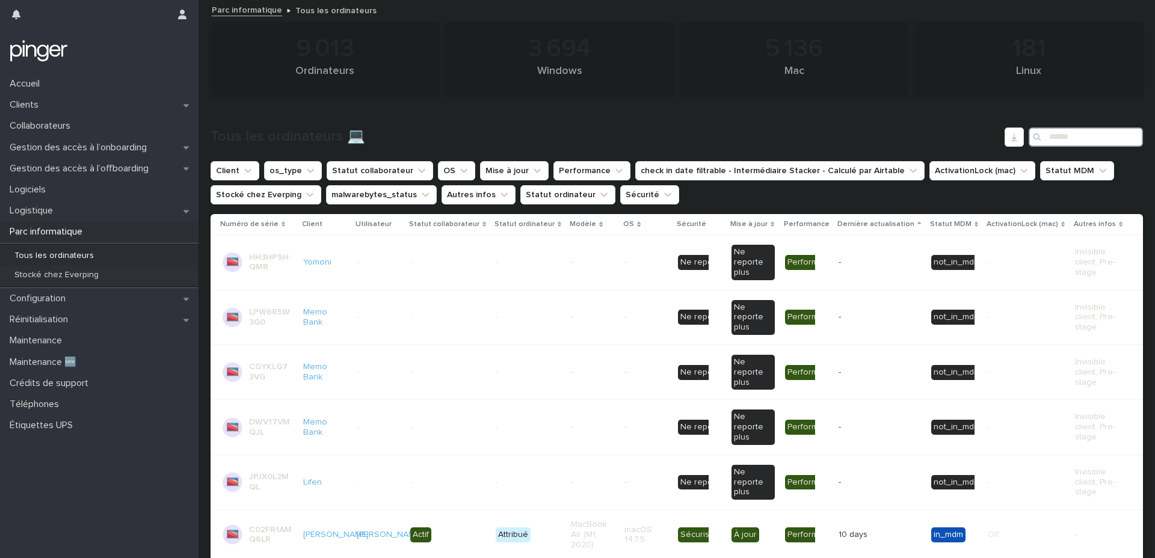
click at [1062, 131] on input "Search" at bounding box center [1085, 136] width 114 height 19
paste input "**********"
type input "**********"
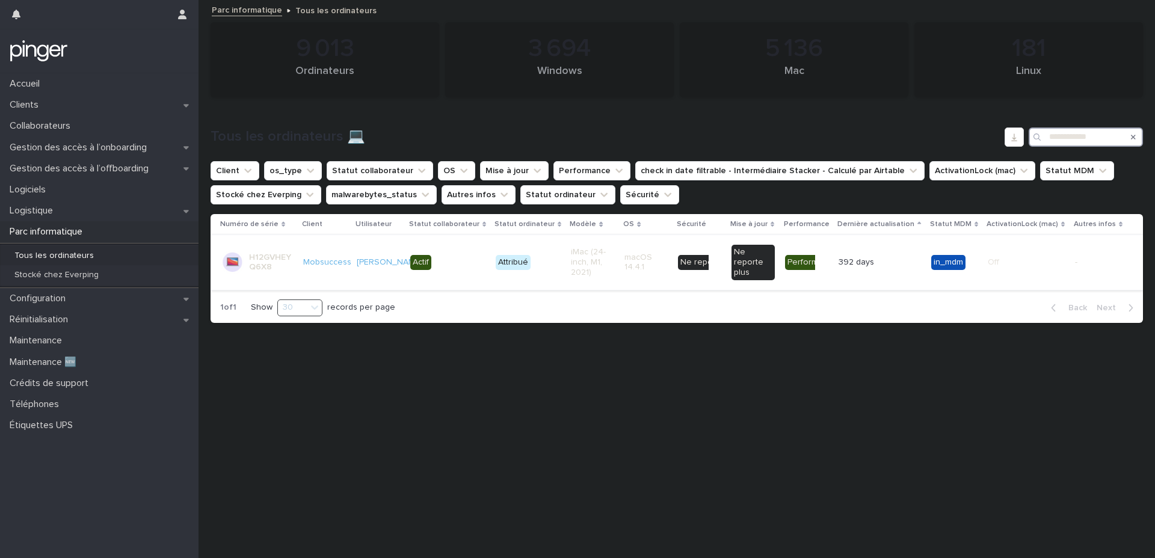
type input "**********"
click at [859, 278] on td "392 days 392 days" at bounding box center [879, 262] width 93 height 55
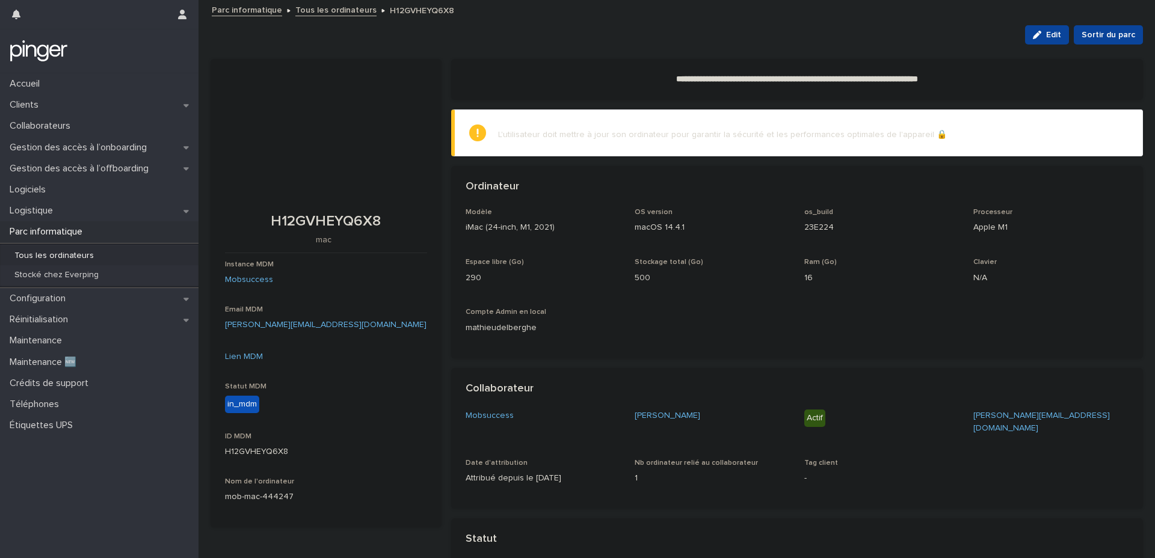
click at [313, 17] on div "Parc informatique Tous les ordinateurs H12GVHEYQ6X8" at bounding box center [682, 10] width 953 height 17
click at [313, 13] on link "Tous les ordinateurs" at bounding box center [335, 9] width 81 height 14
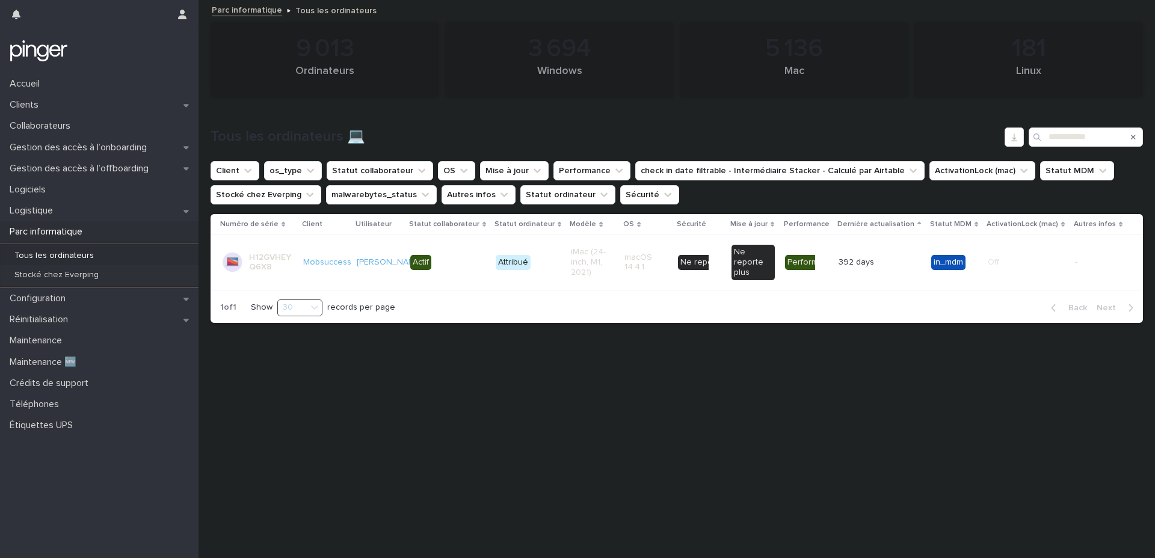
click at [1135, 136] on icon "Search" at bounding box center [1133, 137] width 5 height 7
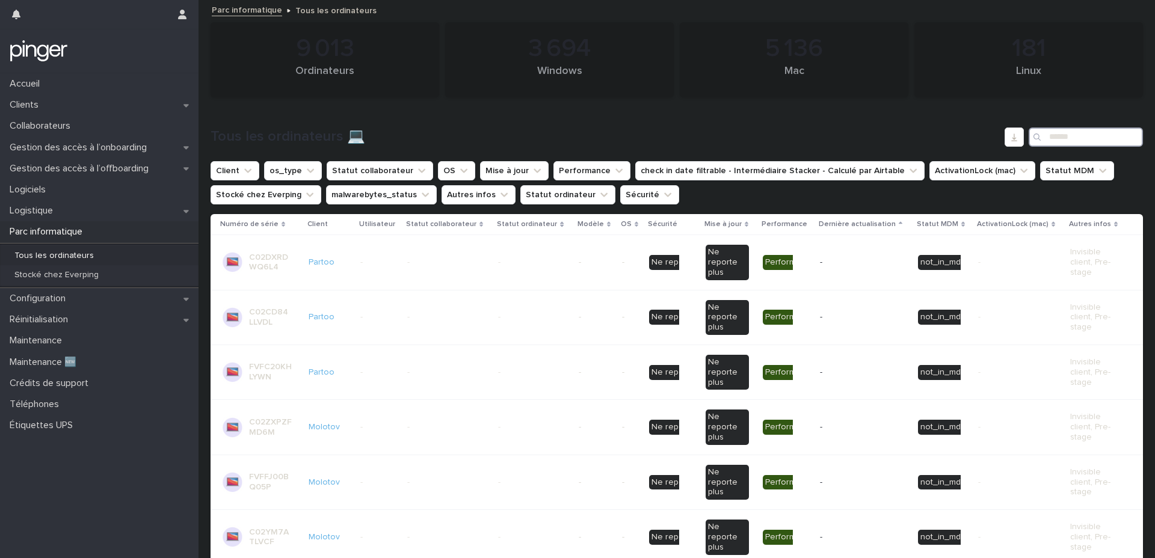
click at [1087, 131] on input "Search" at bounding box center [1085, 136] width 114 height 19
paste input "**********"
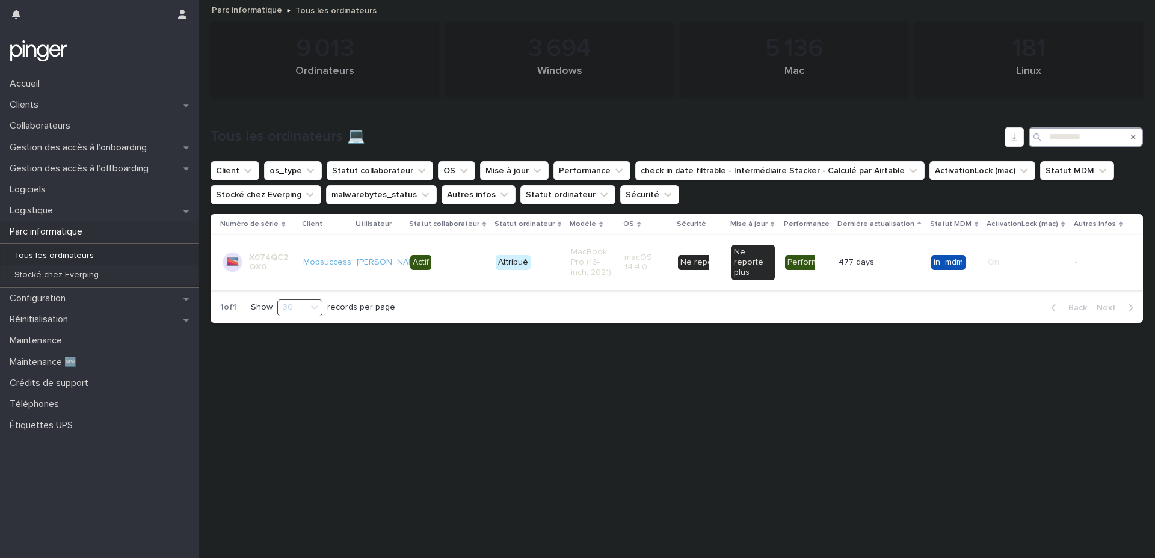
type input "**********"
click at [657, 268] on p "macOS 14.4.0" at bounding box center [645, 263] width 43 height 20
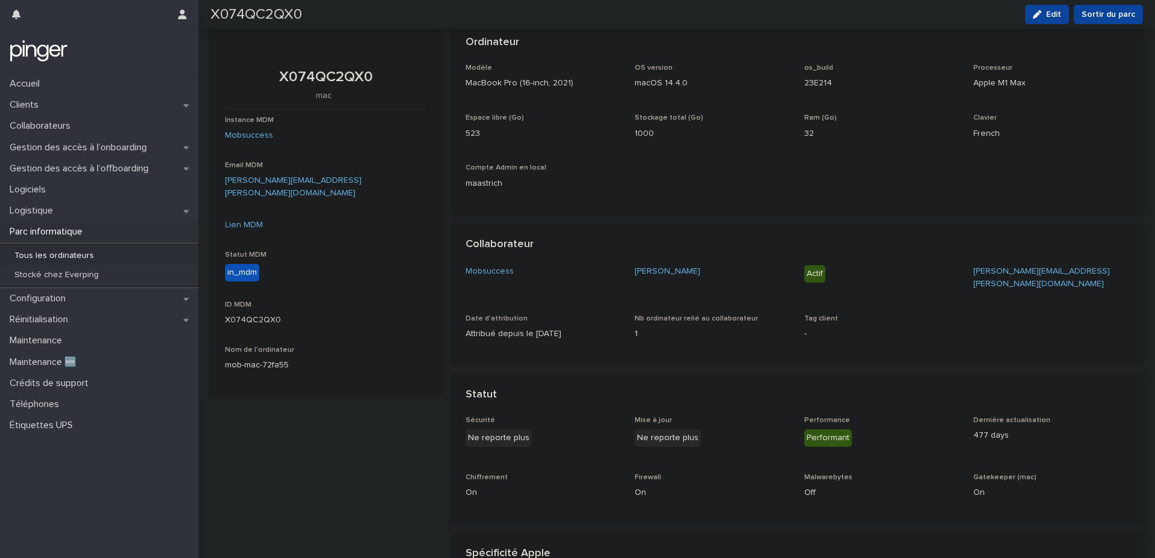
scroll to position [148, 0]
click at [55, 105] on div "Clients" at bounding box center [99, 104] width 198 height 21
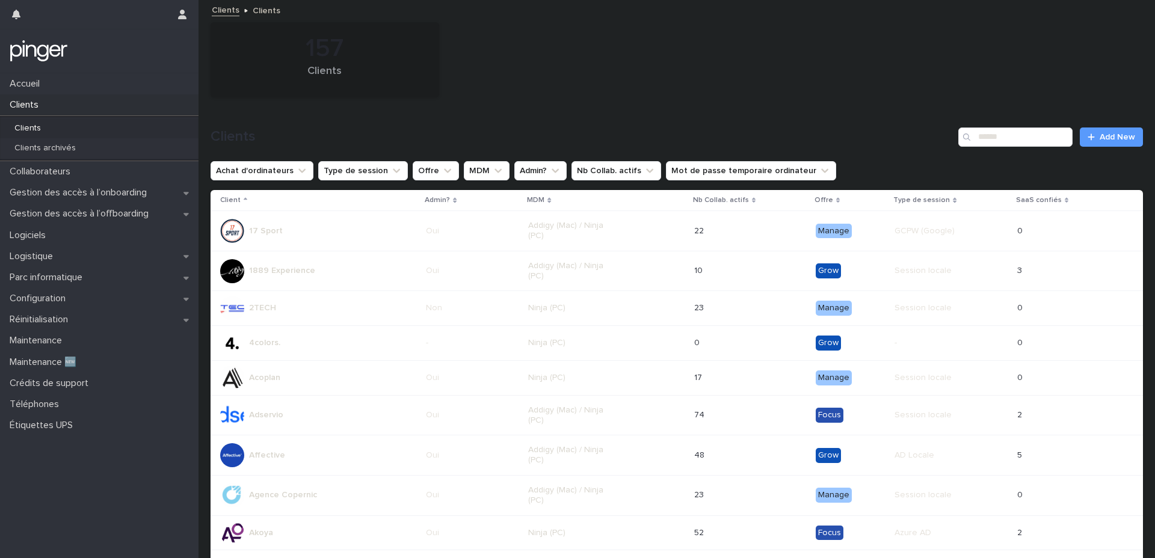
click at [985, 127] on div "Clients Add New" at bounding box center [676, 136] width 932 height 19
click at [984, 133] on input "Search" at bounding box center [1015, 136] width 114 height 19
paste input "**********"
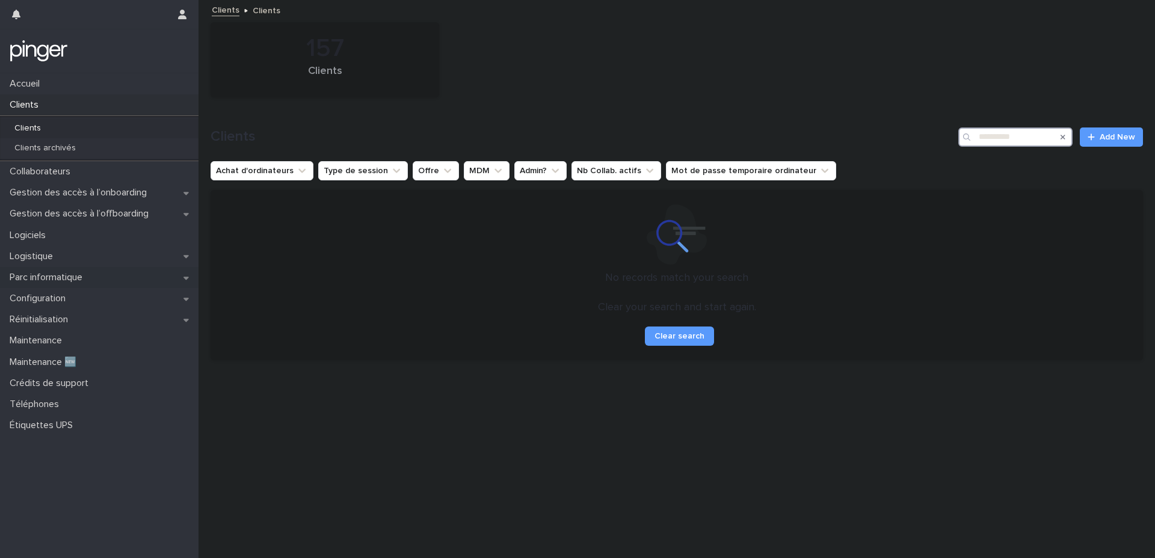
type input "**********"
drag, startPoint x: 73, startPoint y: 286, endPoint x: 187, endPoint y: 239, distance: 122.7
click at [63, 274] on p "Parc informatique" at bounding box center [48, 277] width 87 height 11
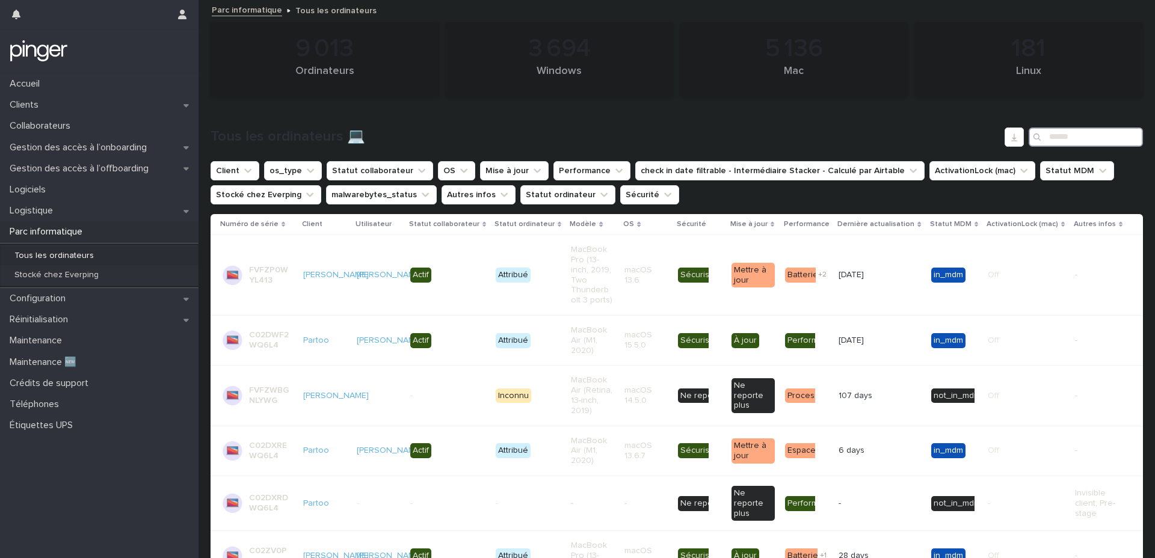
click at [1077, 132] on input "Search" at bounding box center [1085, 136] width 114 height 19
paste input "**********"
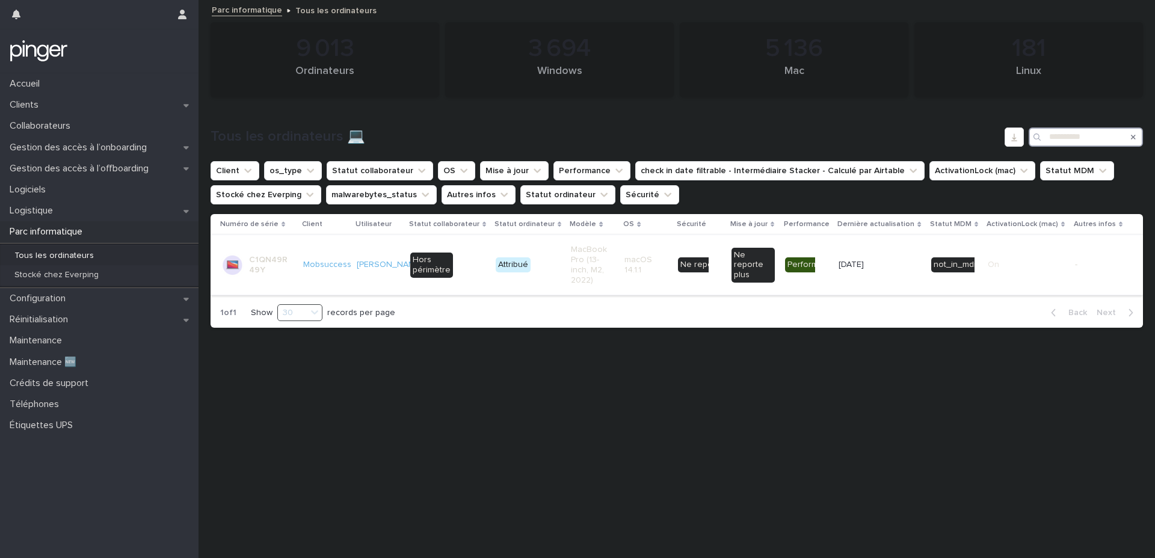
type input "**********"
click at [623, 254] on td "macOS 14.1.1" at bounding box center [646, 265] width 54 height 60
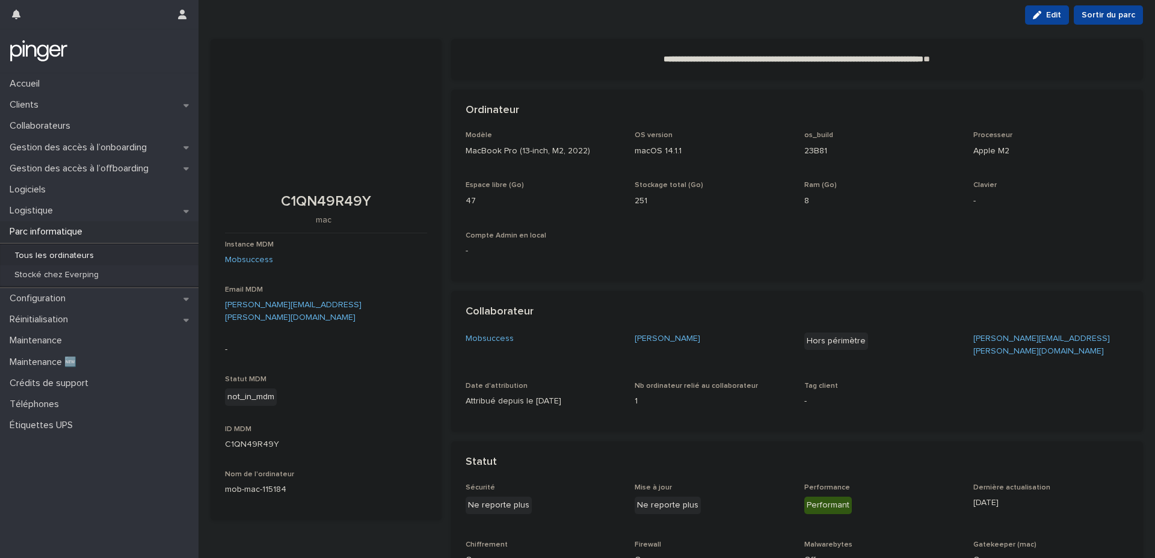
scroll to position [23, 0]
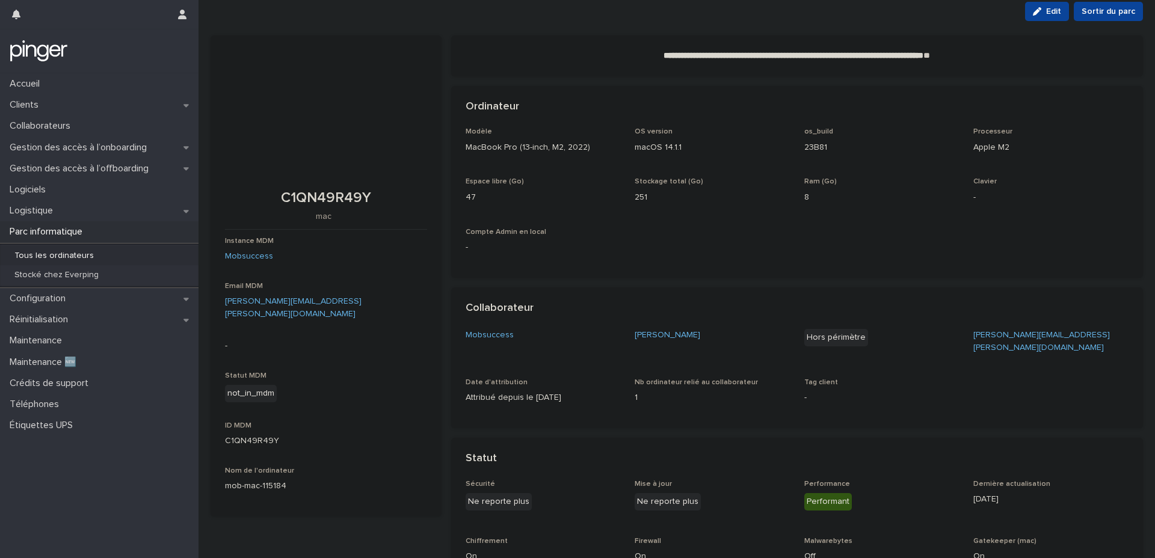
click at [109, 252] on div "Tous les ordinateurs" at bounding box center [99, 256] width 198 height 20
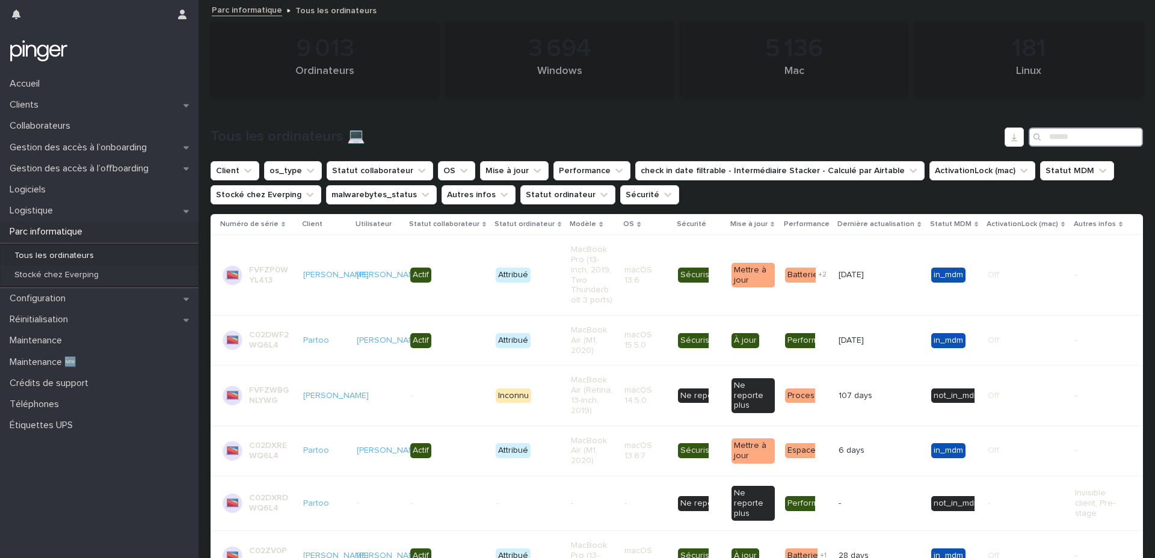
click at [1083, 138] on input "Search" at bounding box center [1085, 136] width 114 height 19
paste input "**********"
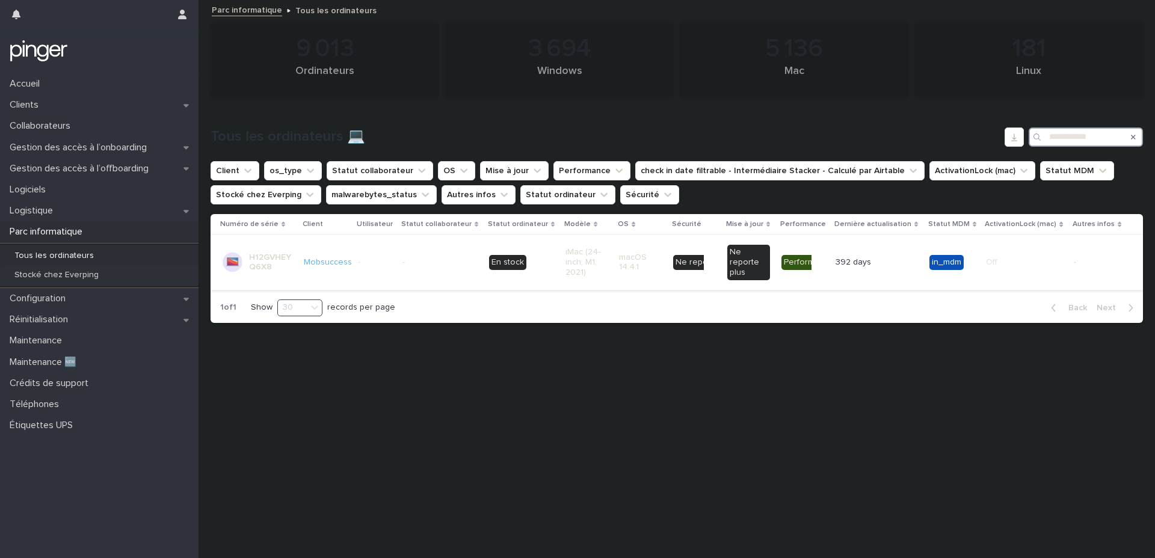
type input "**********"
click at [594, 261] on p "iMac (24-inch, M1, 2021)" at bounding box center [586, 262] width 43 height 30
click at [1082, 132] on input "**********" at bounding box center [1085, 136] width 114 height 19
paste input "Search"
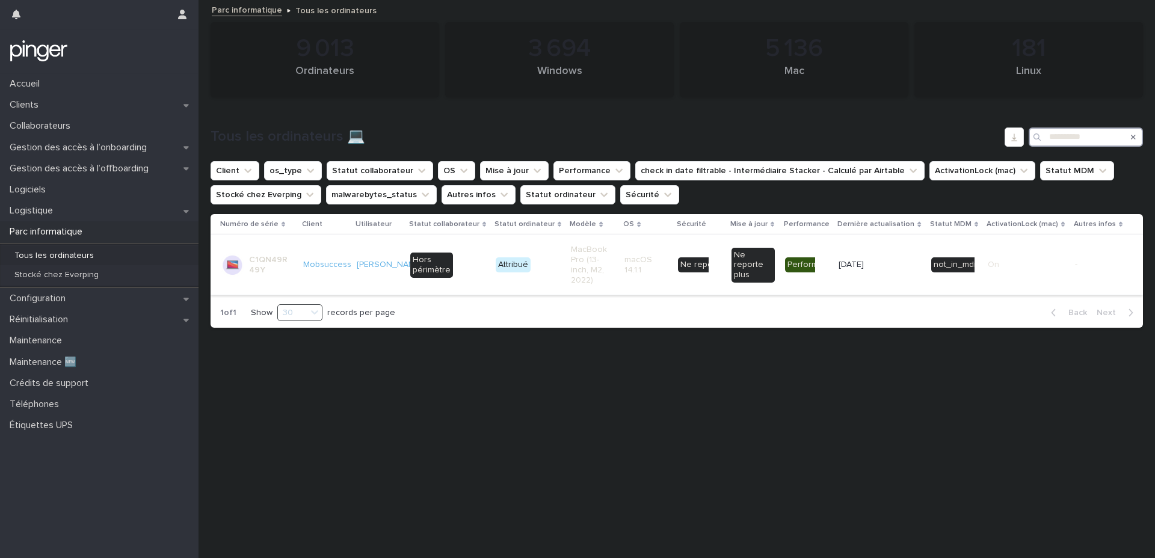
type input "**********"
click at [716, 282] on td "Ne reporte plus + 0" at bounding box center [700, 265] width 54 height 60
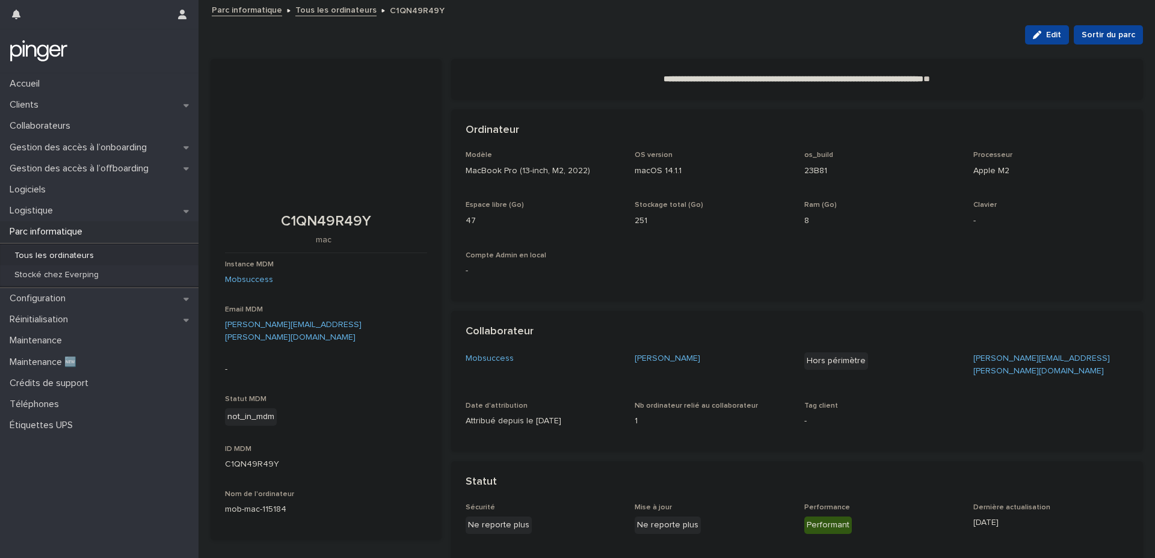
click at [535, 314] on div "Collaborateur" at bounding box center [797, 332] width 692 height 42
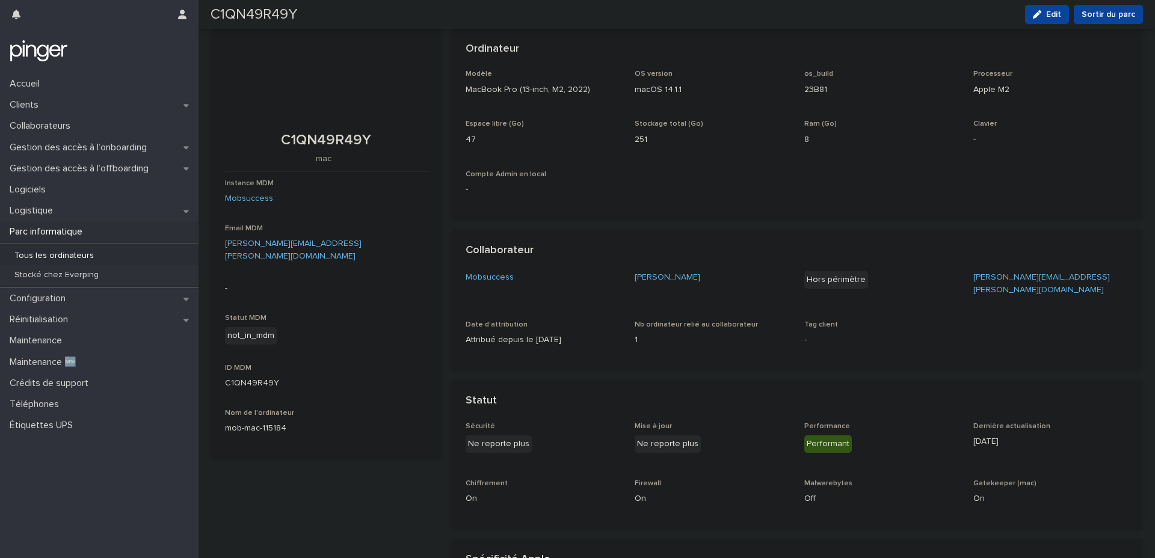
scroll to position [82, 0]
click at [644, 281] on link "[PERSON_NAME]" at bounding box center [667, 276] width 66 height 13
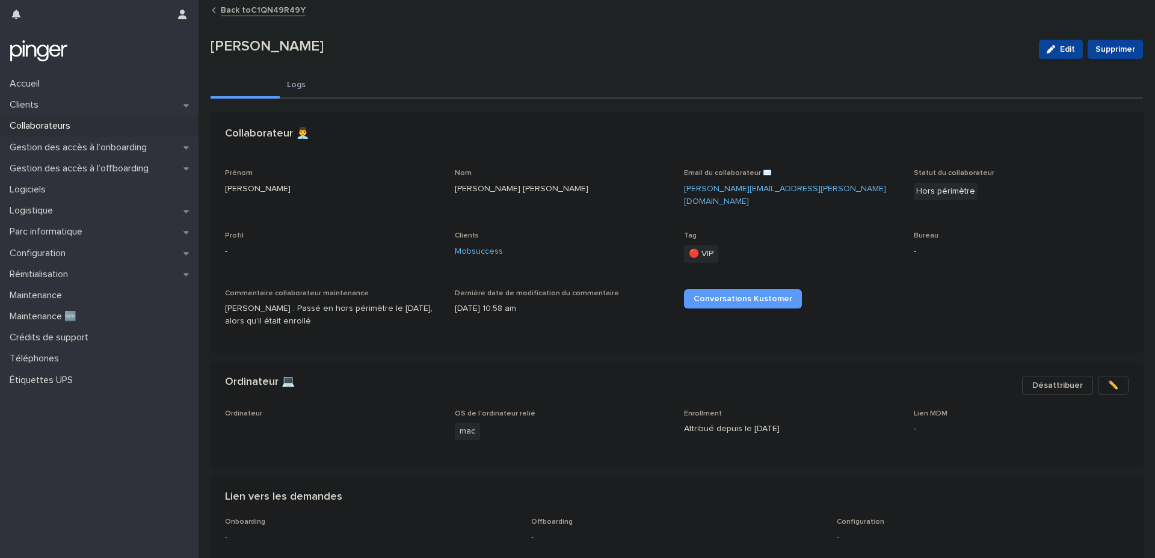
click at [298, 51] on p "[PERSON_NAME]" at bounding box center [619, 46] width 818 height 17
click at [394, 45] on p "[PERSON_NAME]" at bounding box center [619, 46] width 818 height 17
drag, startPoint x: 398, startPoint y: 45, endPoint x: 204, endPoint y: 48, distance: 193.1
click at [204, 48] on div "Loading... Saving… Loading... Saving… [PERSON_NAME] Edit Supprimer [PERSON_NAME…" at bounding box center [676, 304] width 944 height 607
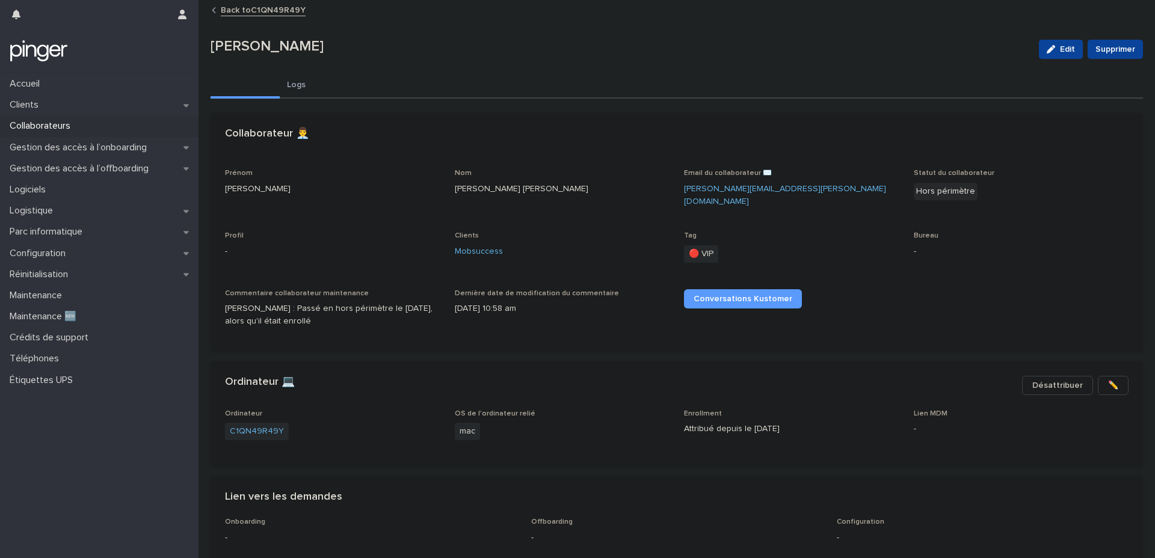
copy p "[PERSON_NAME]"
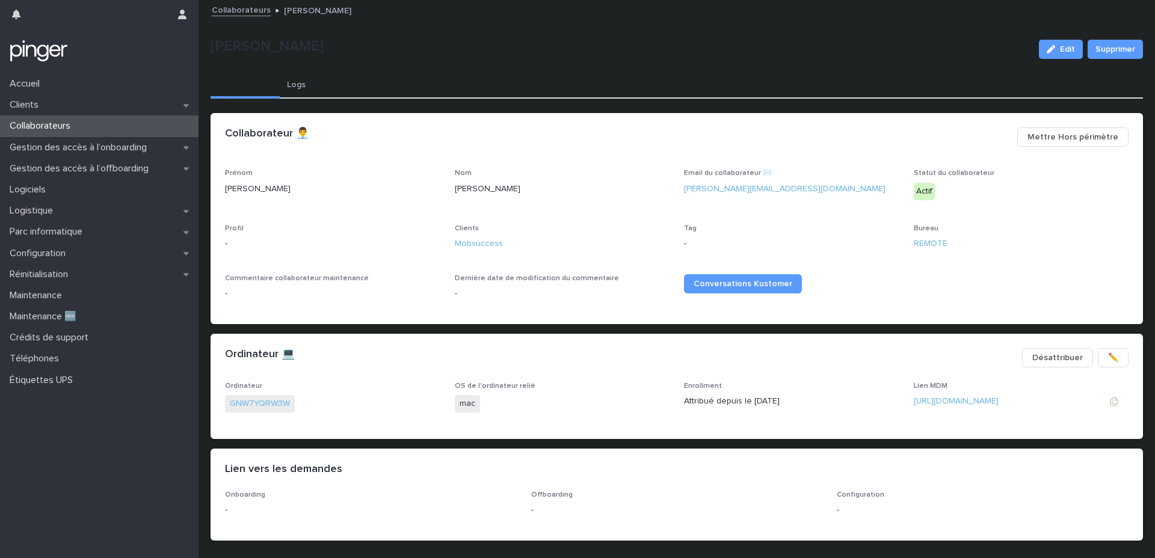
click at [969, 407] on div "https://mobsuccess.jamfcloud.com/computers.html?id=57" at bounding box center [999, 401] width 172 height 13
click at [969, 404] on link "https://mobsuccess.jamfcloud.com/computers.html?id=57" at bounding box center [955, 401] width 85 height 8
click at [254, 405] on link "GNW7YQRW3W" at bounding box center [260, 404] width 60 height 13
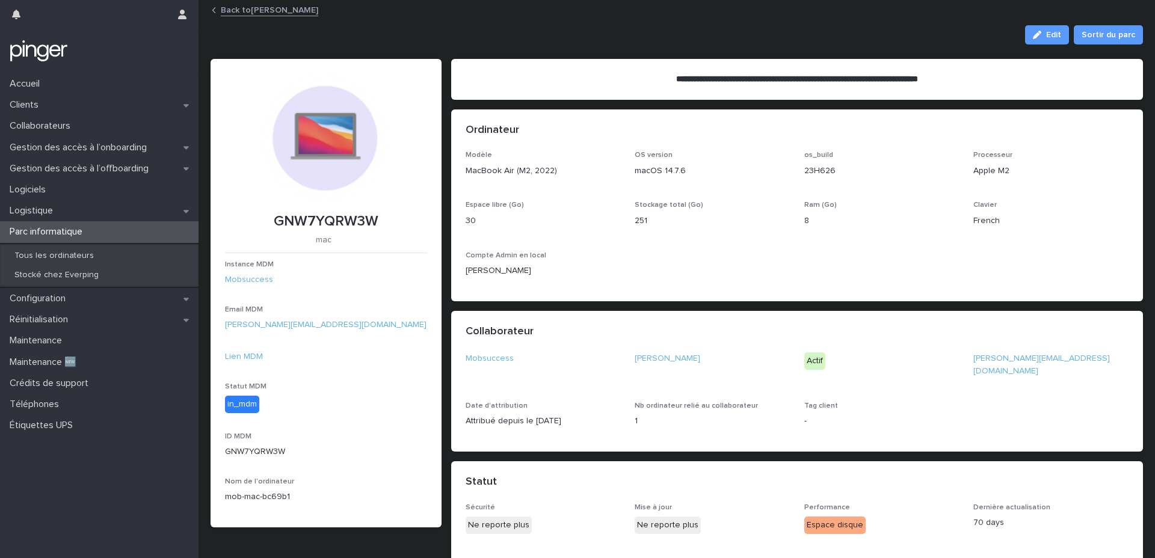
click at [244, 4] on link "Back to Ekaterina Salnikova" at bounding box center [269, 9] width 97 height 14
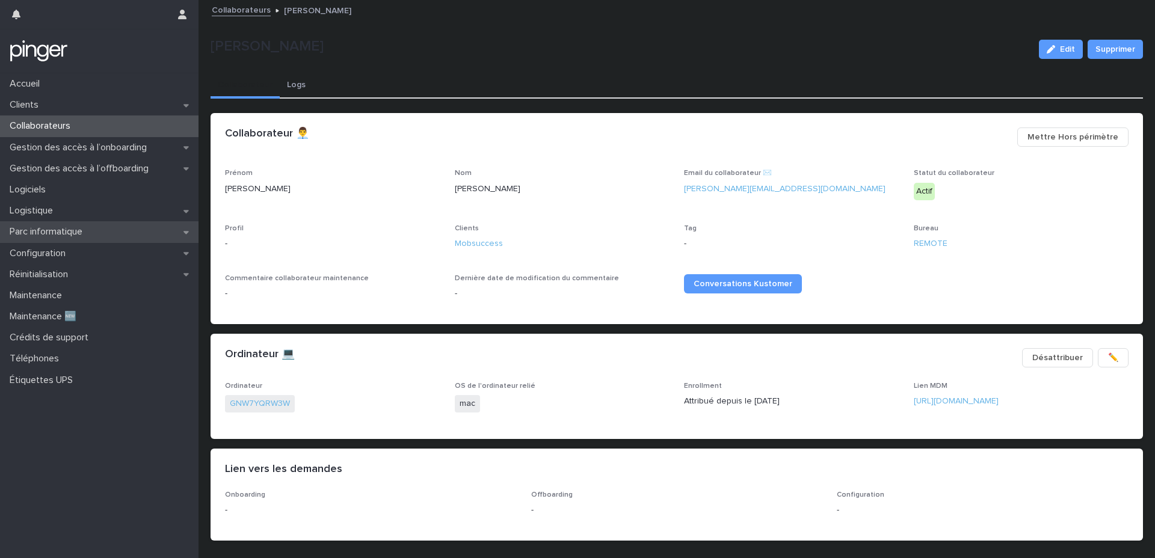
click at [74, 230] on p "Parc informatique" at bounding box center [48, 231] width 87 height 11
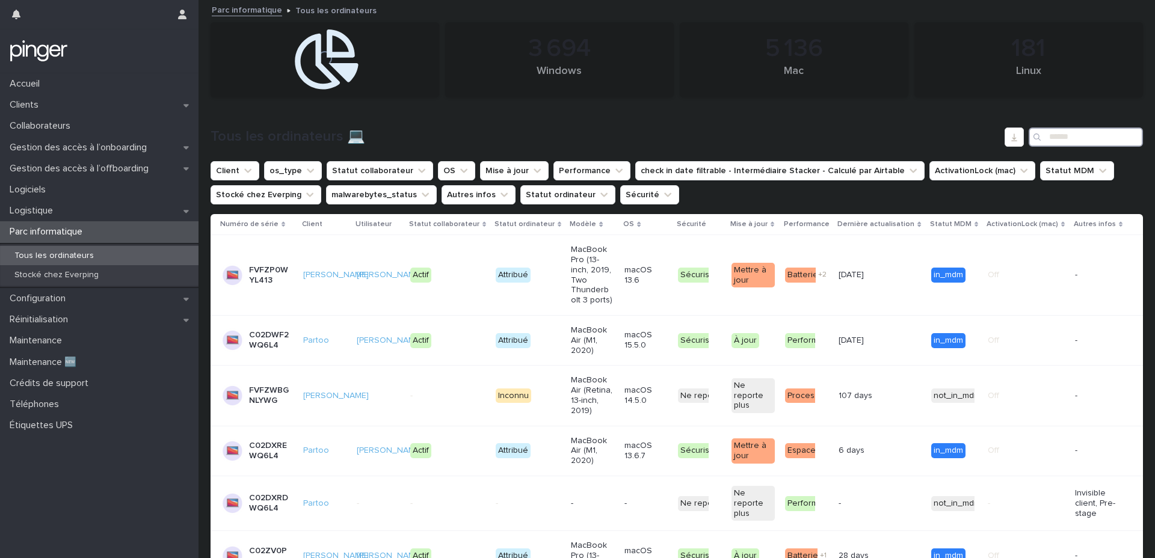
click at [1075, 134] on input "Search" at bounding box center [1085, 136] width 114 height 19
paste input "**********"
type input "**********"
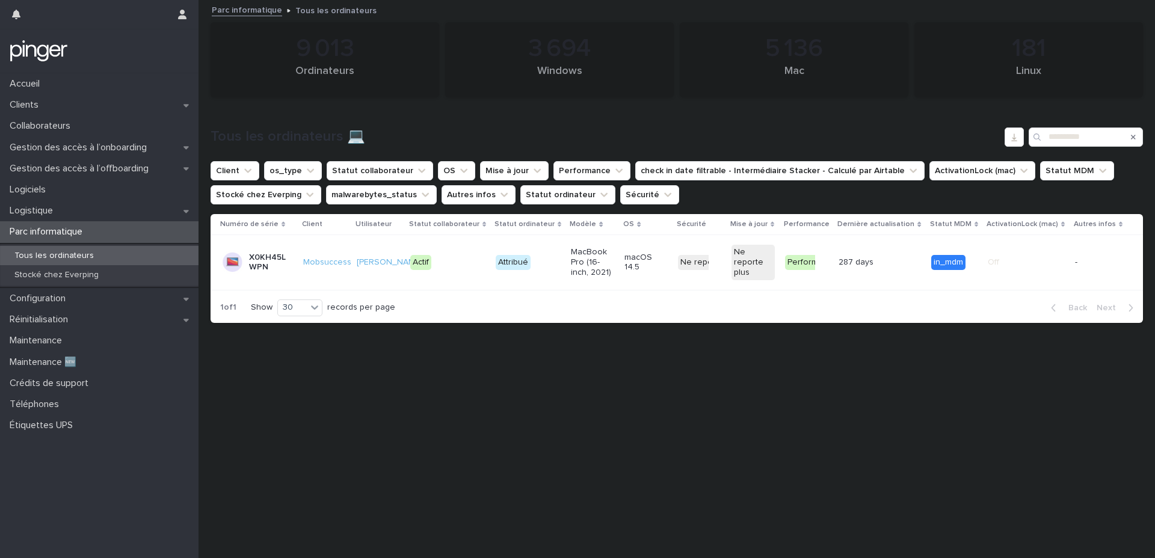
click at [891, 271] on div "287 days 287 days" at bounding box center [879, 263] width 83 height 20
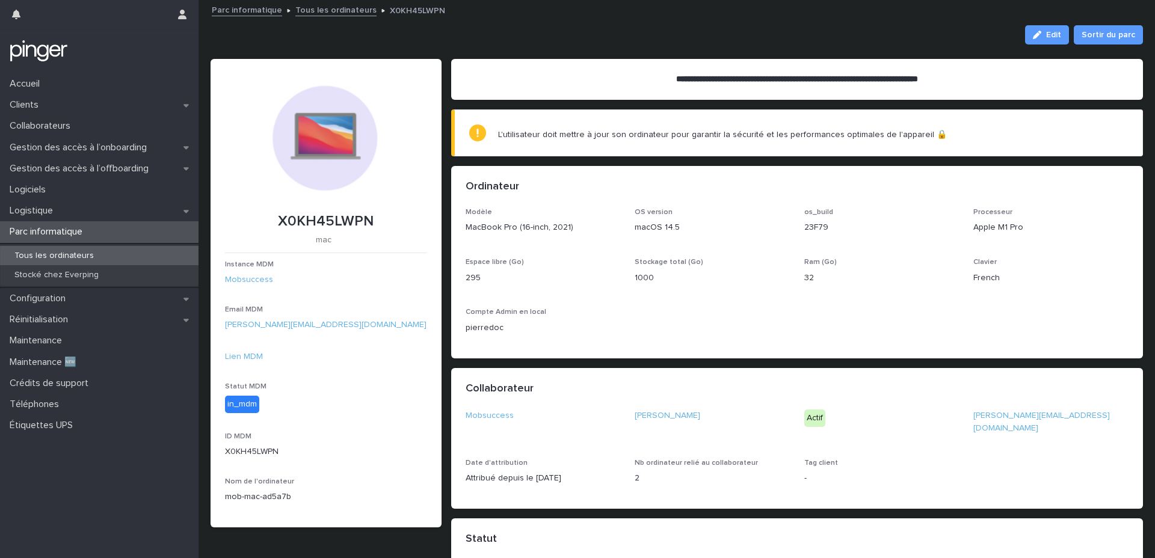
click at [313, 10] on link "Tous les ordinateurs" at bounding box center [335, 9] width 81 height 14
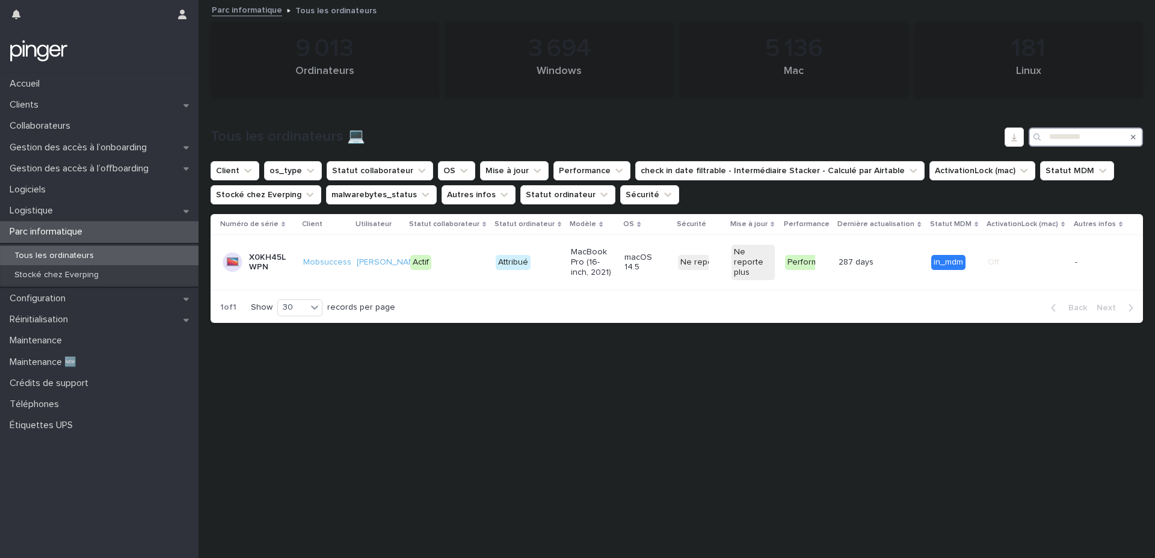
click at [1094, 137] on input "**********" at bounding box center [1085, 136] width 114 height 19
paste input "Search"
type input "*******"
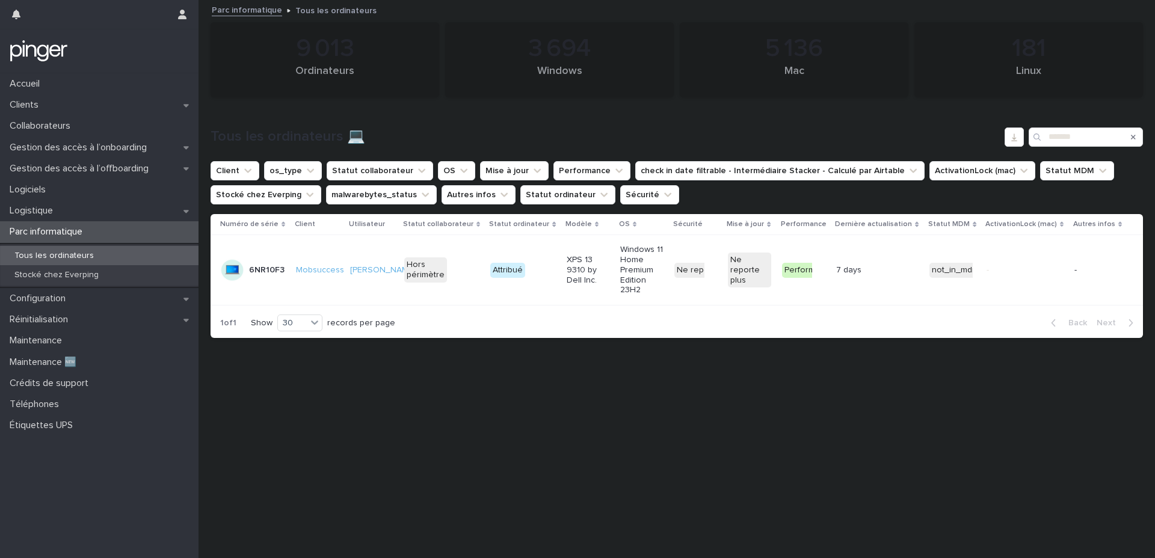
click at [693, 289] on td "Ne reporte plus + 0" at bounding box center [696, 270] width 54 height 70
